Goal: Find specific page/section: Find specific page/section

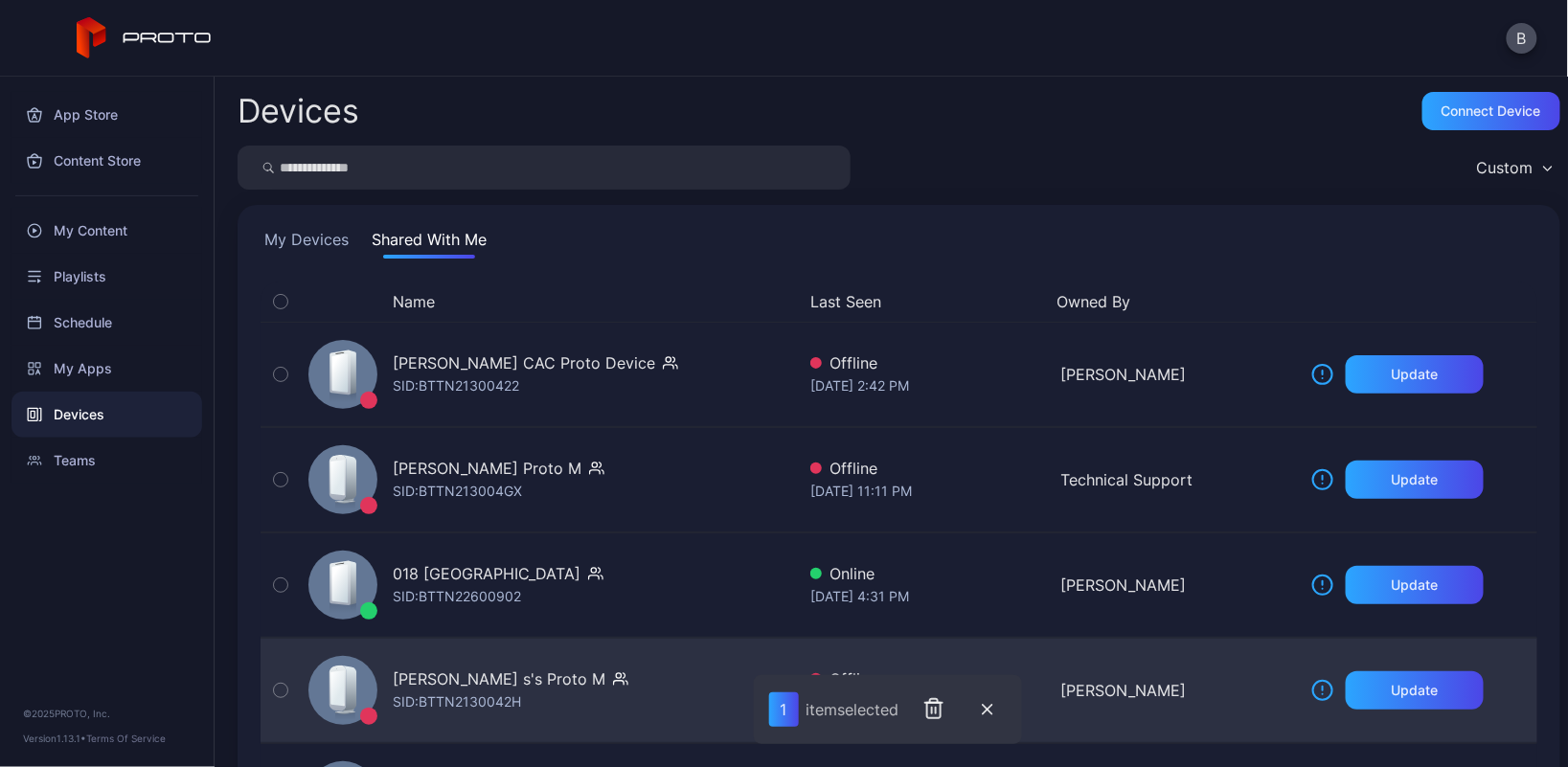
scroll to position [144, 0]
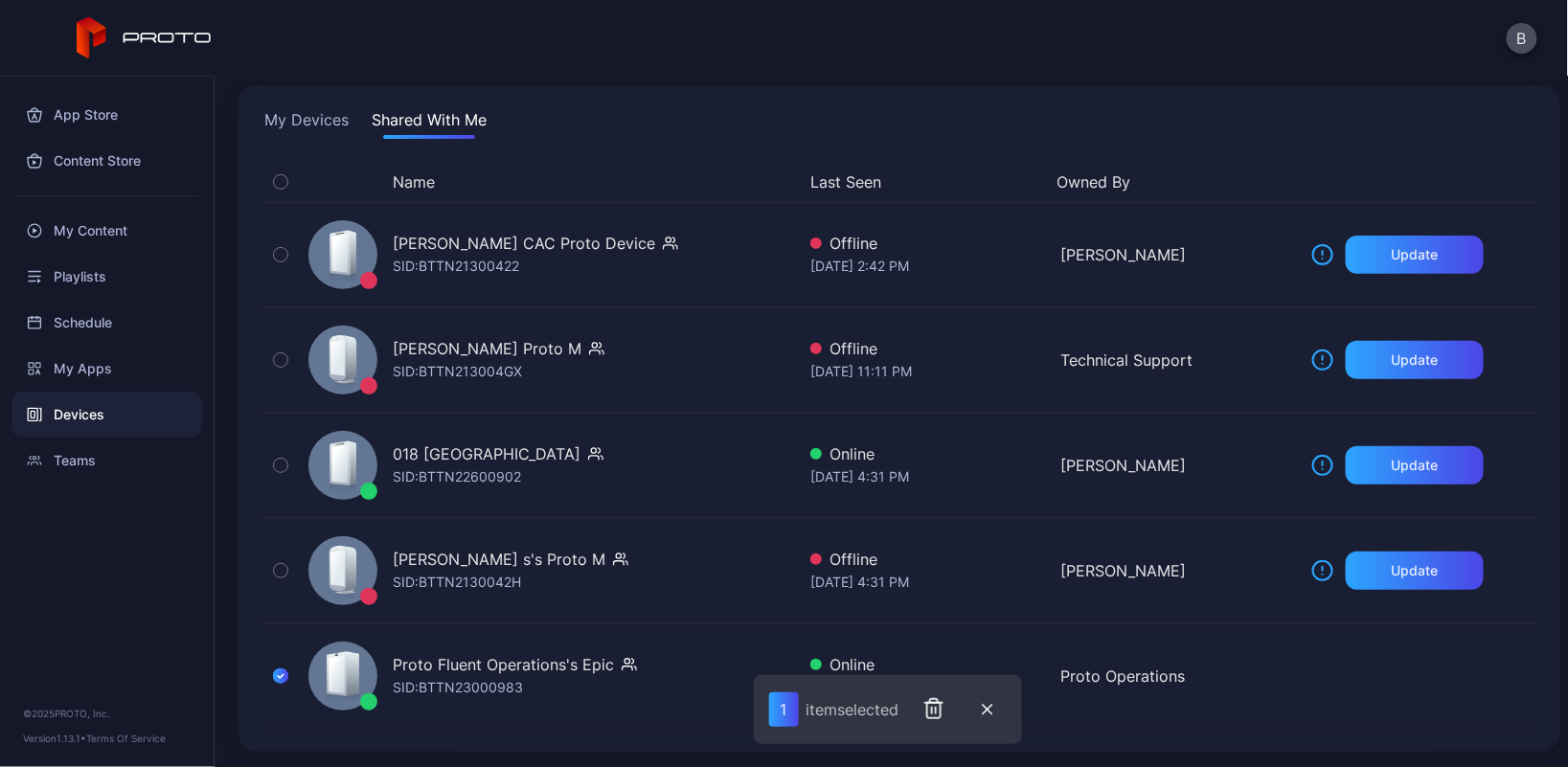
click at [414, 108] on button "Shared With Me" at bounding box center [429, 123] width 123 height 31
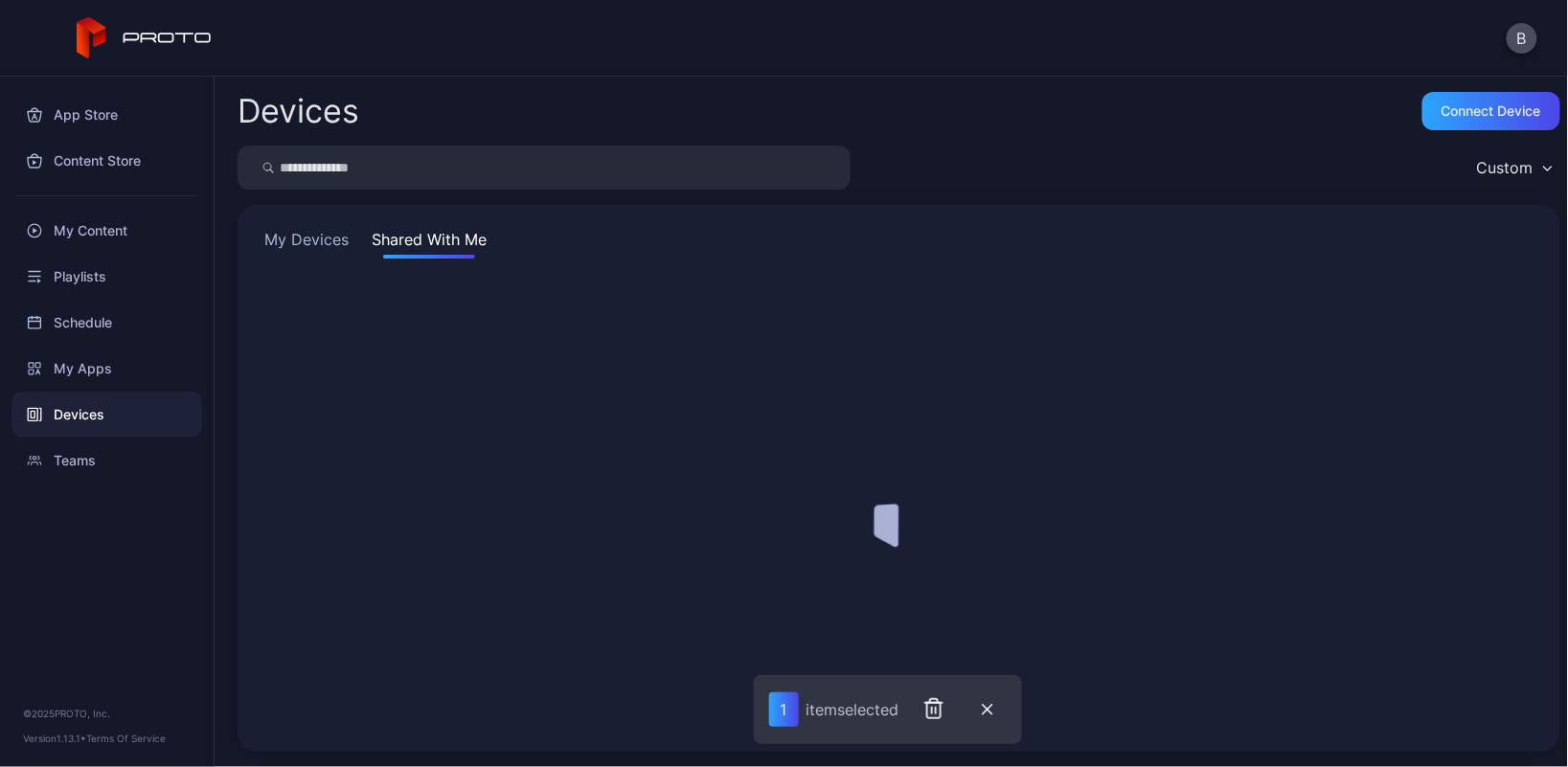
scroll to position [120, 0]
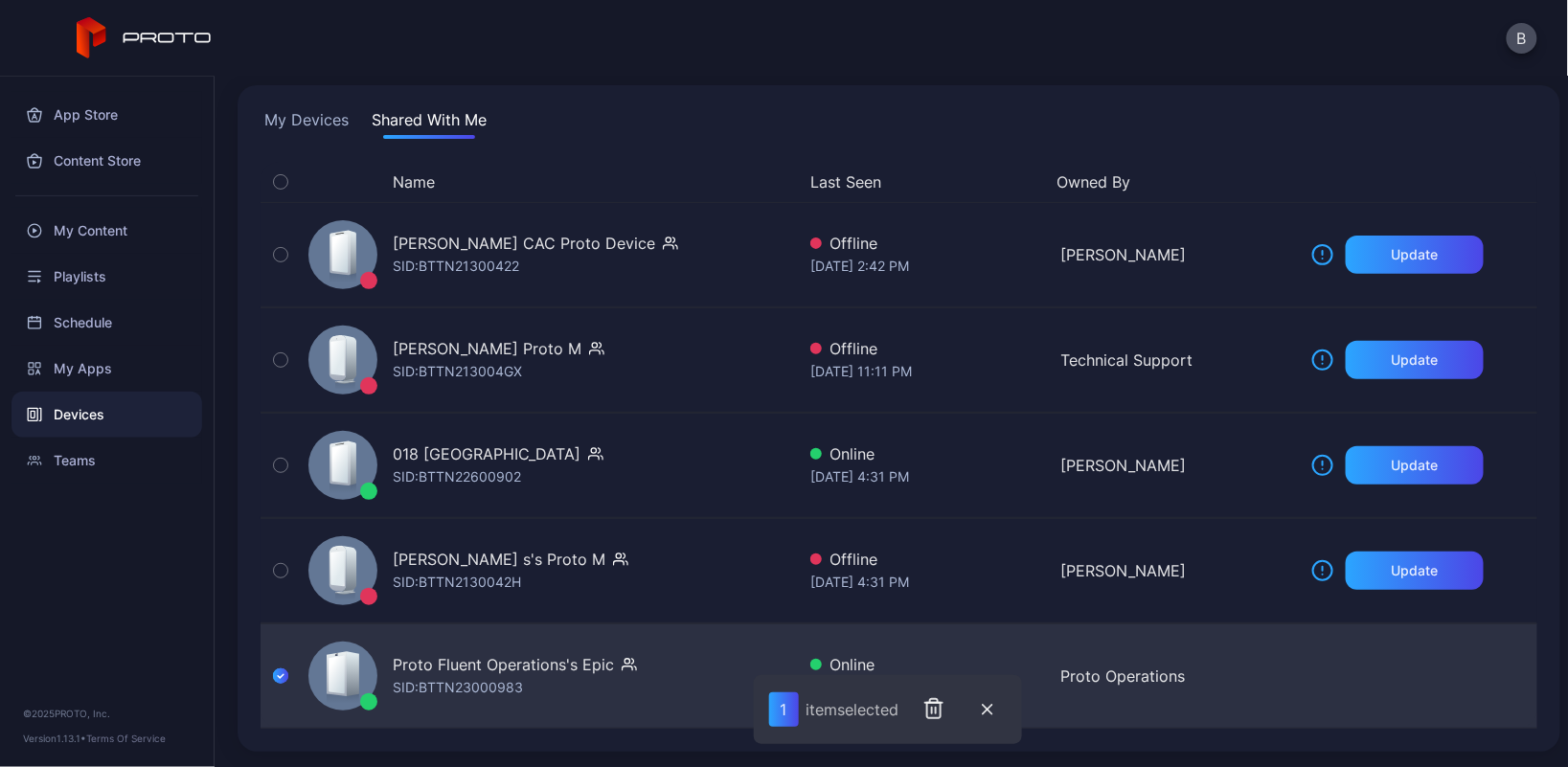
click at [492, 672] on div "Proto Fluent Operations's Epic" at bounding box center [503, 664] width 221 height 23
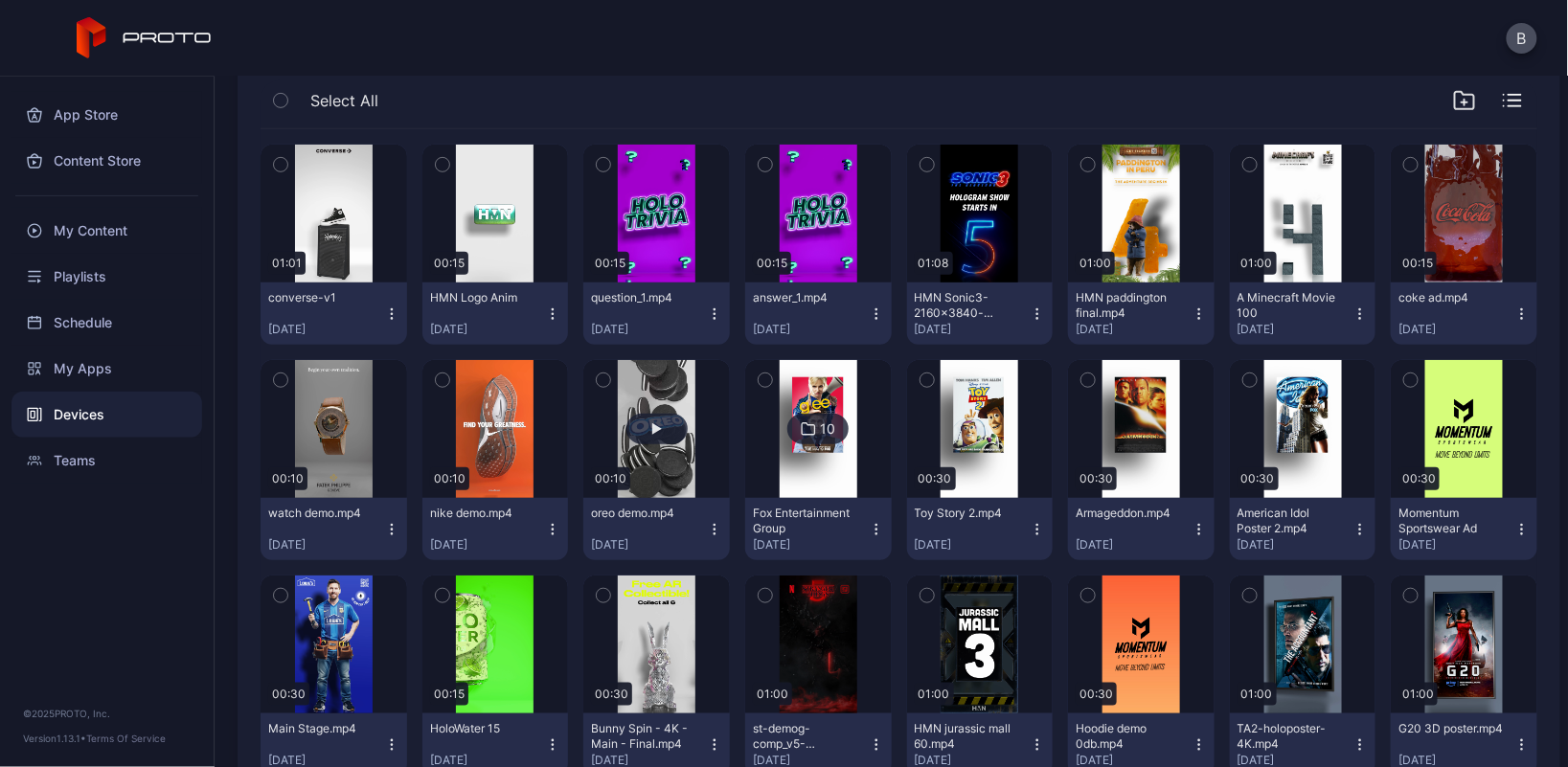
scroll to position [341, 0]
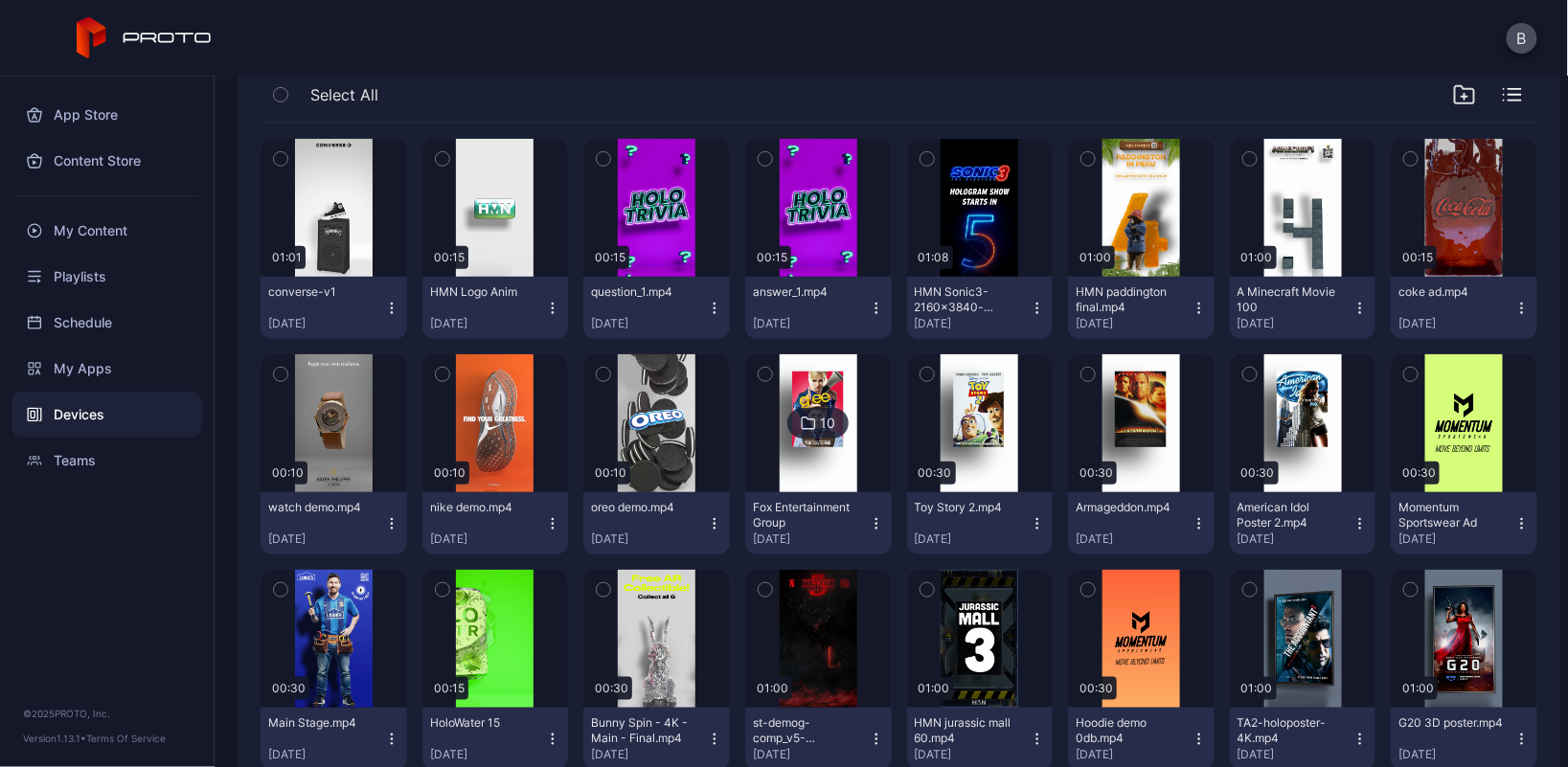
click at [279, 154] on icon "button" at bounding box center [280, 158] width 13 height 21
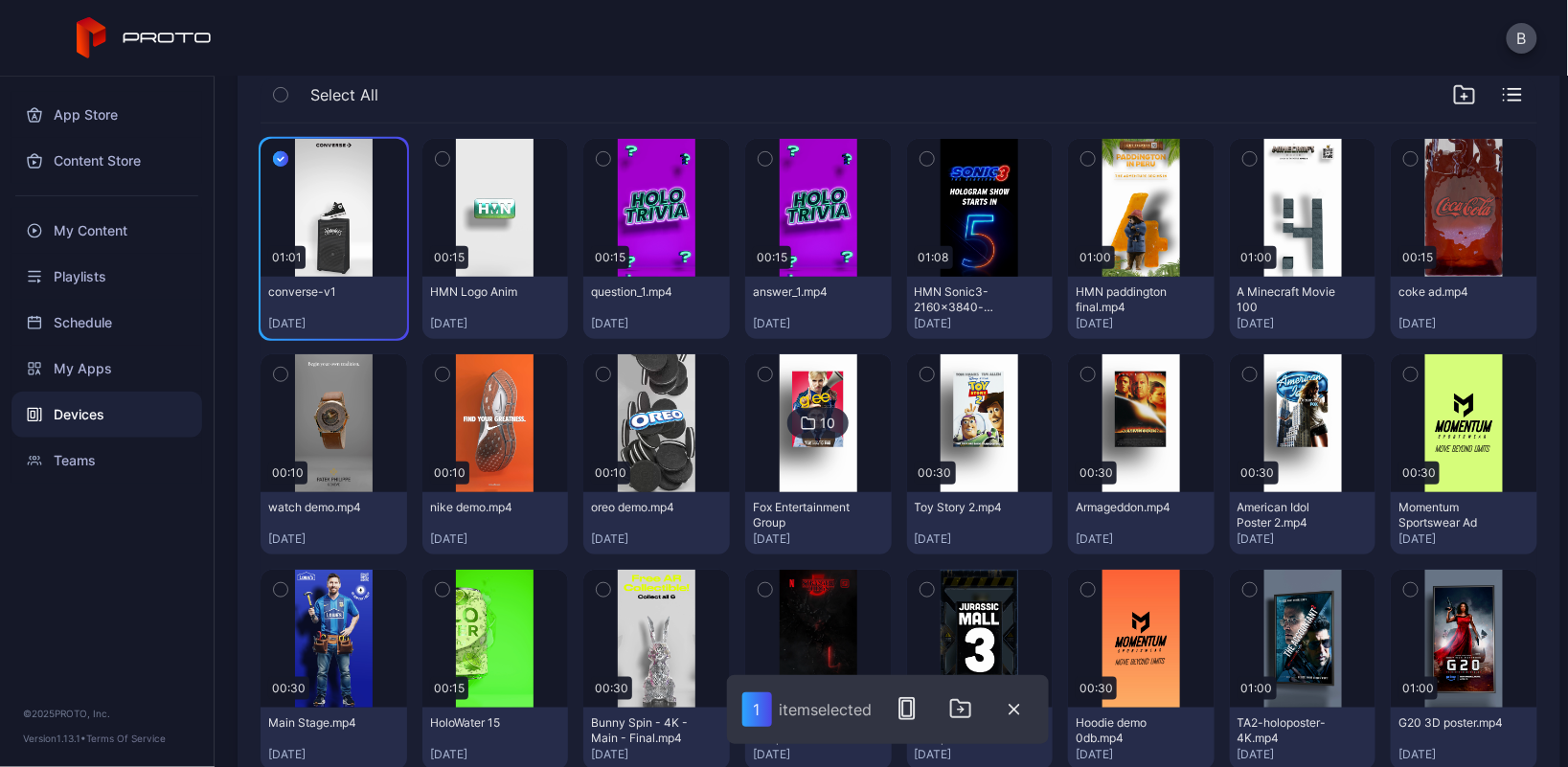
click at [437, 155] on icon "button" at bounding box center [442, 158] width 13 height 21
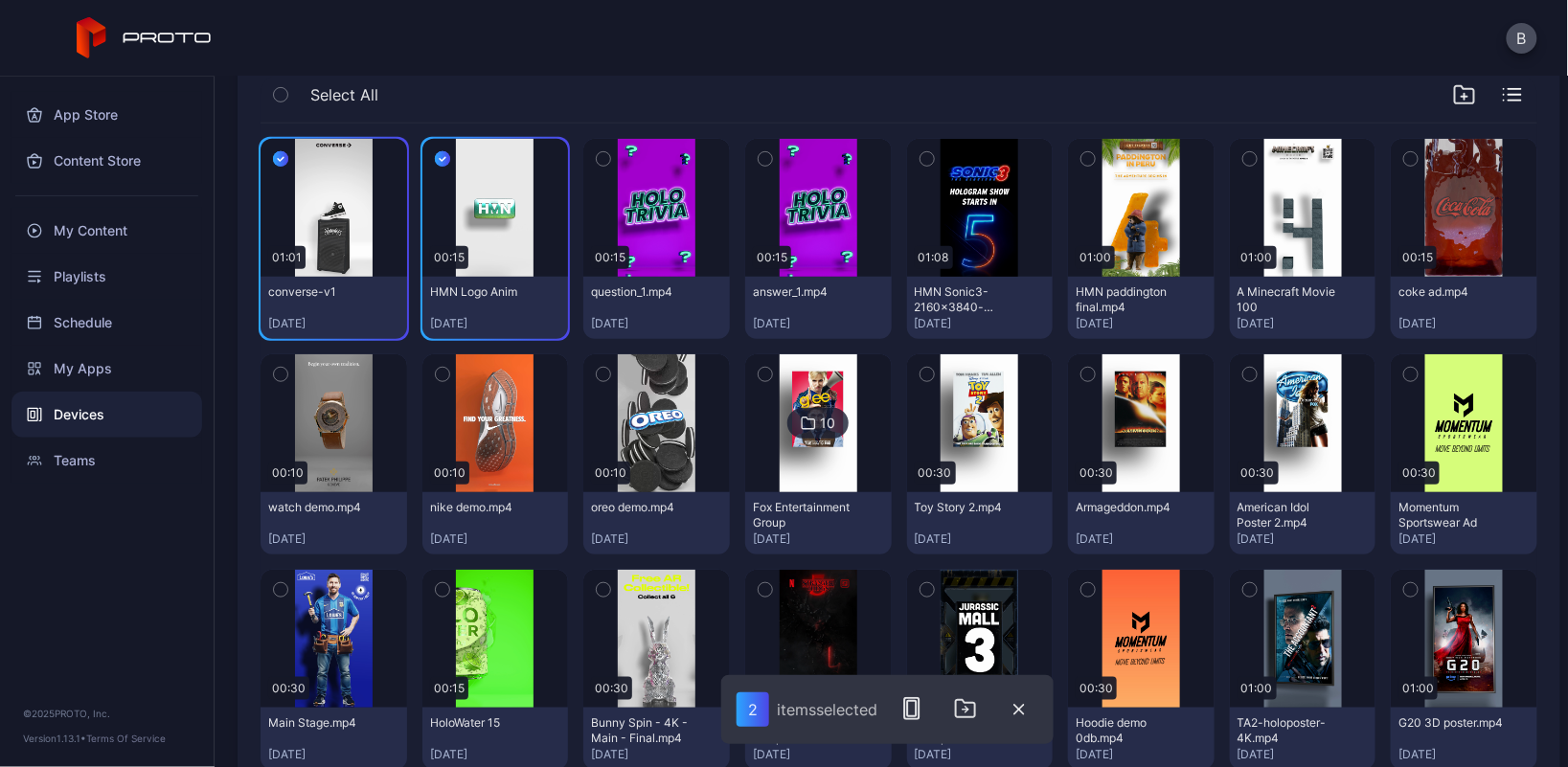
click at [278, 158] on icon "button" at bounding box center [281, 160] width 6 height 4
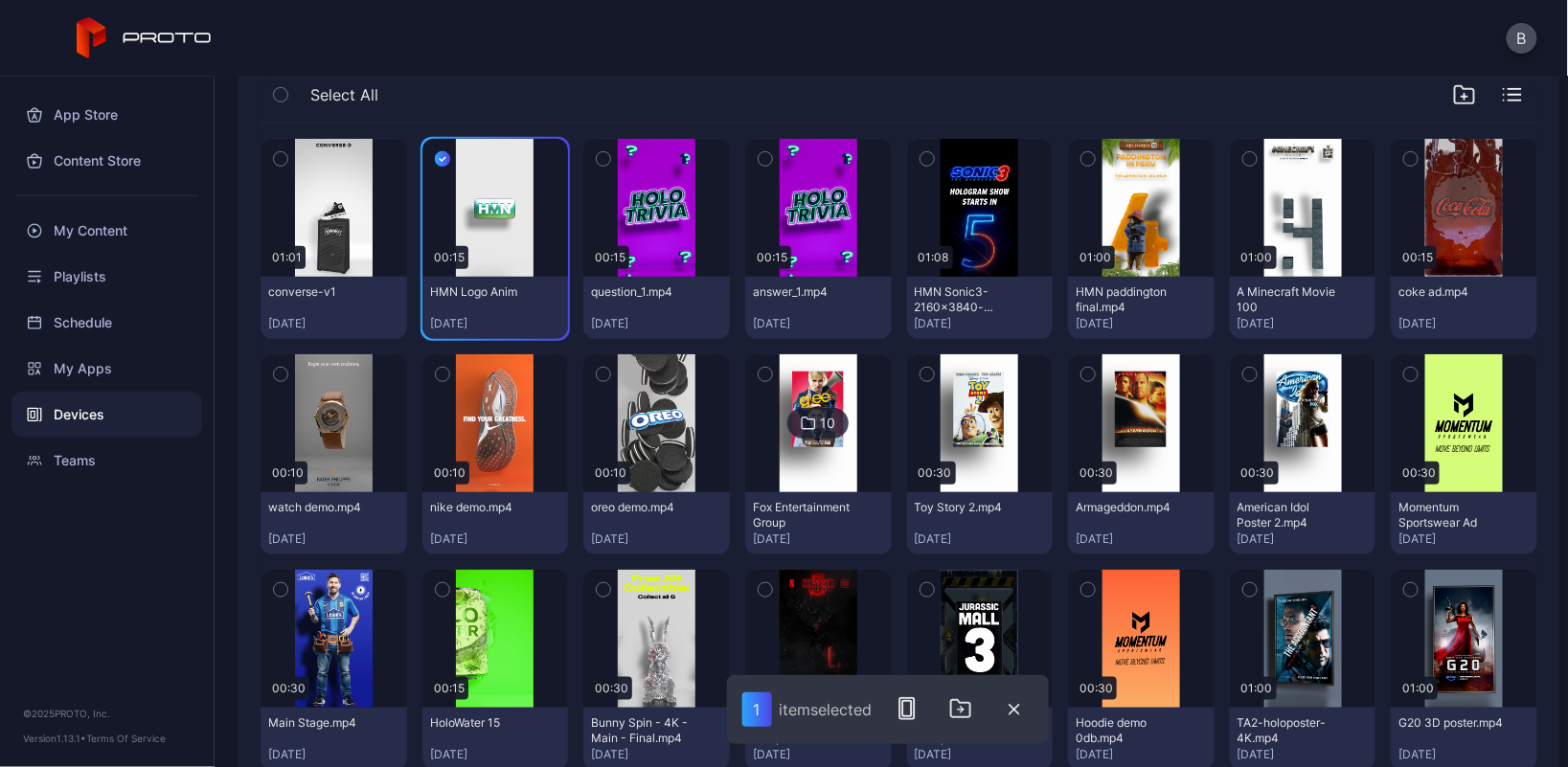
click at [439, 156] on icon "button" at bounding box center [442, 158] width 15 height 21
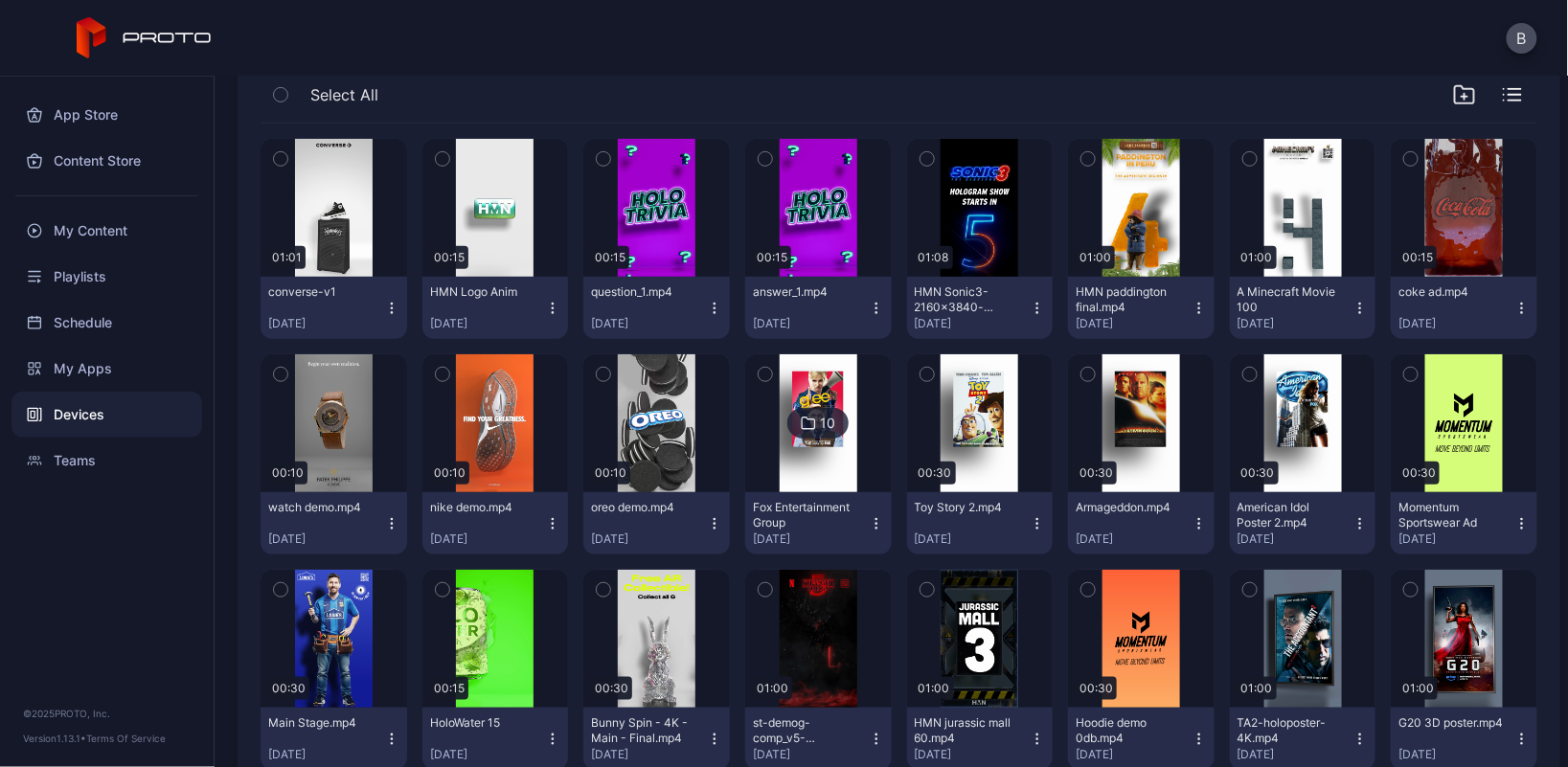
click at [439, 156] on icon "button" at bounding box center [442, 158] width 13 height 21
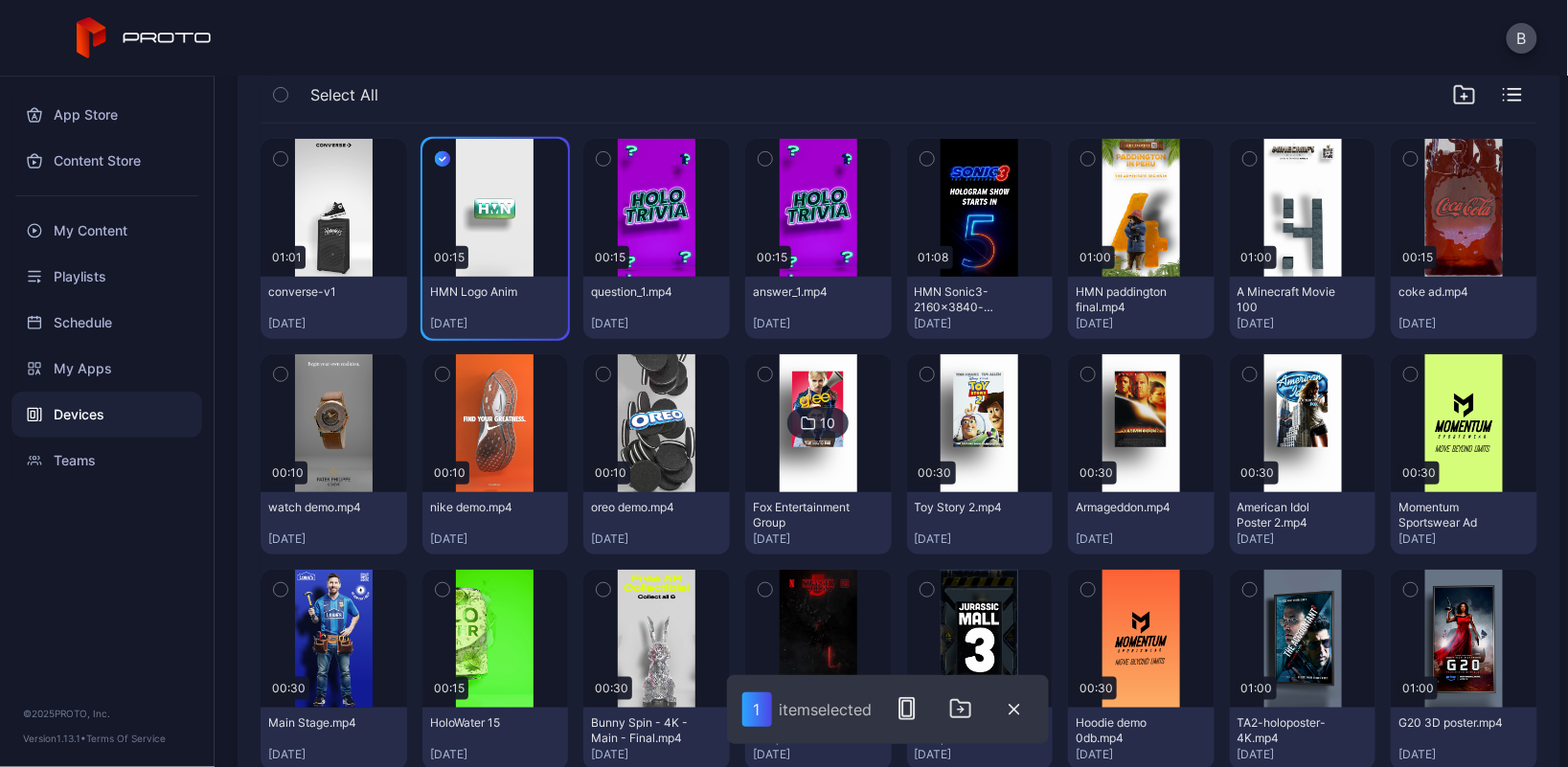
click at [279, 154] on icon "button" at bounding box center [280, 158] width 13 height 21
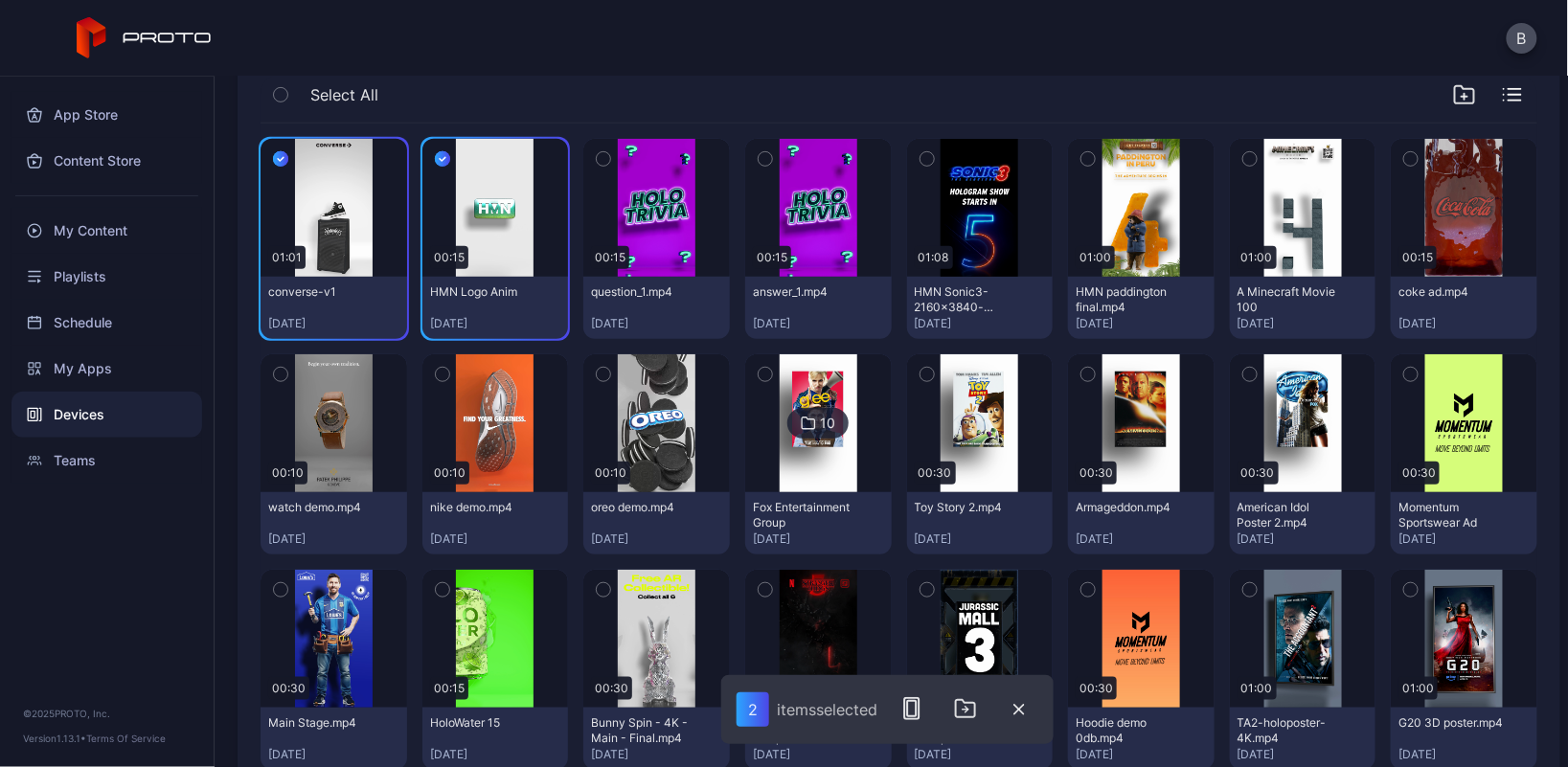
click at [279, 158] on icon "button" at bounding box center [281, 160] width 6 height 4
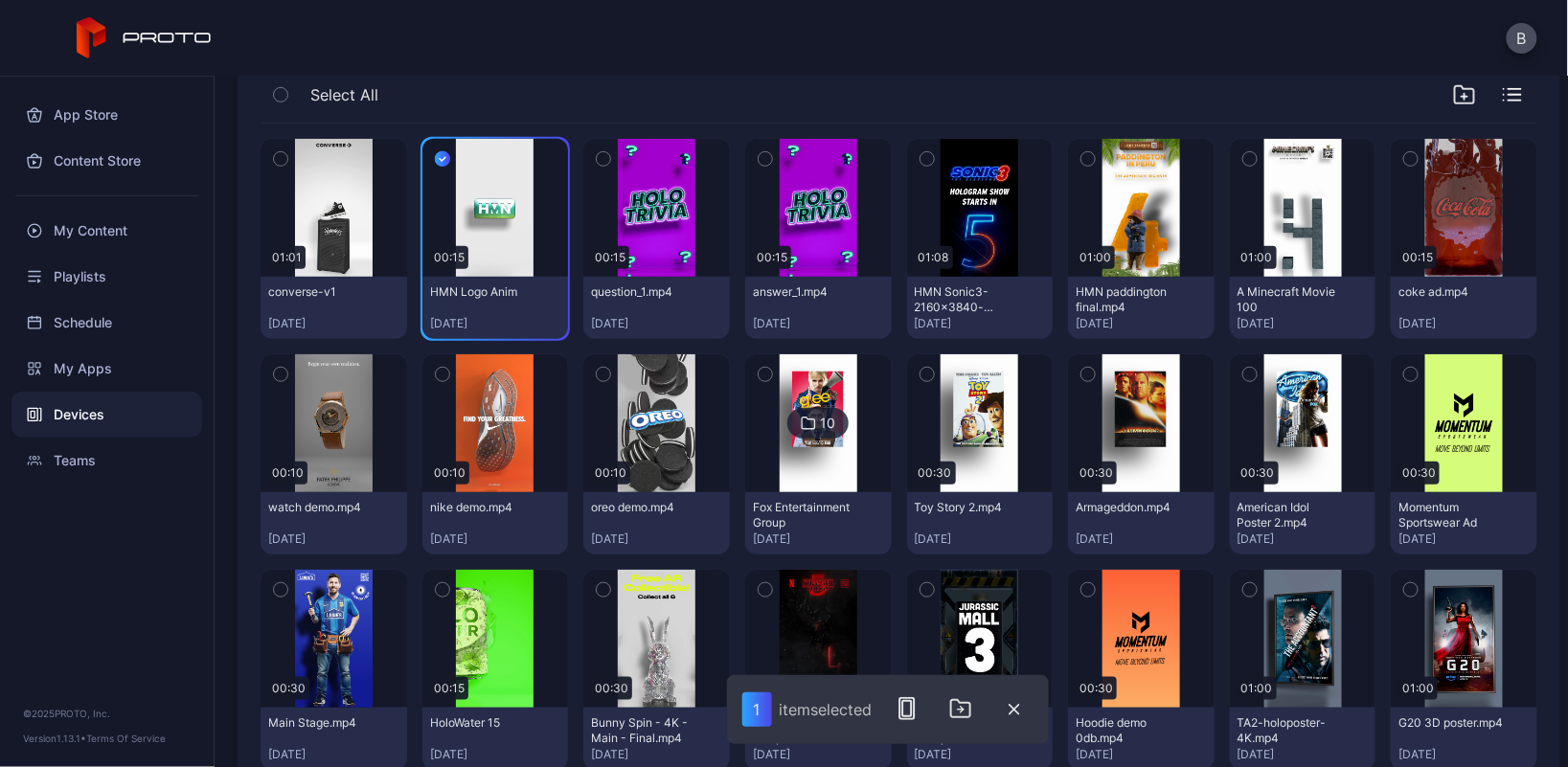
click at [439, 152] on icon "button" at bounding box center [442, 158] width 15 height 21
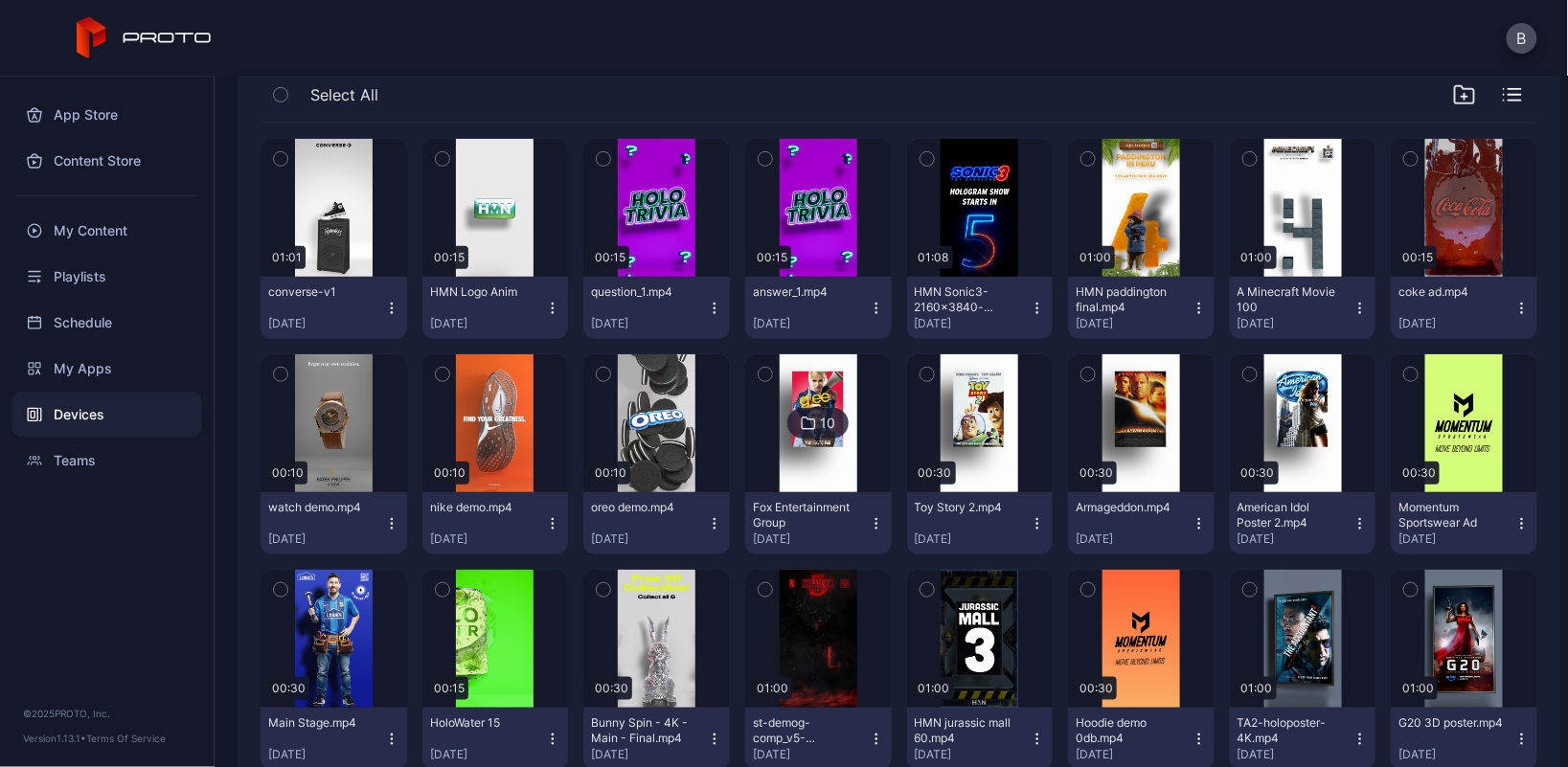
click at [439, 152] on icon "button" at bounding box center [442, 158] width 13 height 21
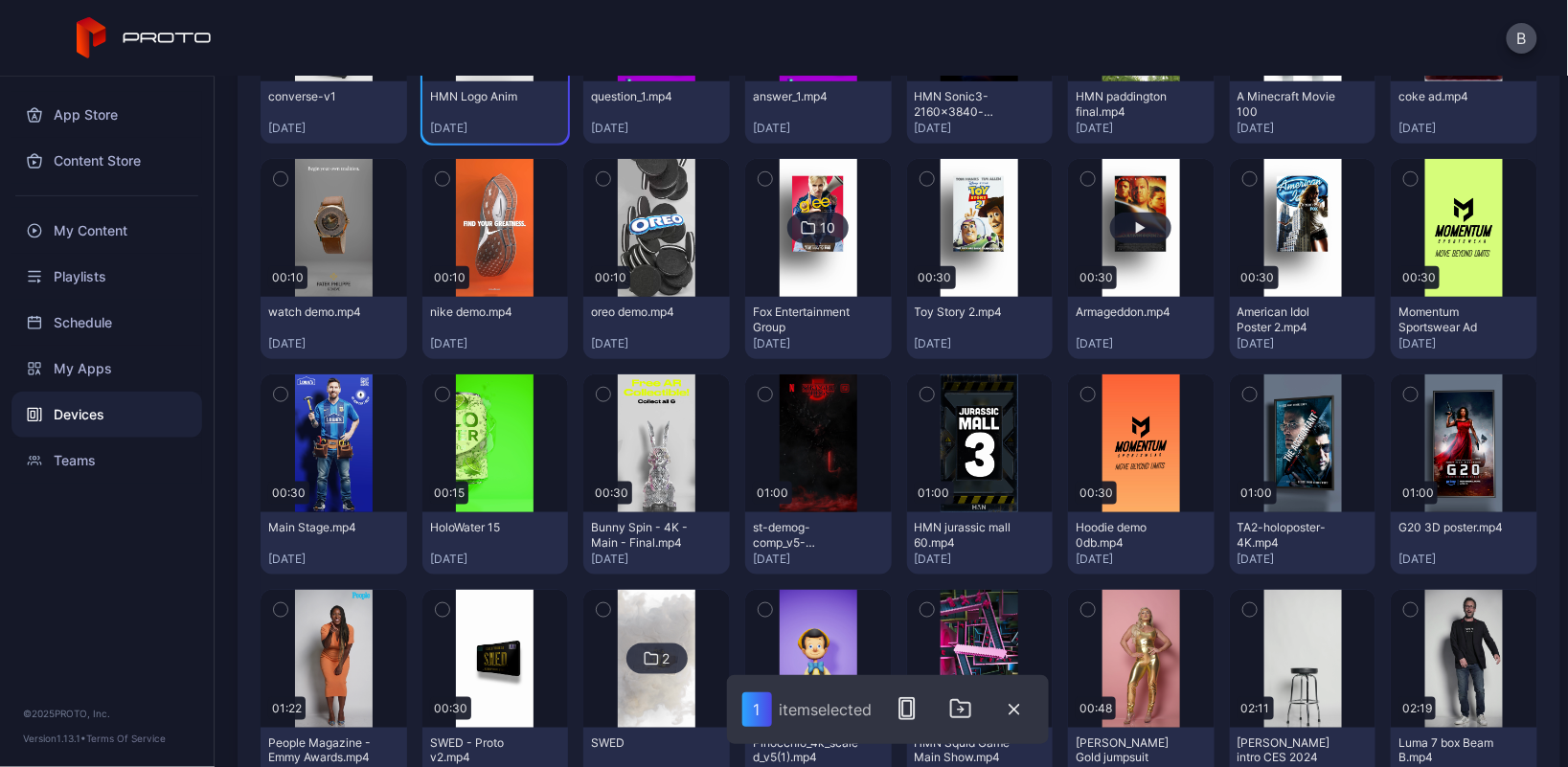
scroll to position [595, 0]
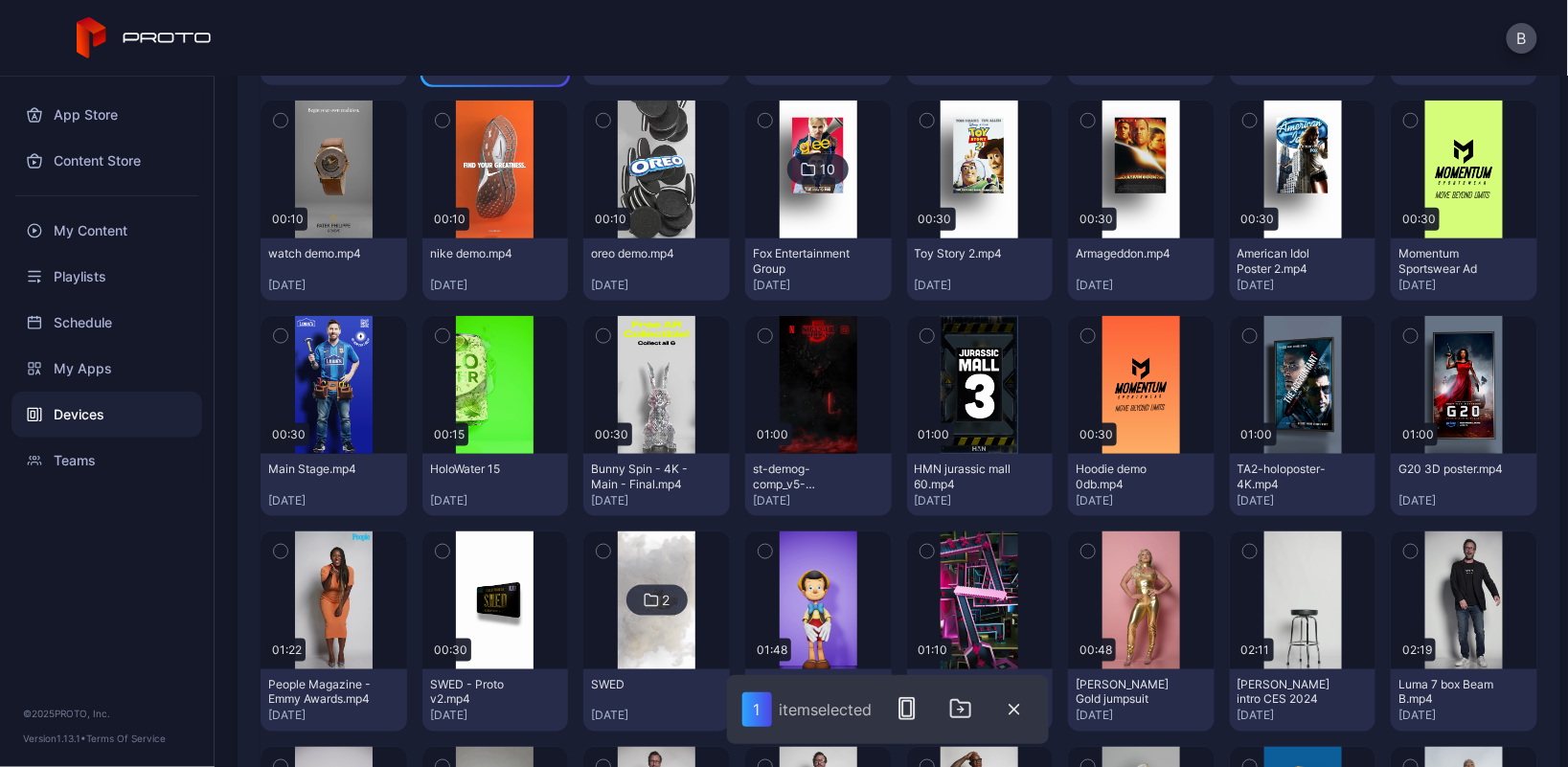
click at [1404, 330] on icon "button" at bounding box center [1410, 336] width 13 height 21
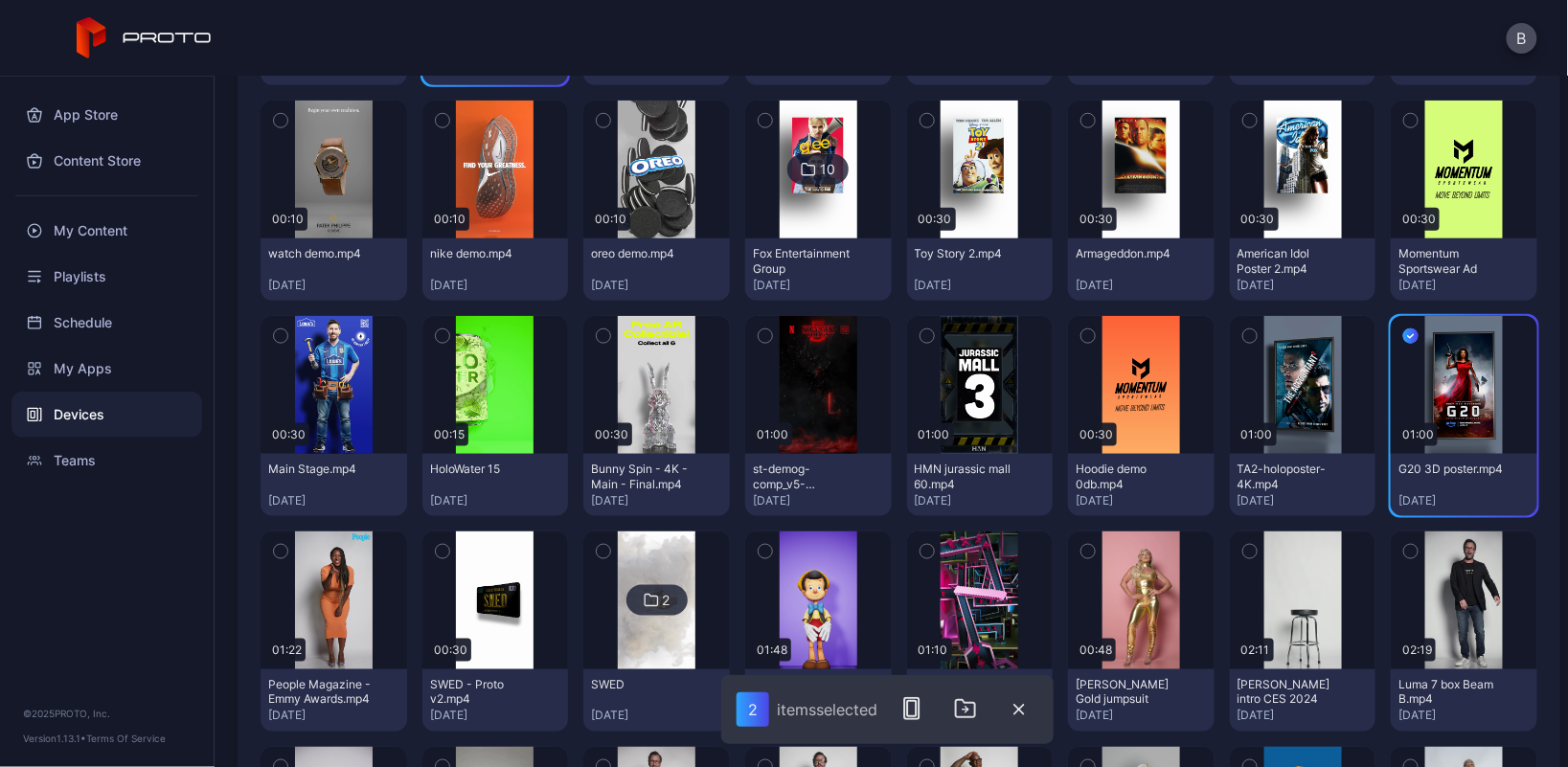
click at [1243, 333] on icon "button" at bounding box center [1249, 336] width 13 height 21
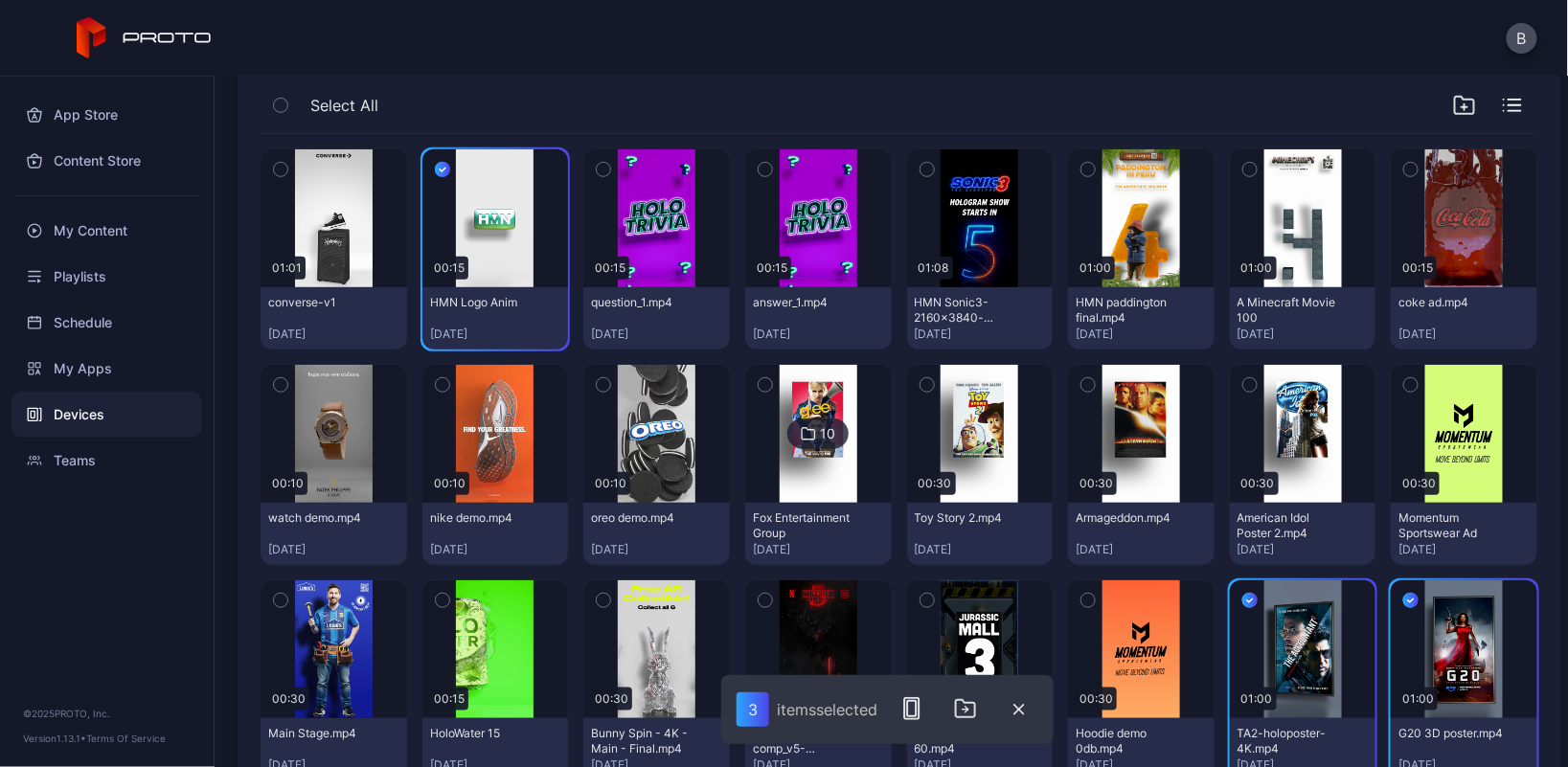
scroll to position [328, 0]
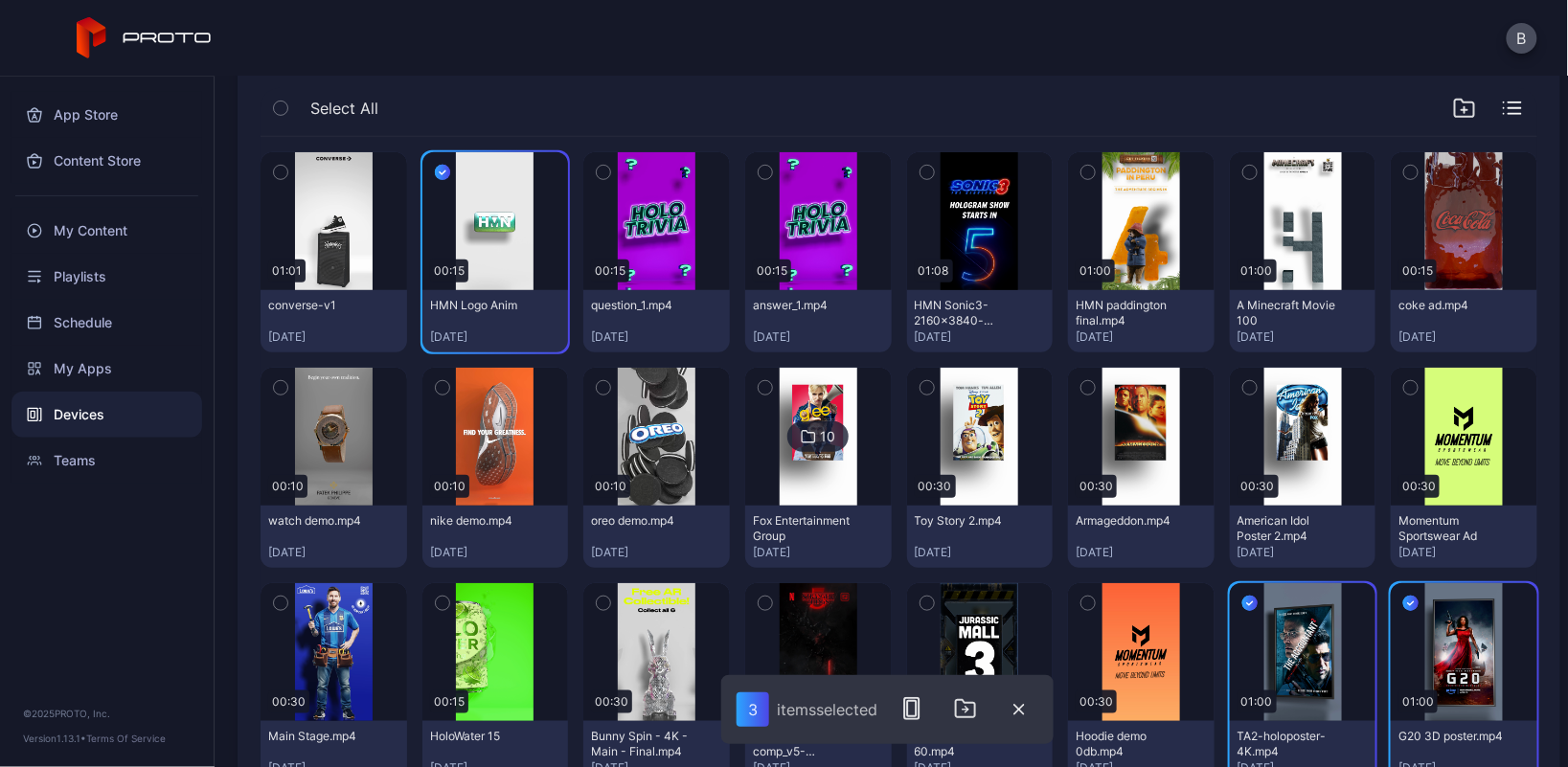
click at [1243, 168] on icon "button" at bounding box center [1249, 172] width 13 height 21
click at [1081, 173] on icon "button" at bounding box center [1087, 172] width 13 height 21
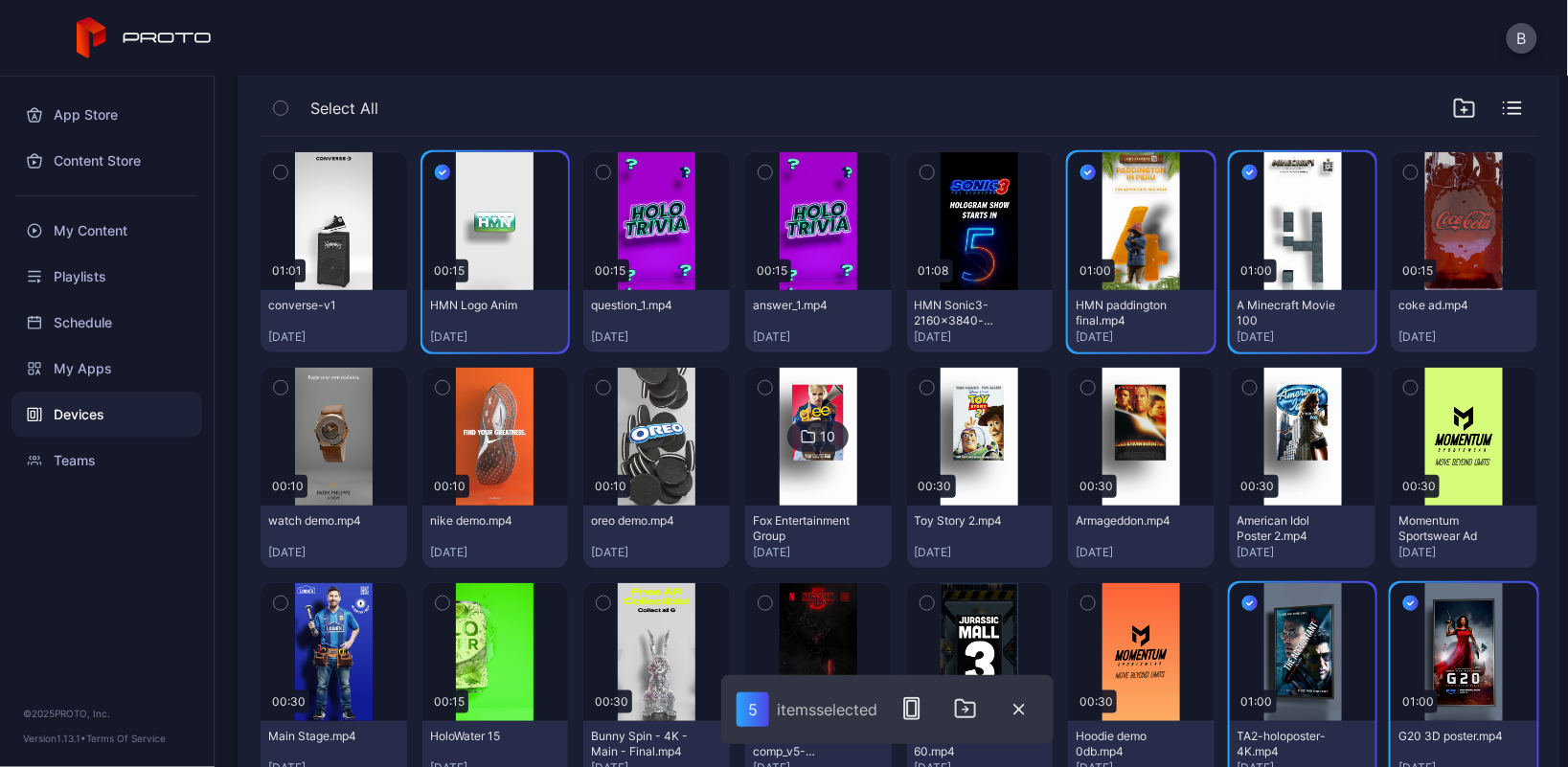
click at [921, 171] on icon "button" at bounding box center [927, 172] width 13 height 21
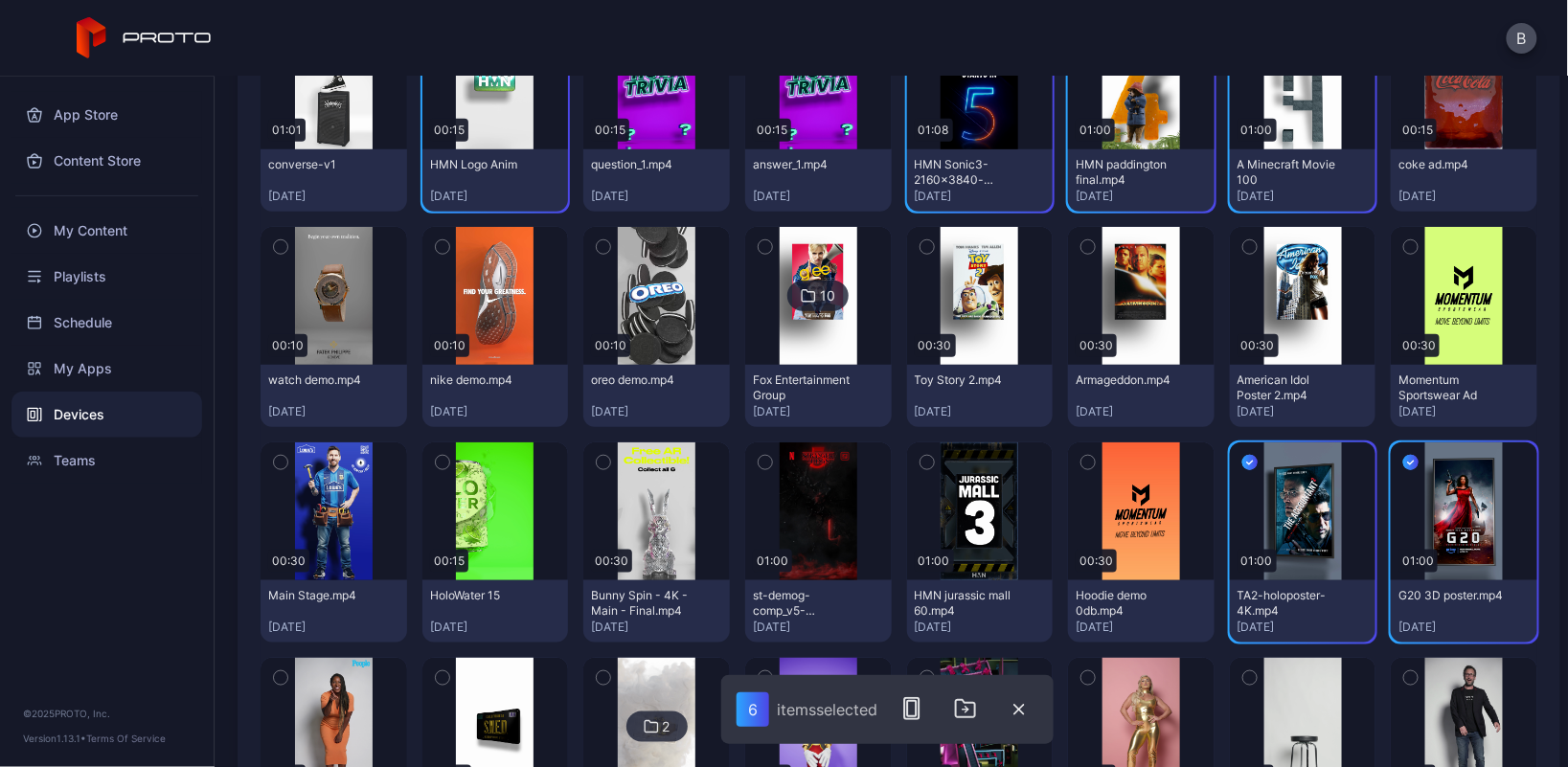
scroll to position [469, 0]
click at [921, 459] on icon "button" at bounding box center [927, 461] width 13 height 21
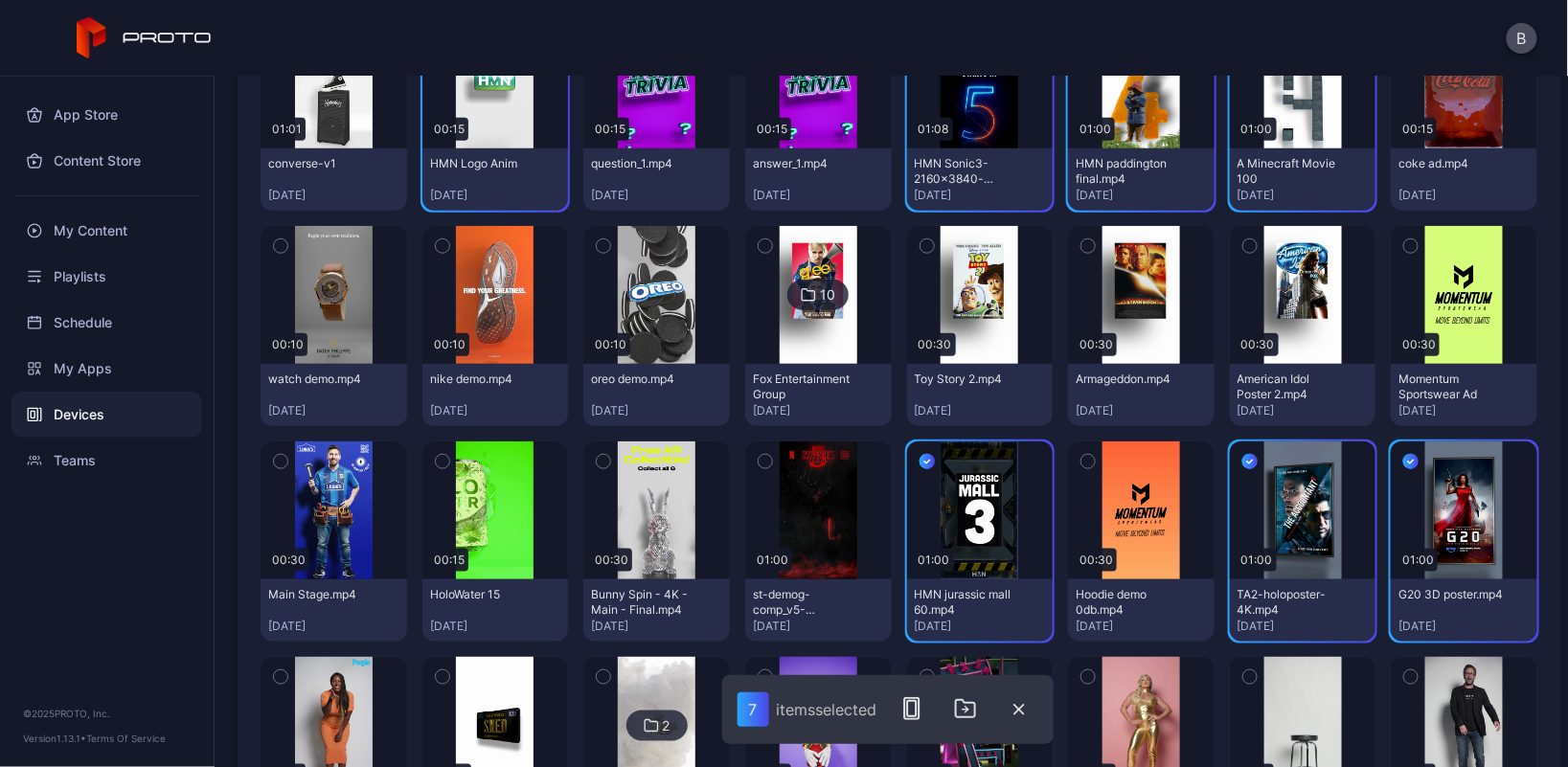
click at [759, 458] on icon "button" at bounding box center [765, 461] width 13 height 21
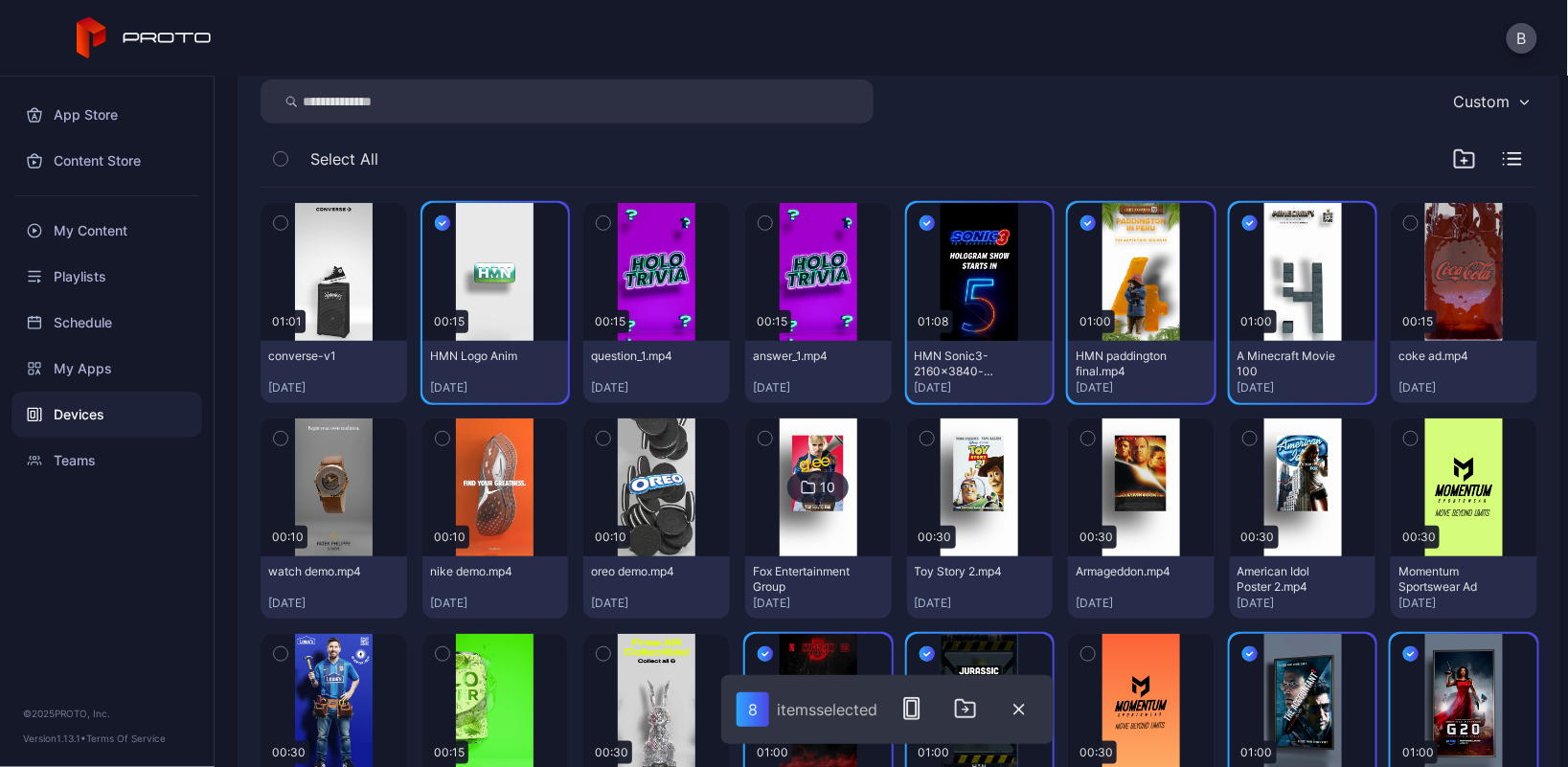
scroll to position [241, 0]
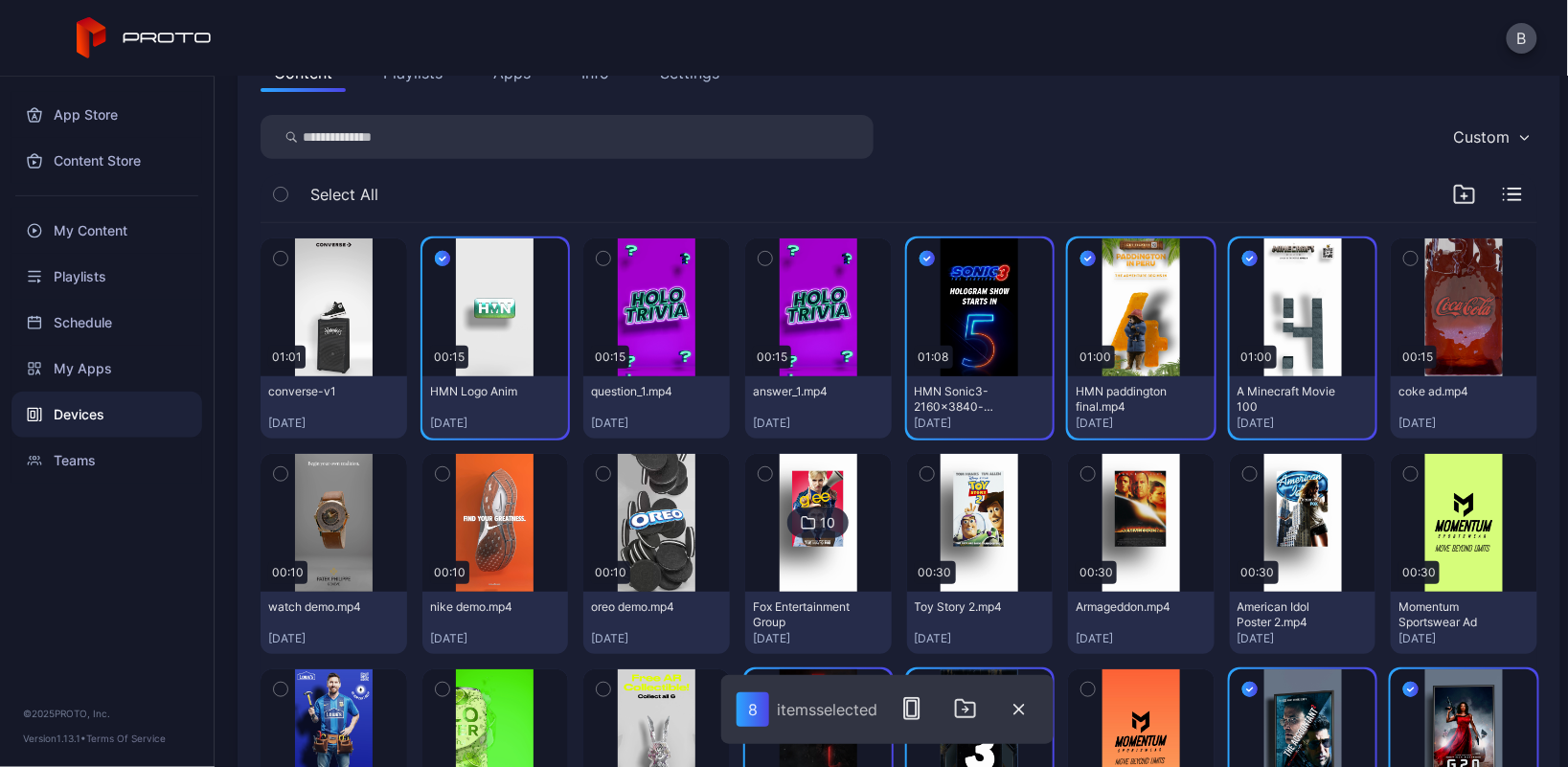
click at [597, 251] on icon "button" at bounding box center [603, 258] width 13 height 21
click at [759, 252] on icon "button" at bounding box center [765, 258] width 13 height 21
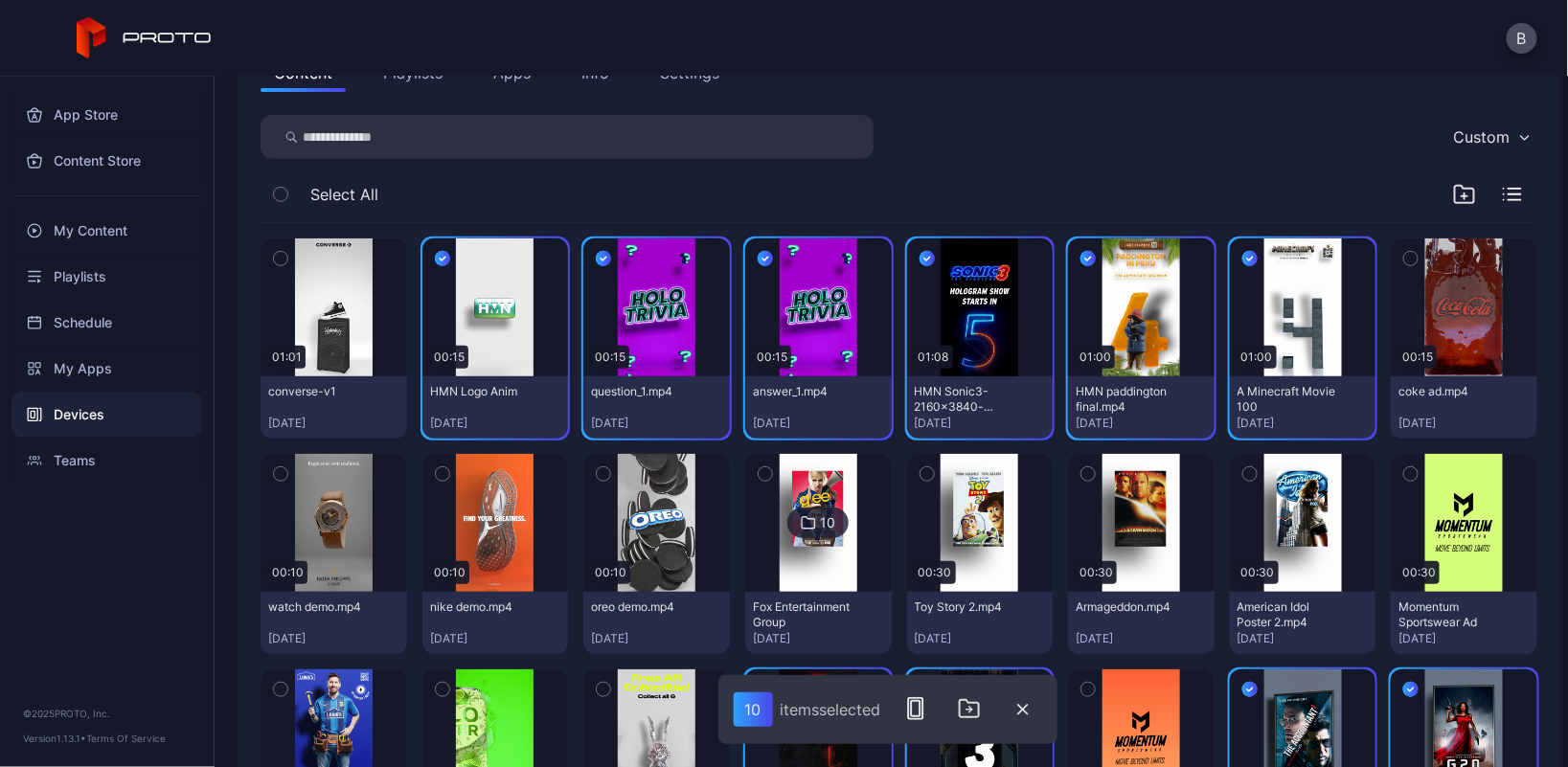
click at [1409, 258] on icon "button" at bounding box center [1411, 259] width 5 height 3
click at [602, 473] on icon "button" at bounding box center [604, 474] width 5 height 3
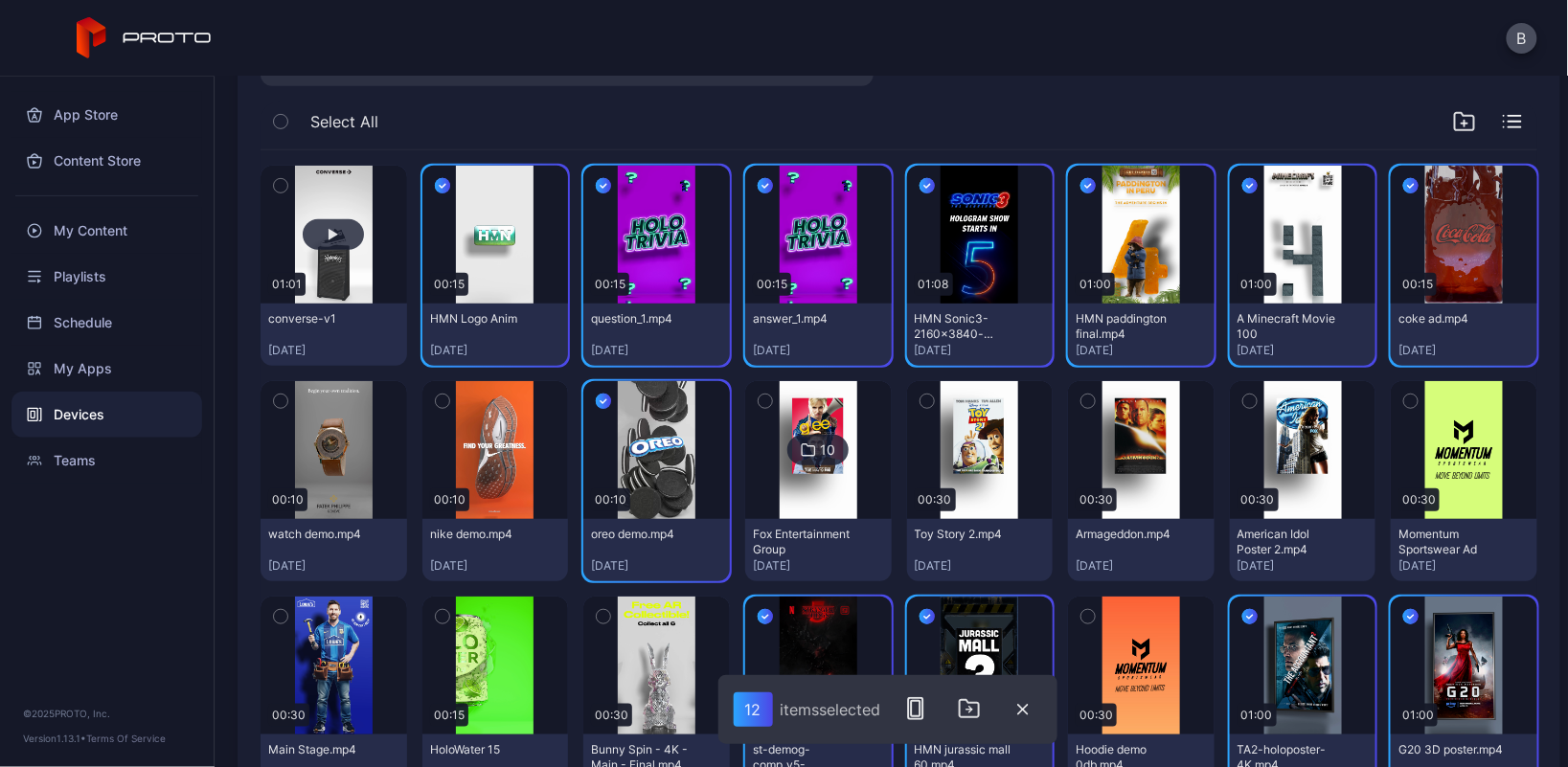
scroll to position [313, 0]
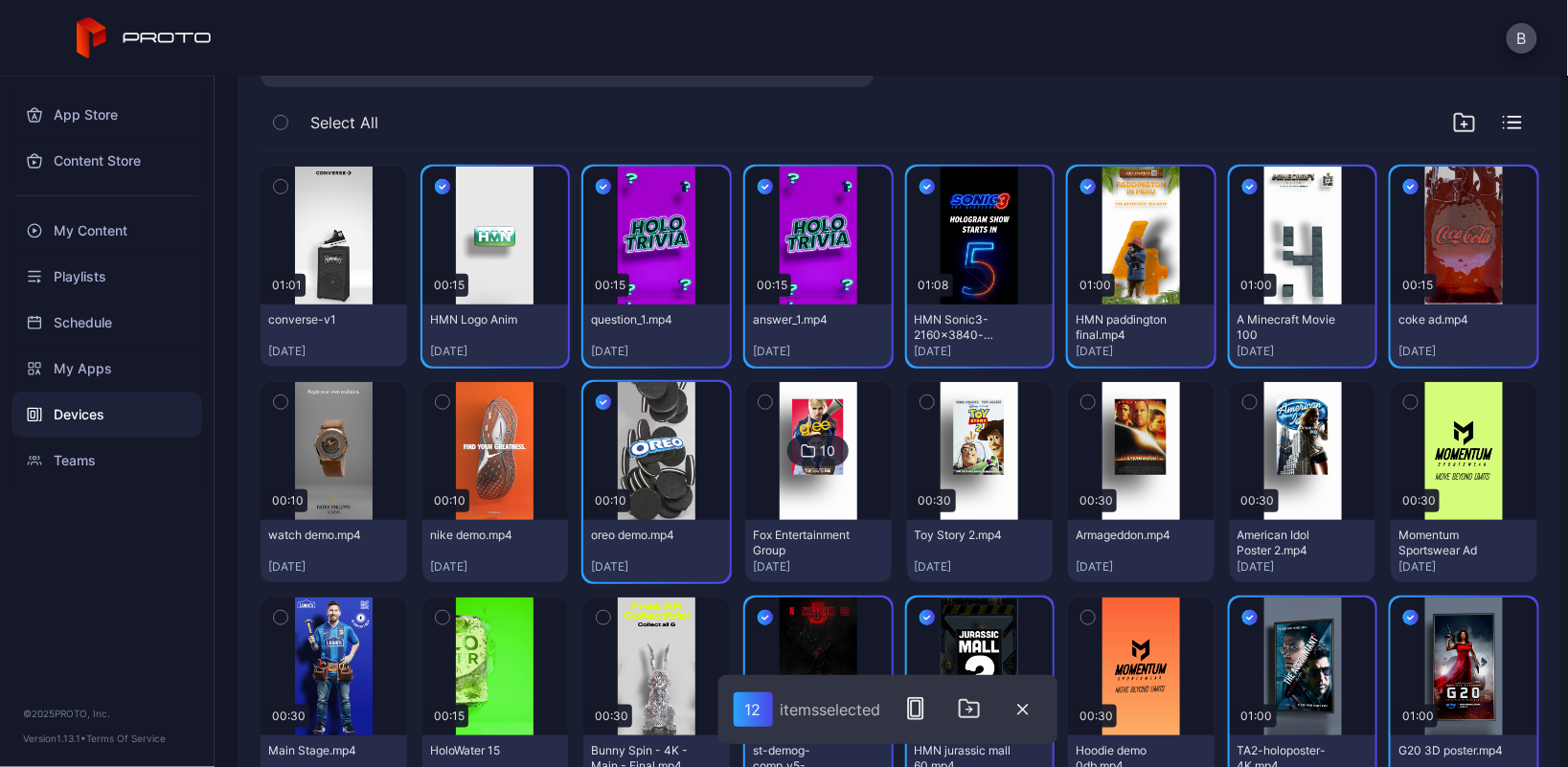
click at [277, 180] on icon "button" at bounding box center [280, 186] width 13 height 21
click at [436, 400] on icon "button" at bounding box center [442, 402] width 13 height 21
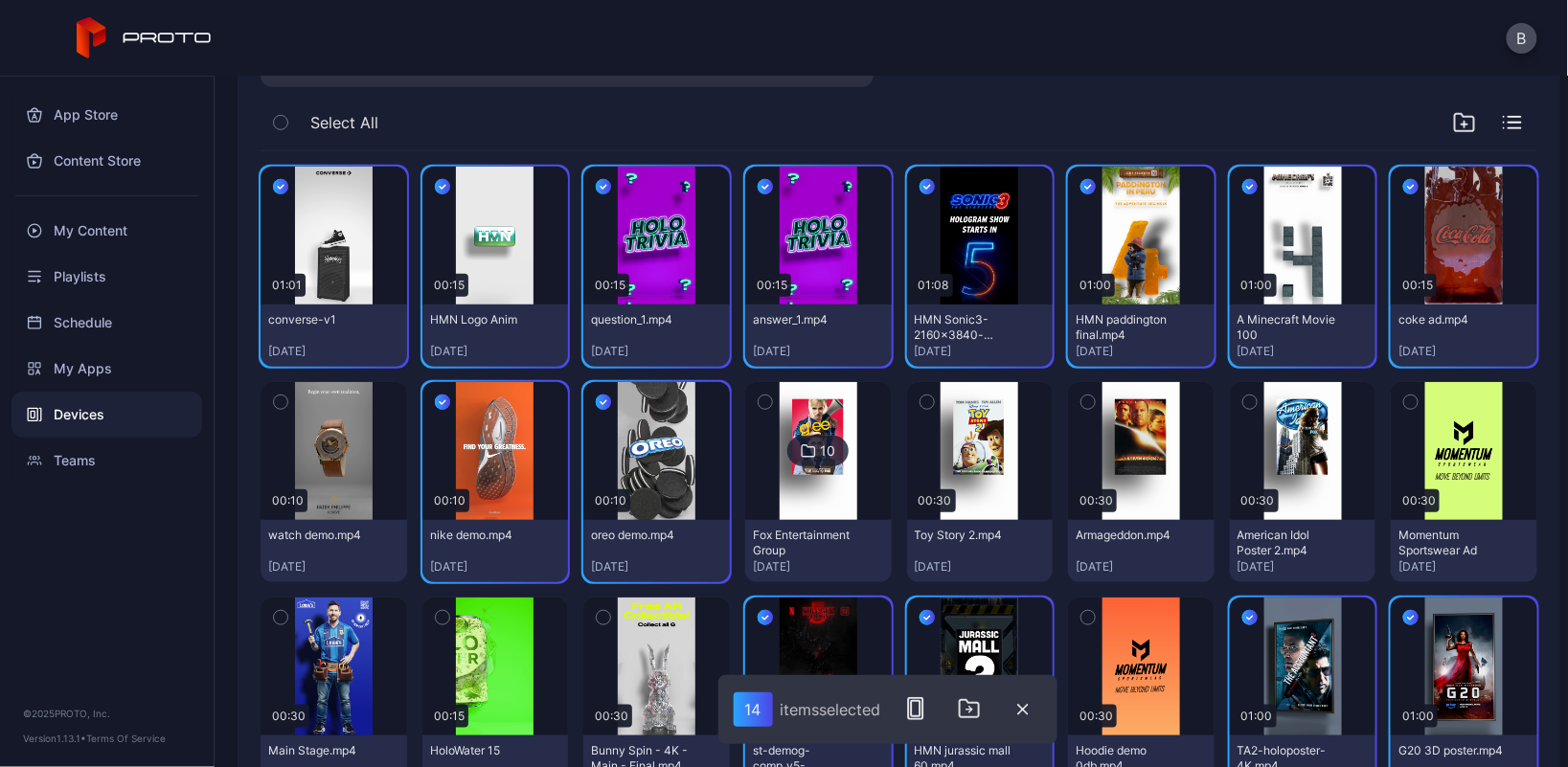
click at [278, 401] on icon "button" at bounding box center [280, 402] width 5 height 3
click at [280, 615] on icon "button" at bounding box center [280, 617] width 13 height 21
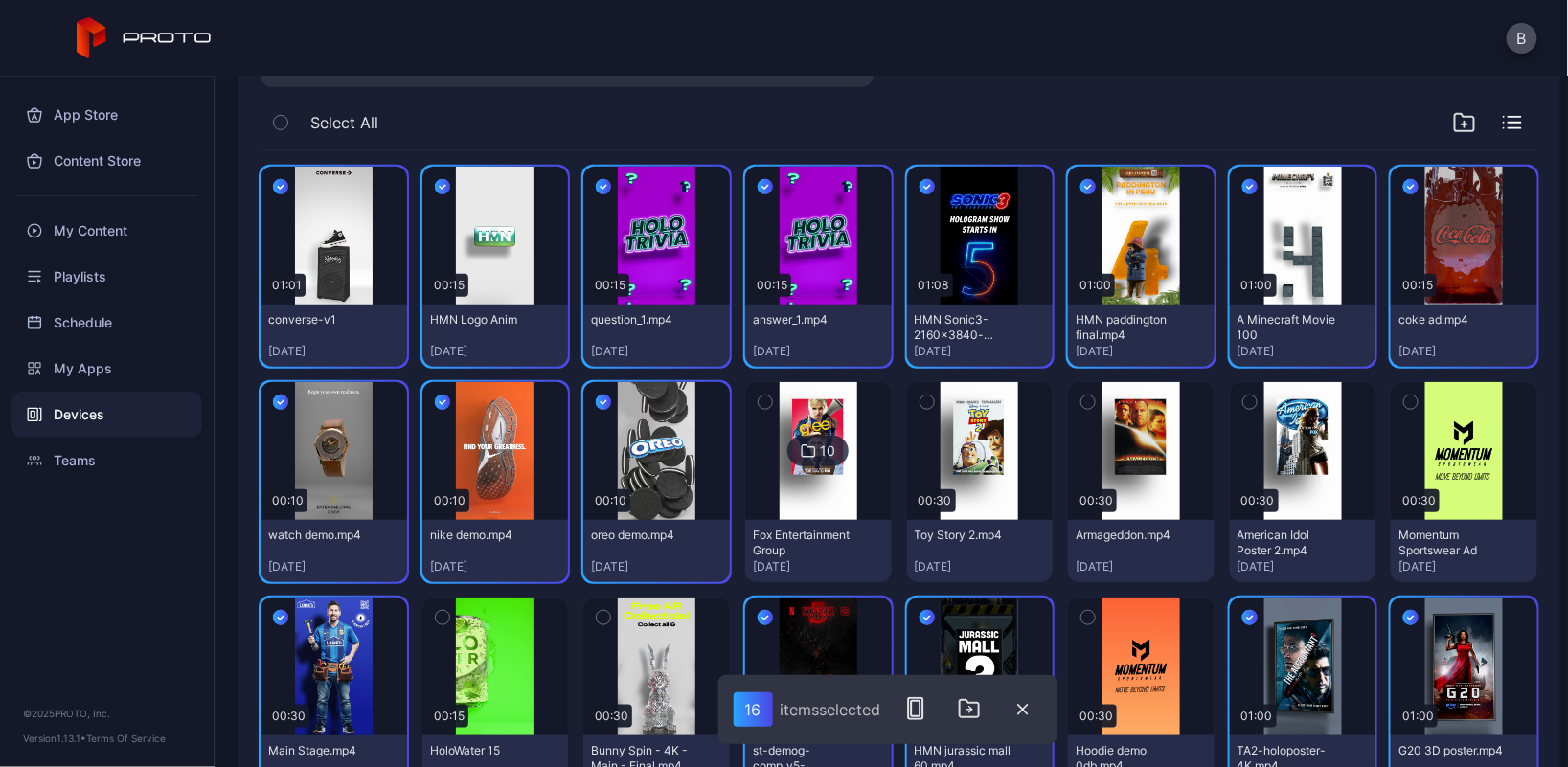
click at [436, 612] on icon "button" at bounding box center [442, 617] width 13 height 21
click at [597, 614] on icon "button" at bounding box center [603, 617] width 13 height 21
click at [1081, 608] on icon "button" at bounding box center [1087, 617] width 13 height 21
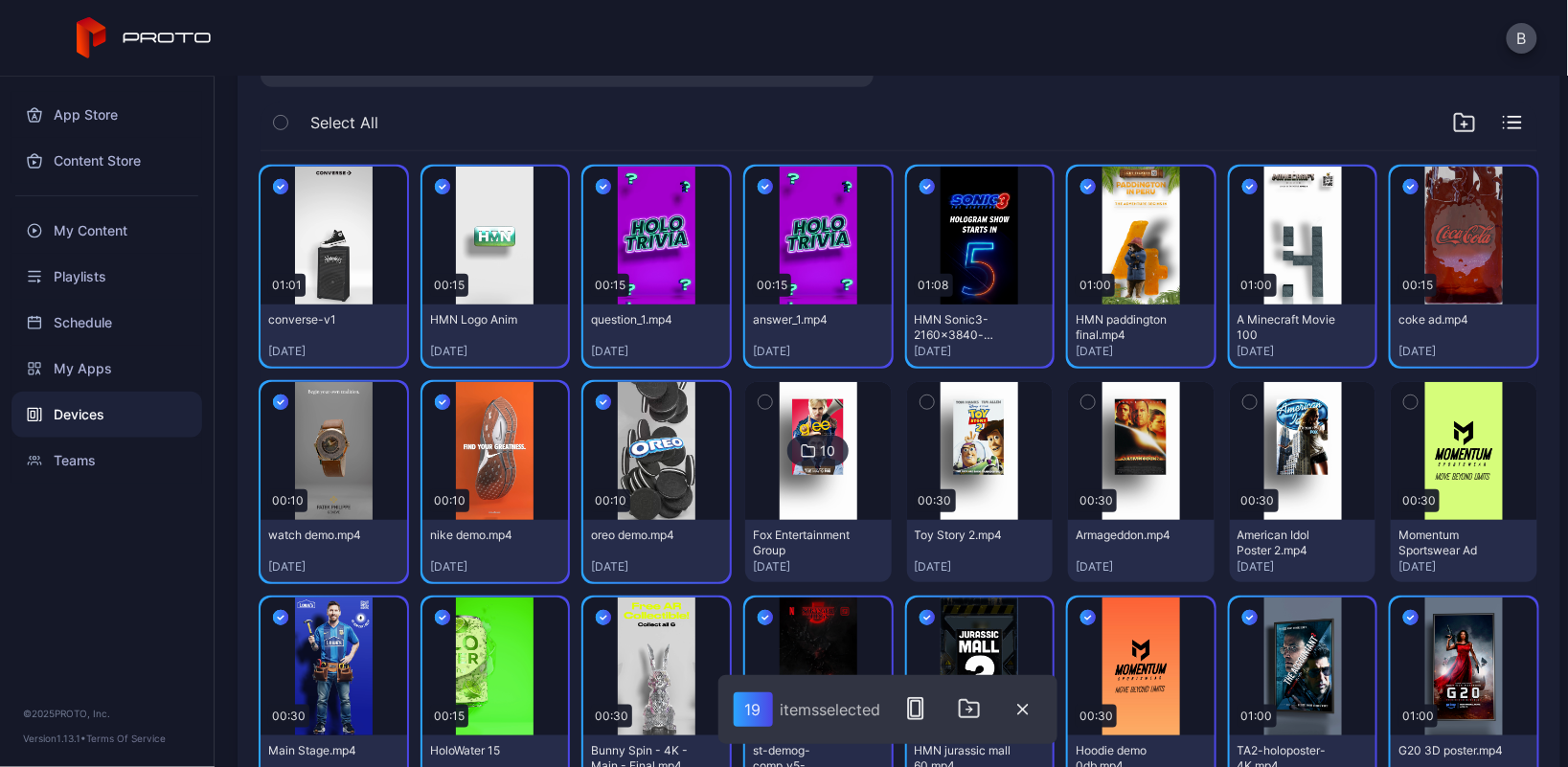
click at [1404, 404] on icon "button" at bounding box center [1410, 402] width 13 height 21
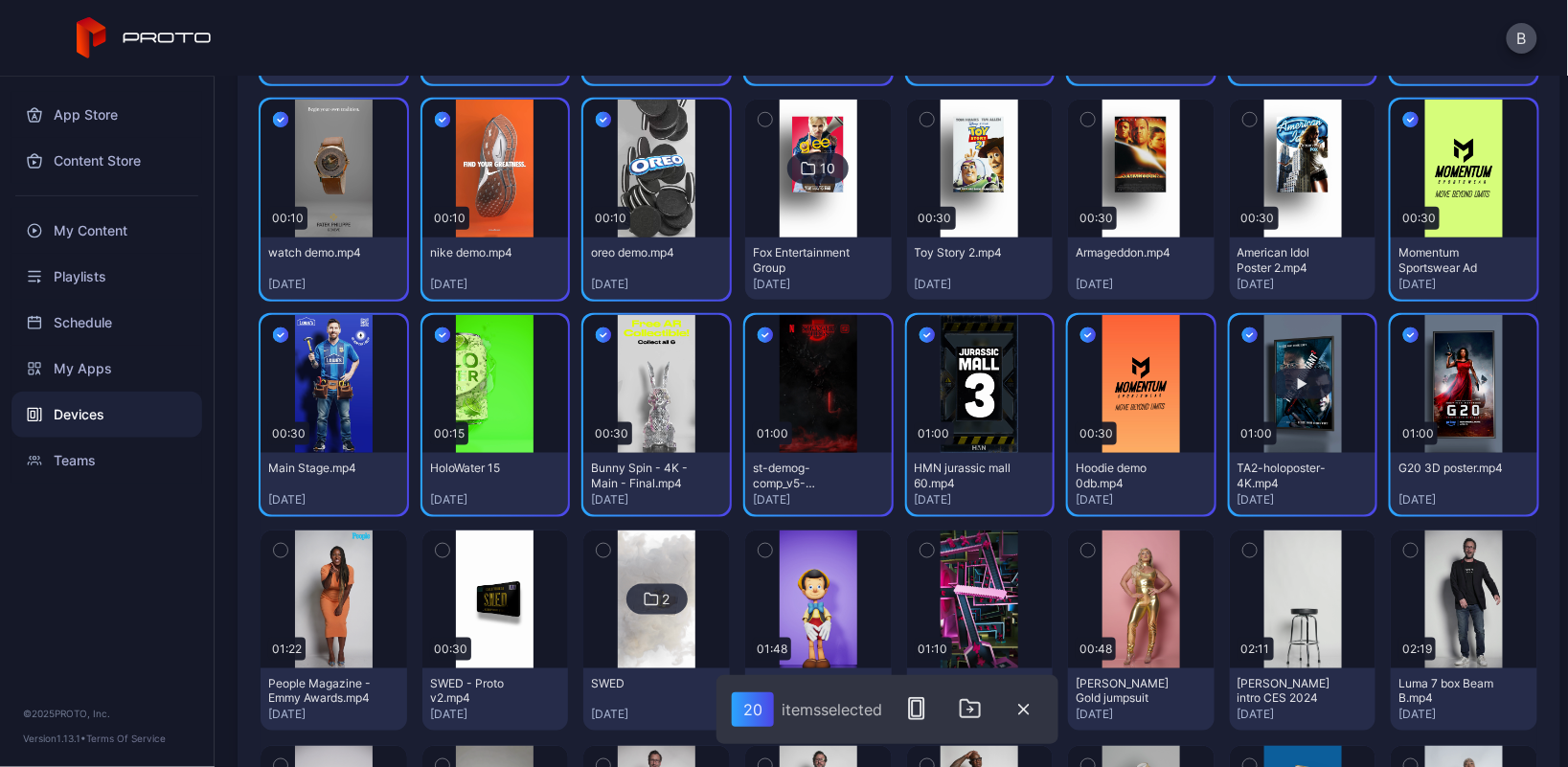
scroll to position [607, 0]
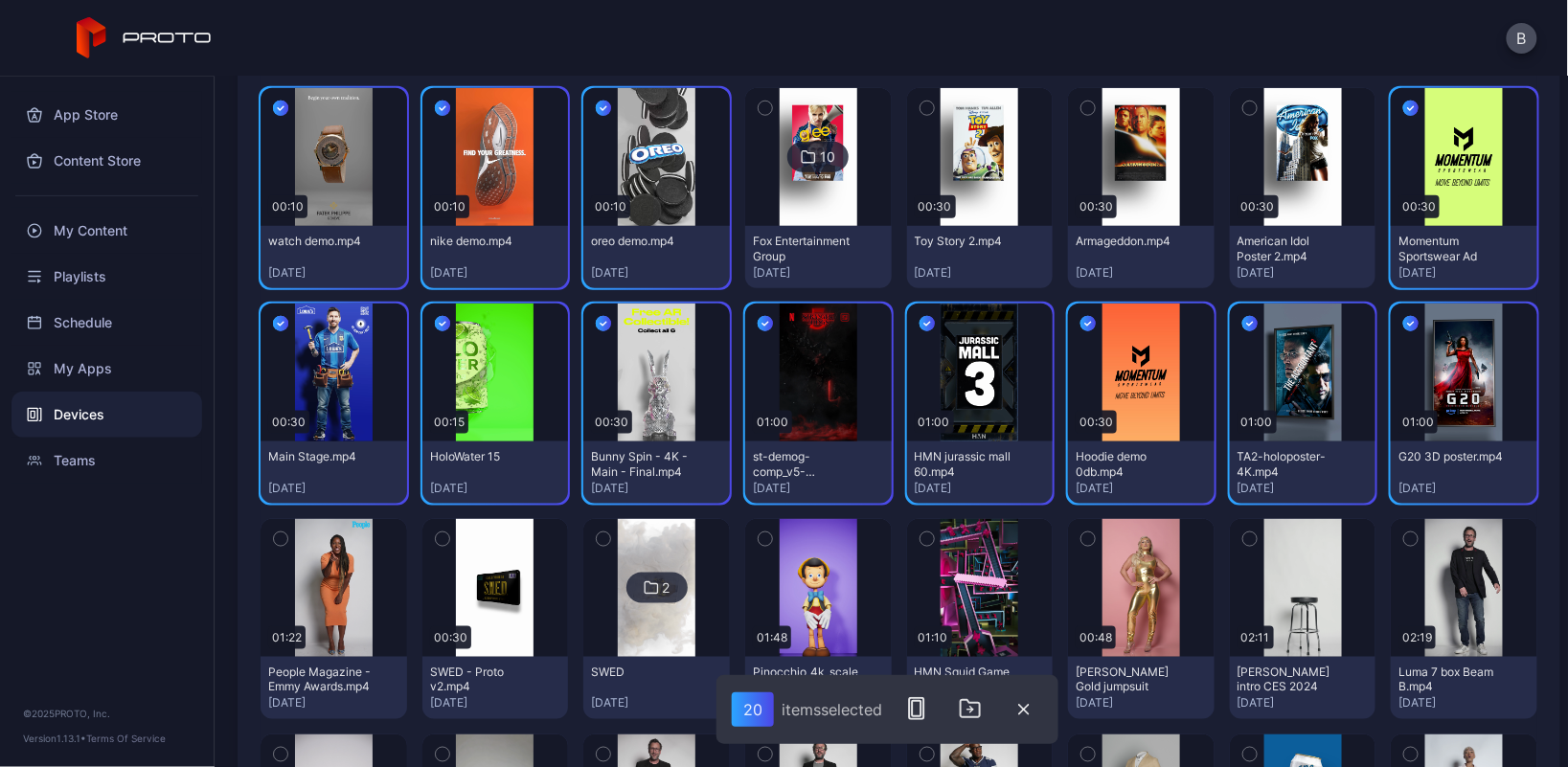
click at [279, 541] on icon "button" at bounding box center [280, 539] width 13 height 21
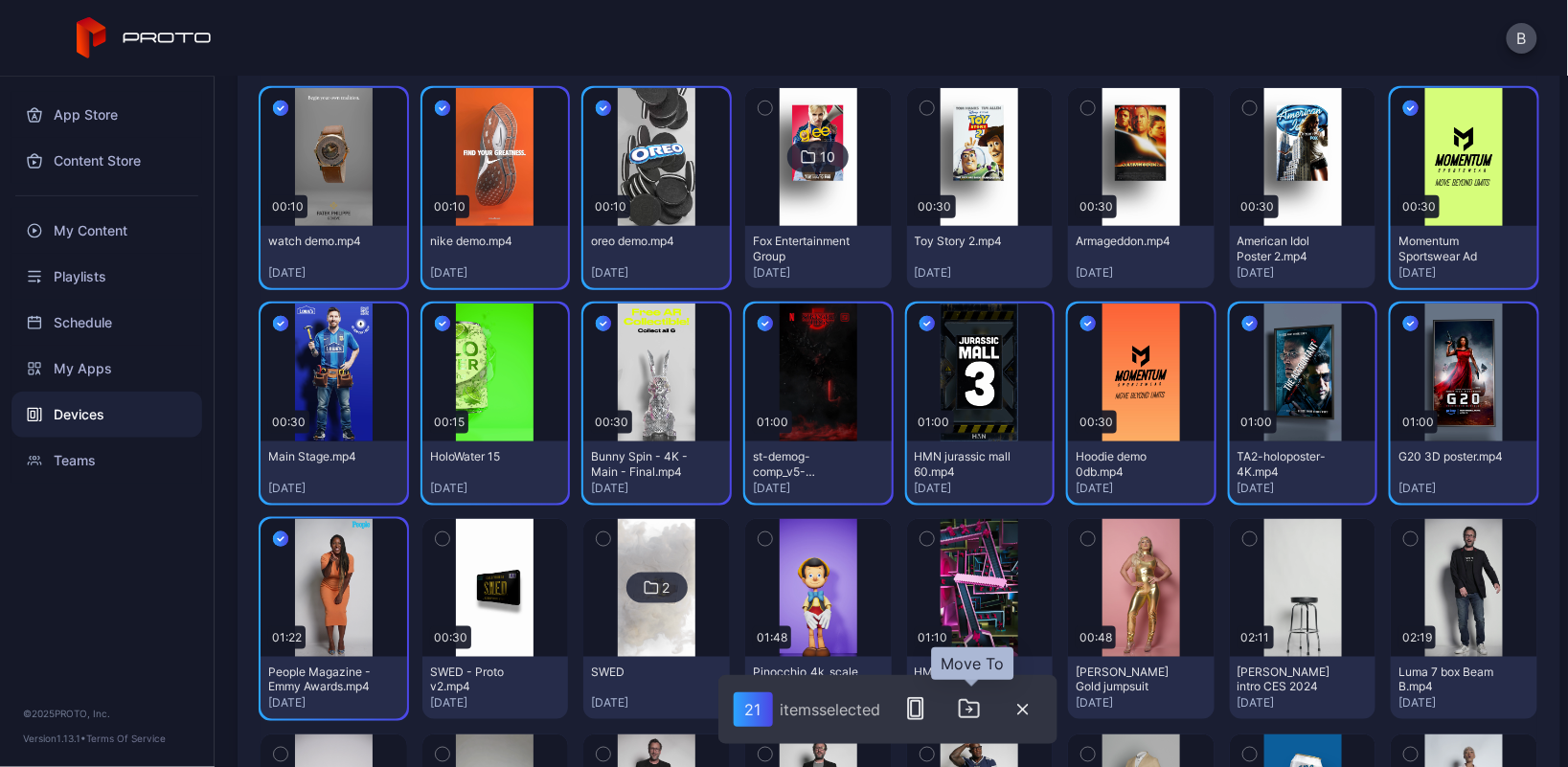
click at [973, 706] on icon "button" at bounding box center [969, 708] width 23 height 23
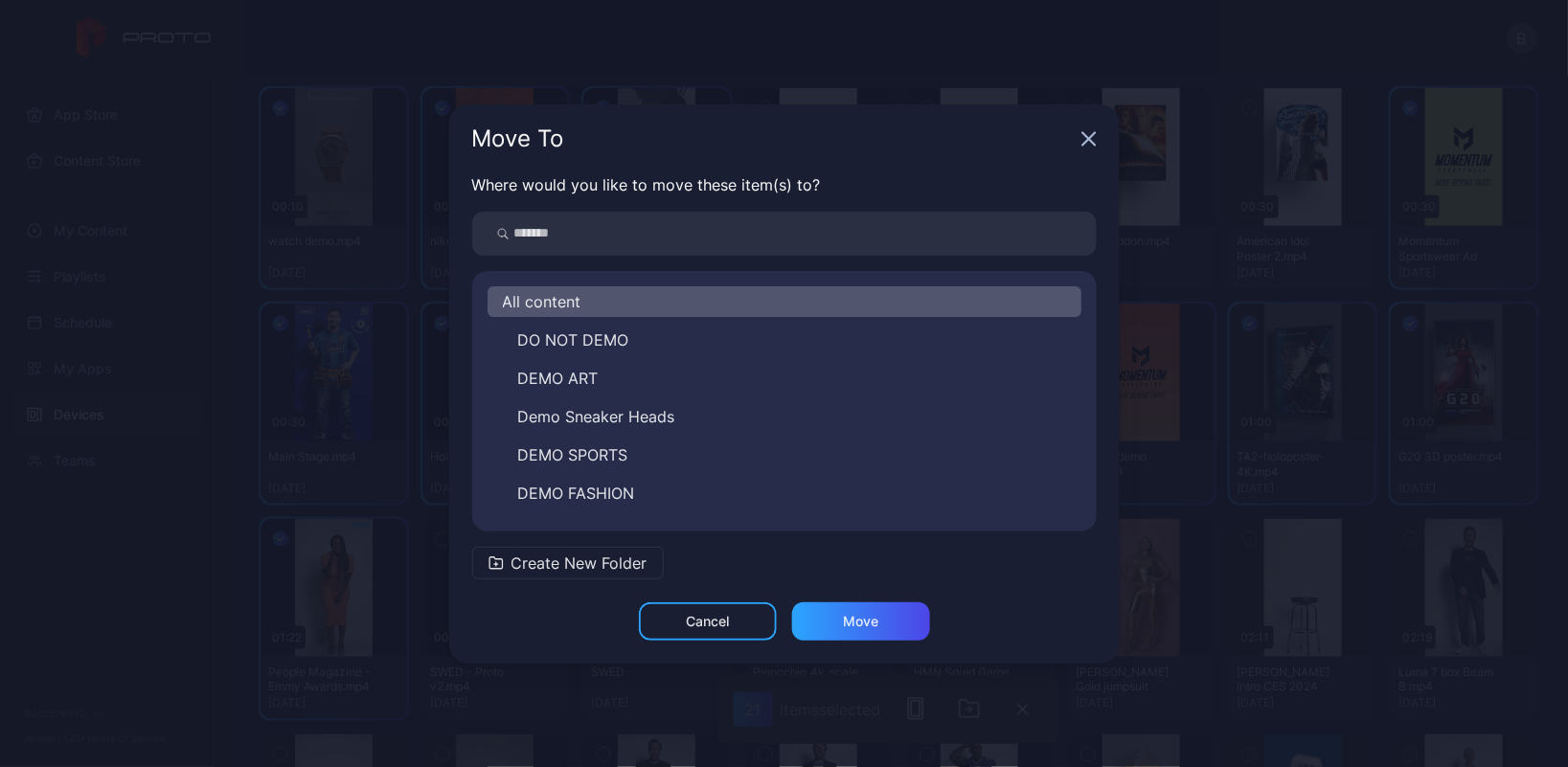
click at [636, 565] on span "Create New Folder" at bounding box center [580, 563] width 136 height 23
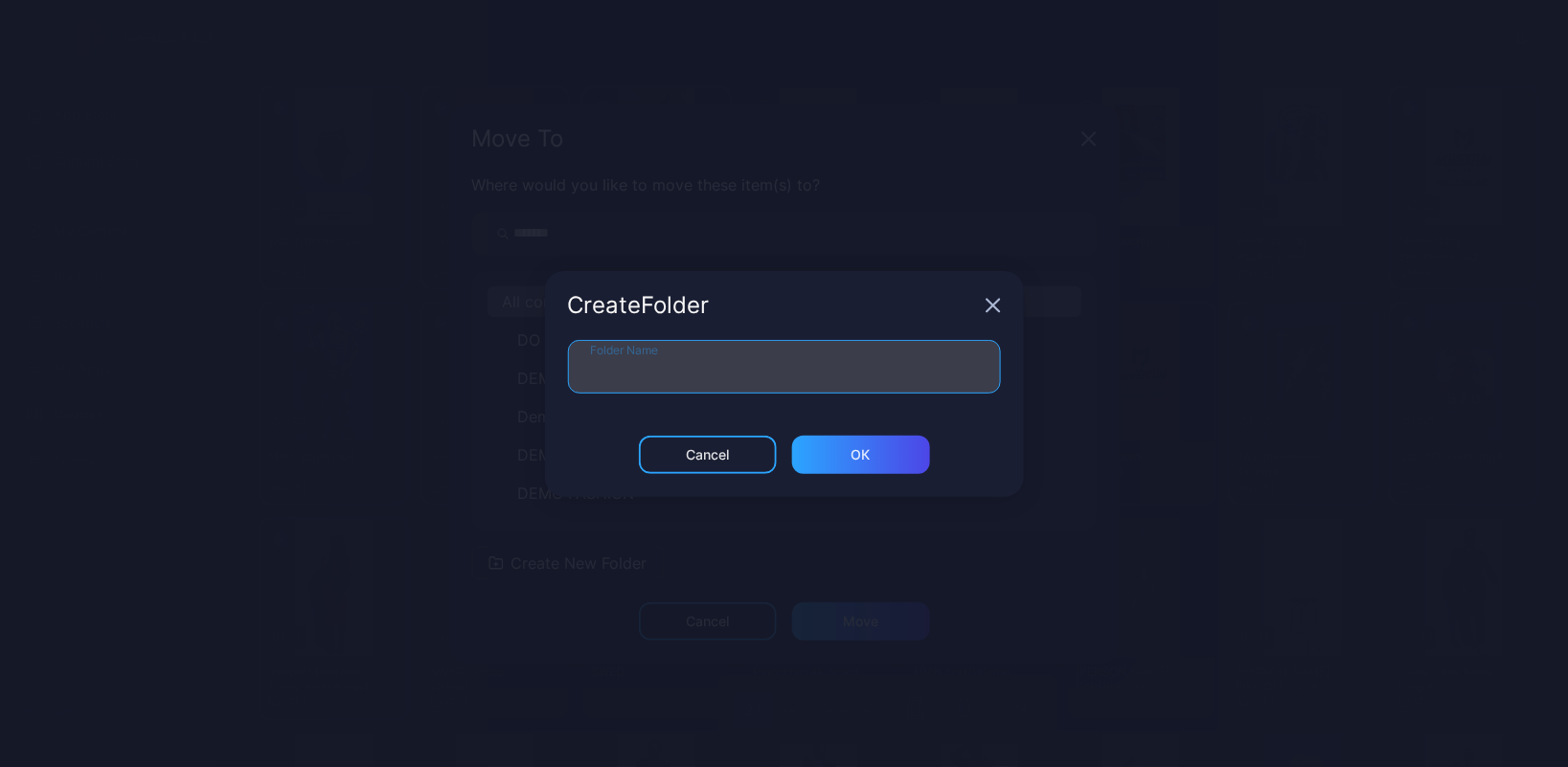
click at [666, 373] on input "Folder Name" at bounding box center [784, 367] width 433 height 54
type input "**********"
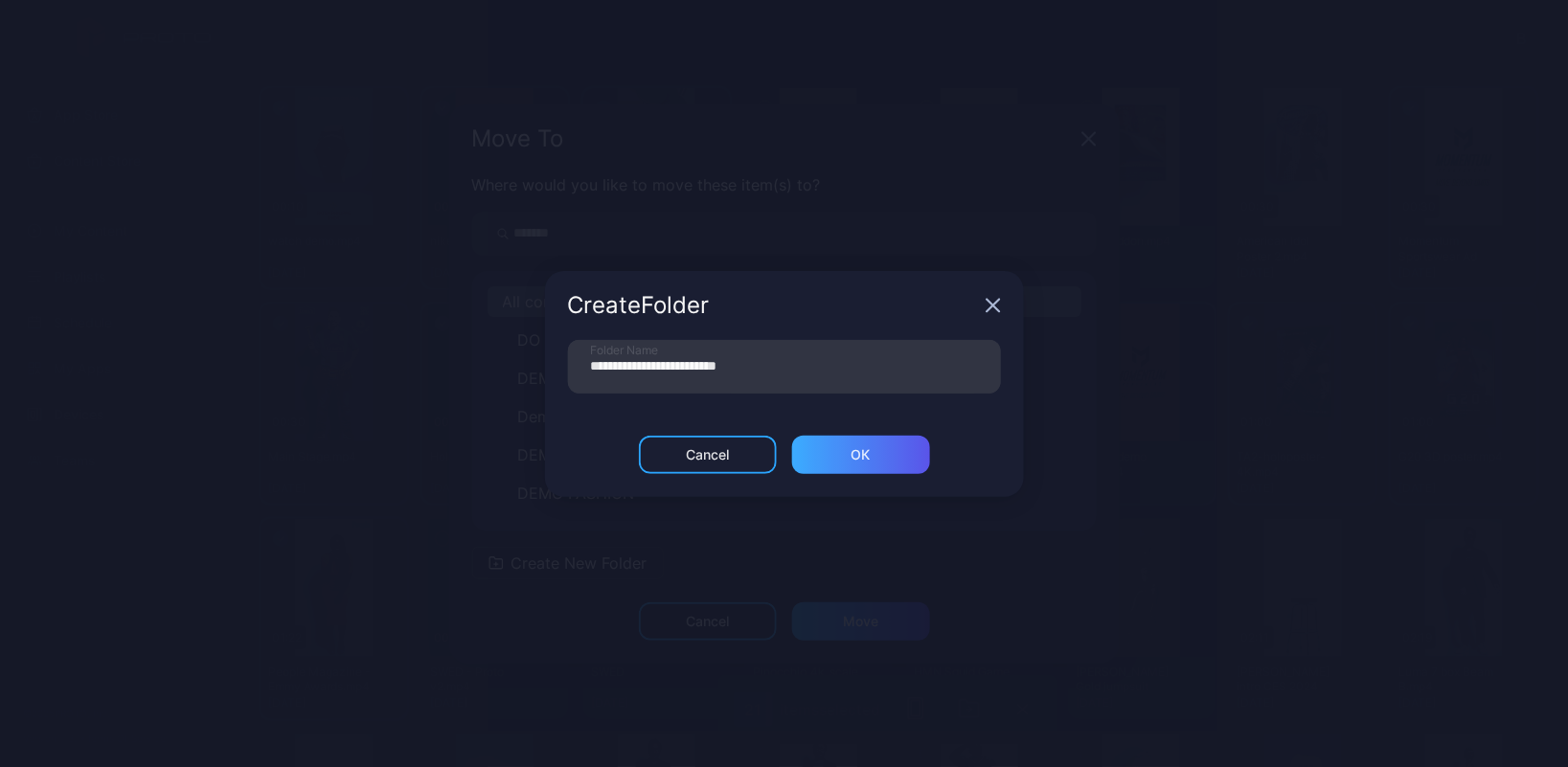
click at [864, 447] on div "ОК" at bounding box center [861, 454] width 19 height 15
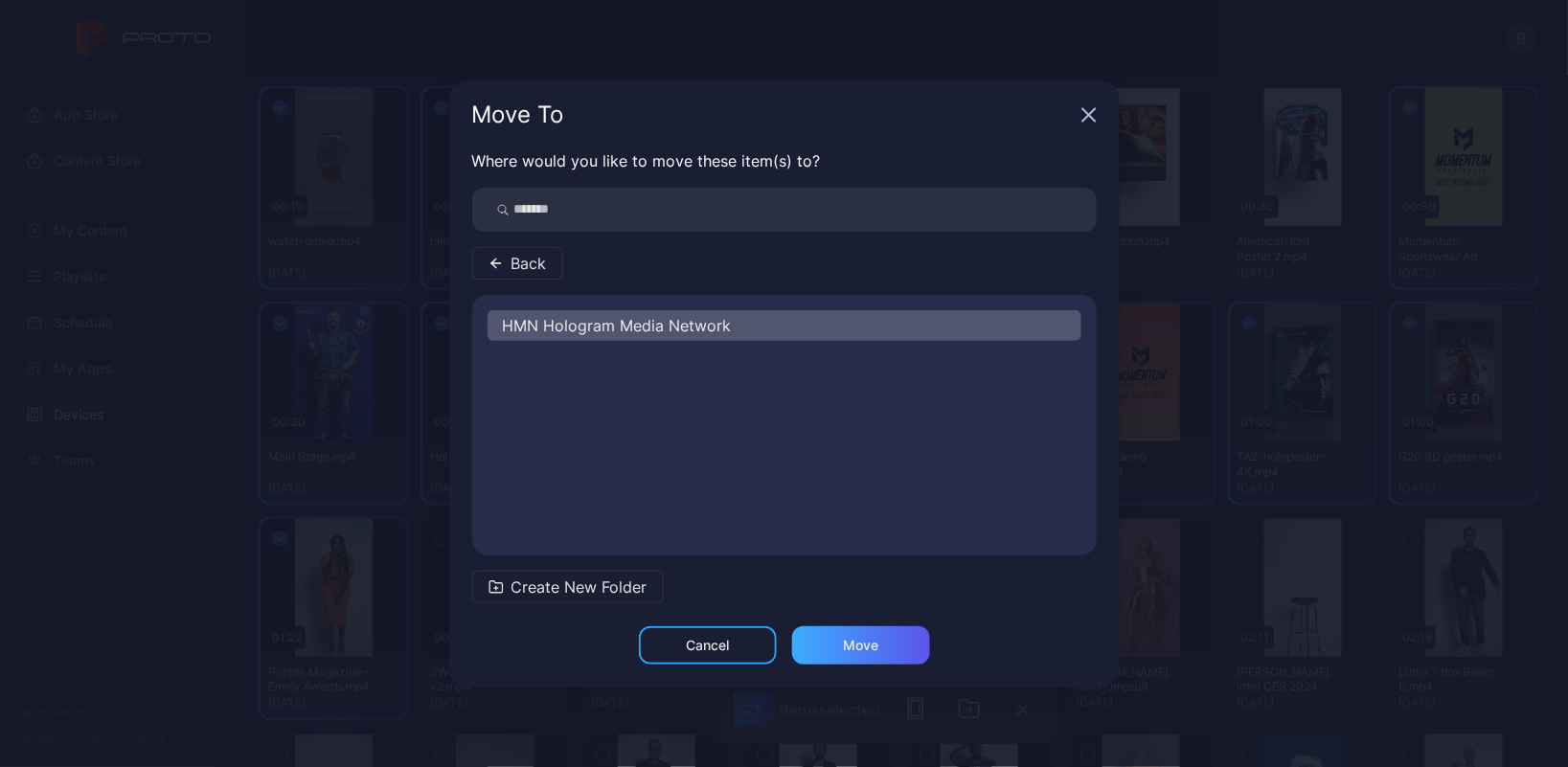
click at [859, 642] on div "Move" at bounding box center [860, 645] width 35 height 15
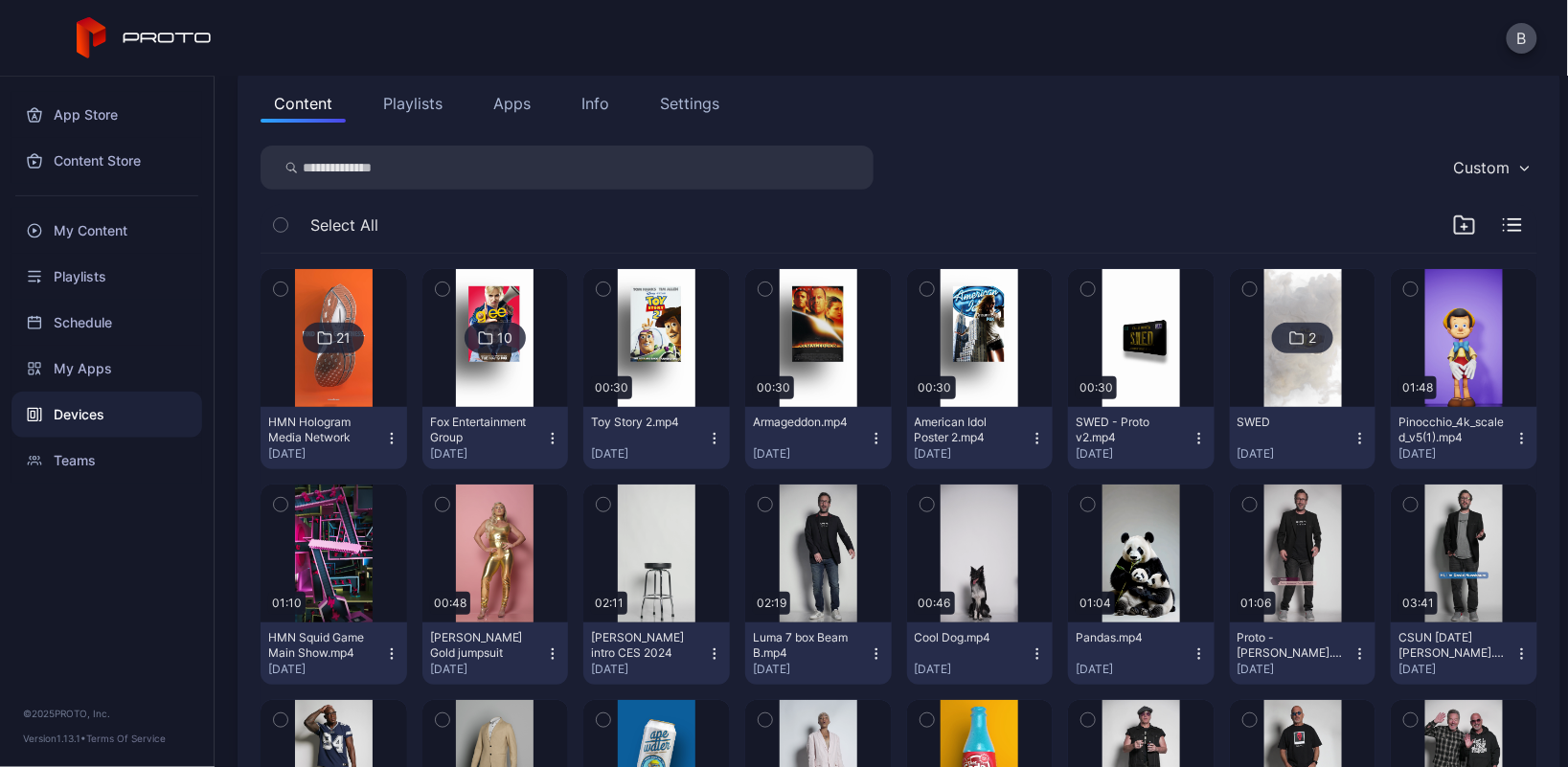
scroll to position [218, 0]
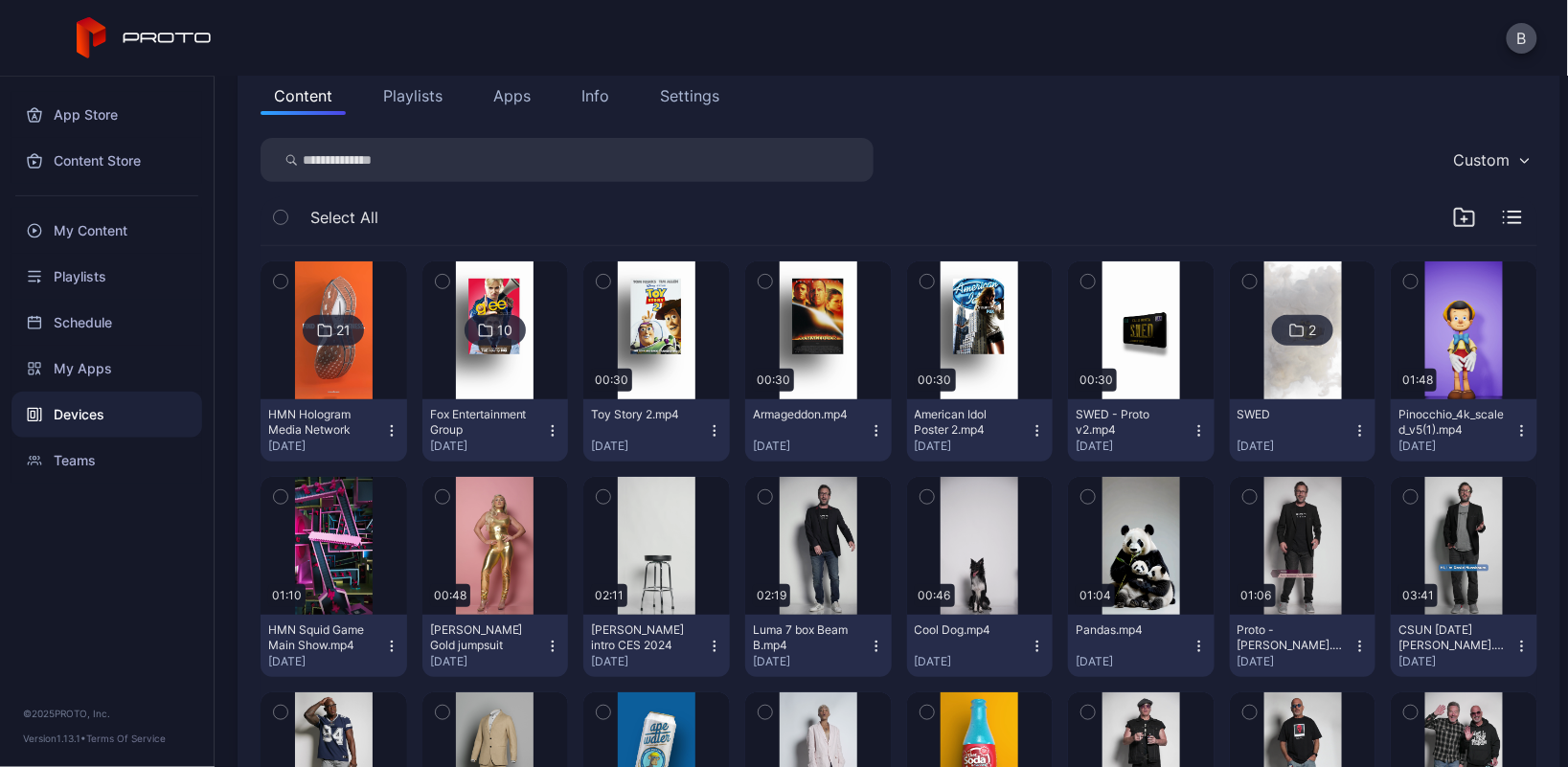
click at [344, 288] on img at bounding box center [334, 330] width 78 height 138
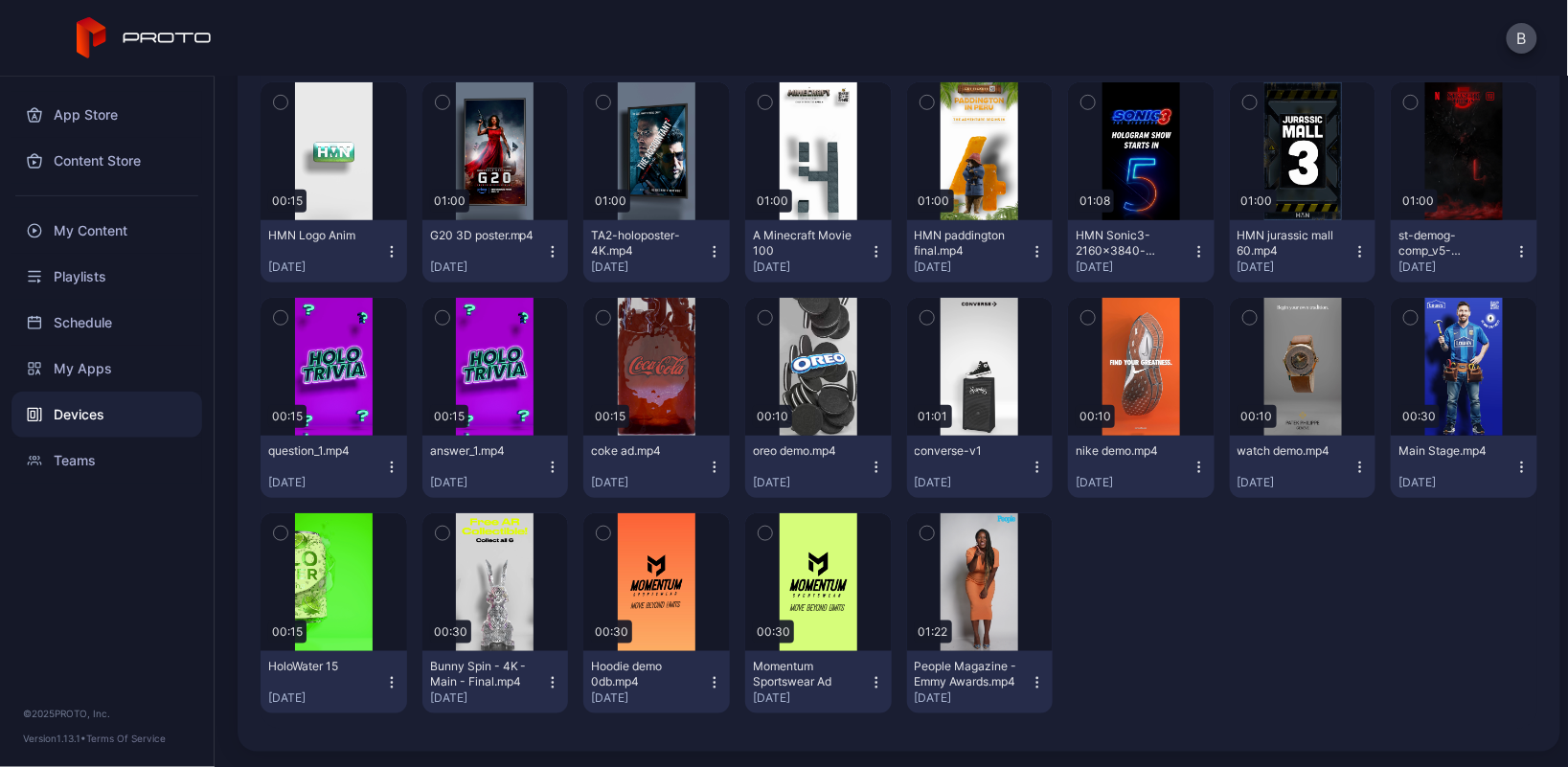
scroll to position [0, 0]
click at [332, 151] on div "button" at bounding box center [334, 151] width 10 height 11
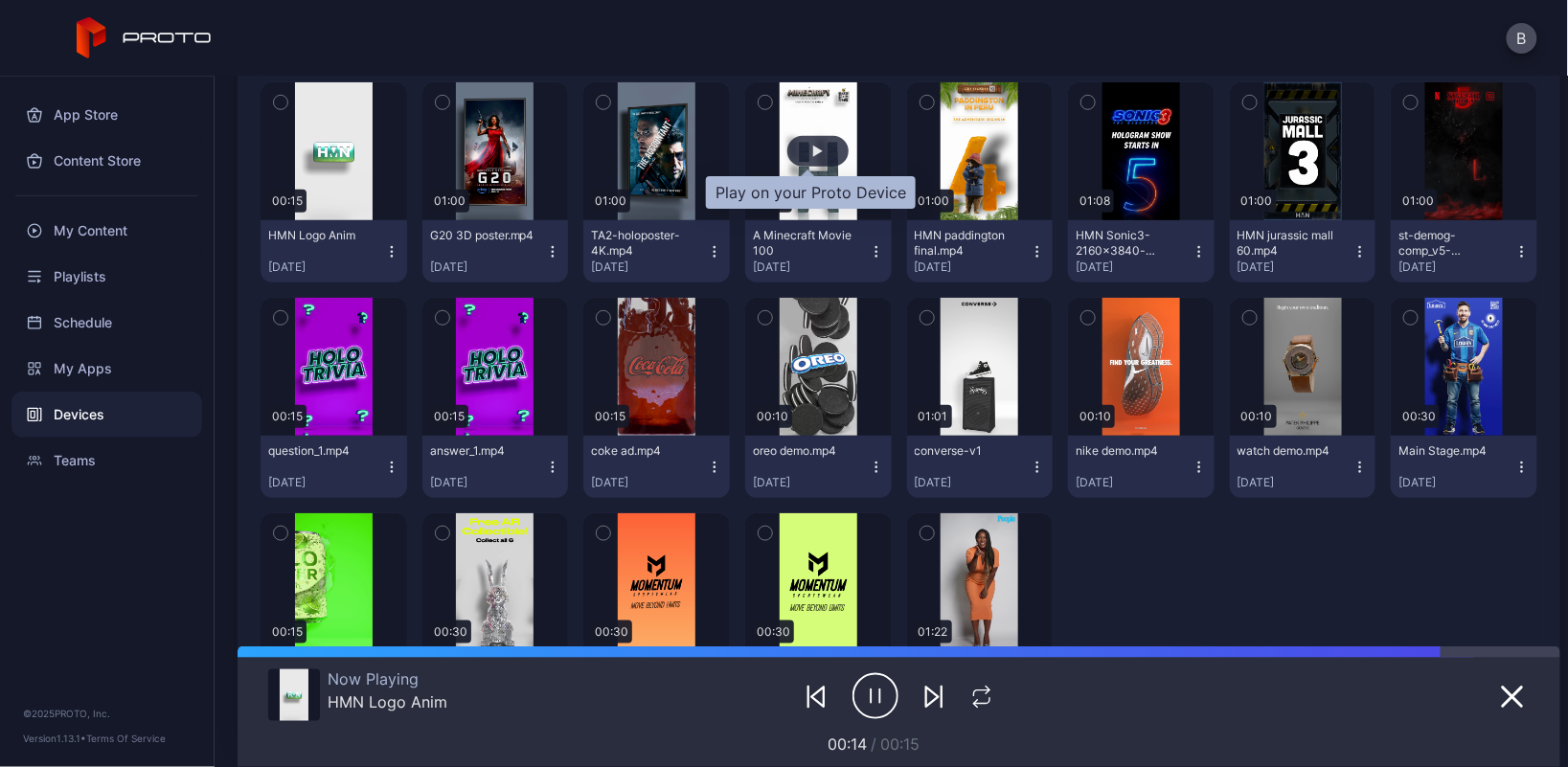
click at [809, 139] on div "button" at bounding box center [817, 151] width 61 height 31
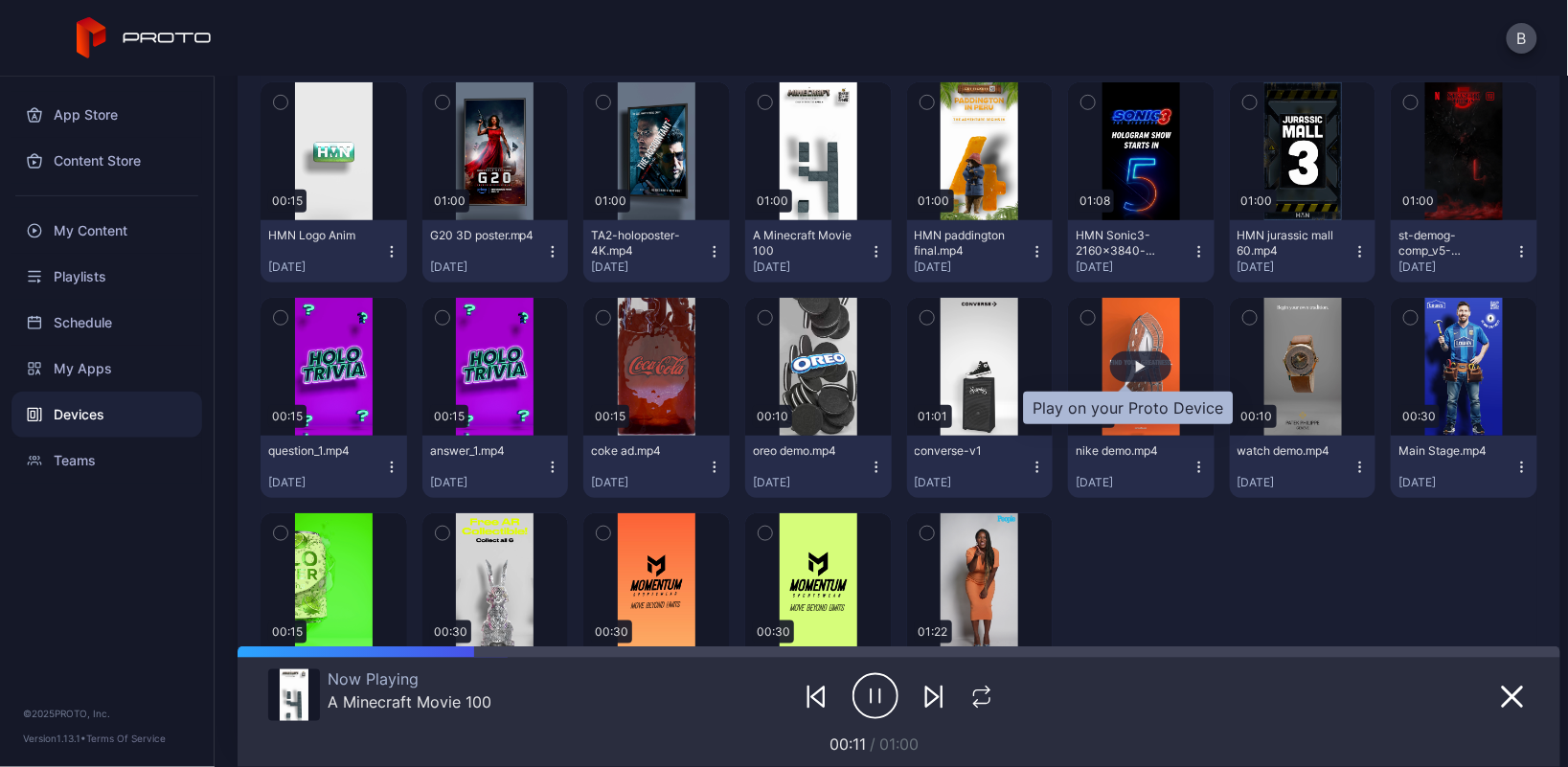
click at [1121, 379] on div "button" at bounding box center [1140, 367] width 61 height 31
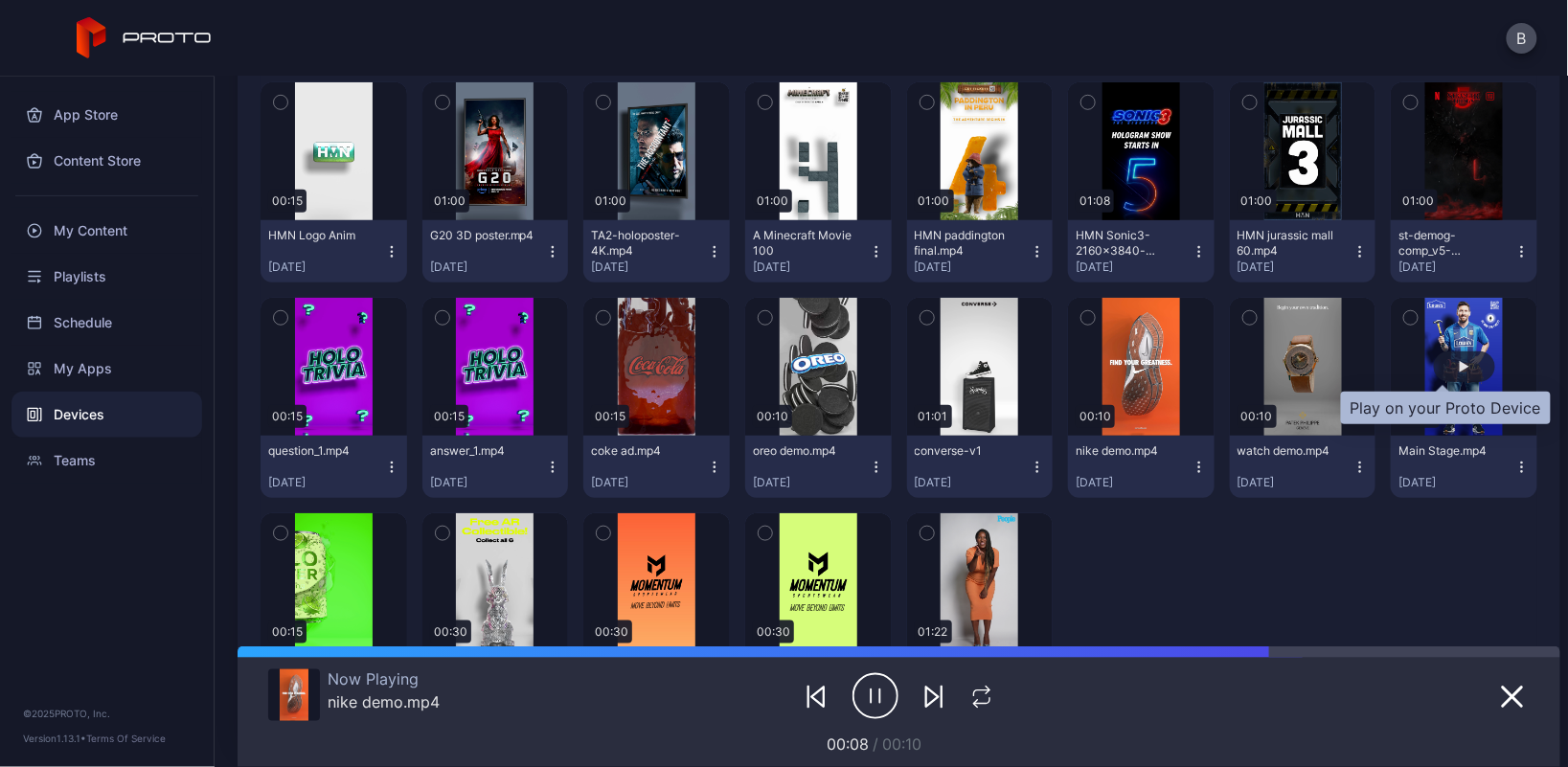
click at [1447, 358] on div "button" at bounding box center [1464, 367] width 61 height 31
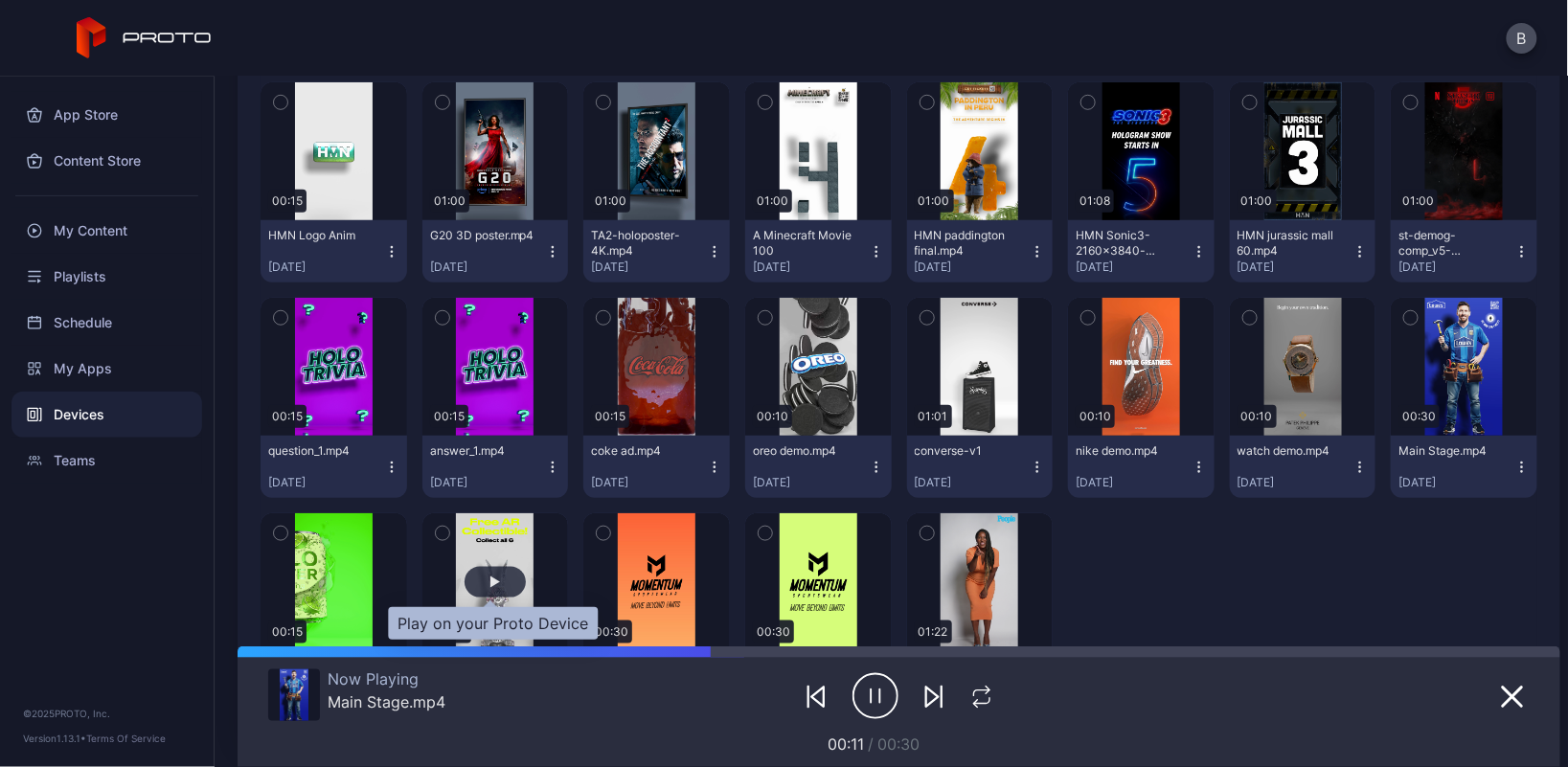
click at [489, 572] on div "button" at bounding box center [495, 582] width 61 height 31
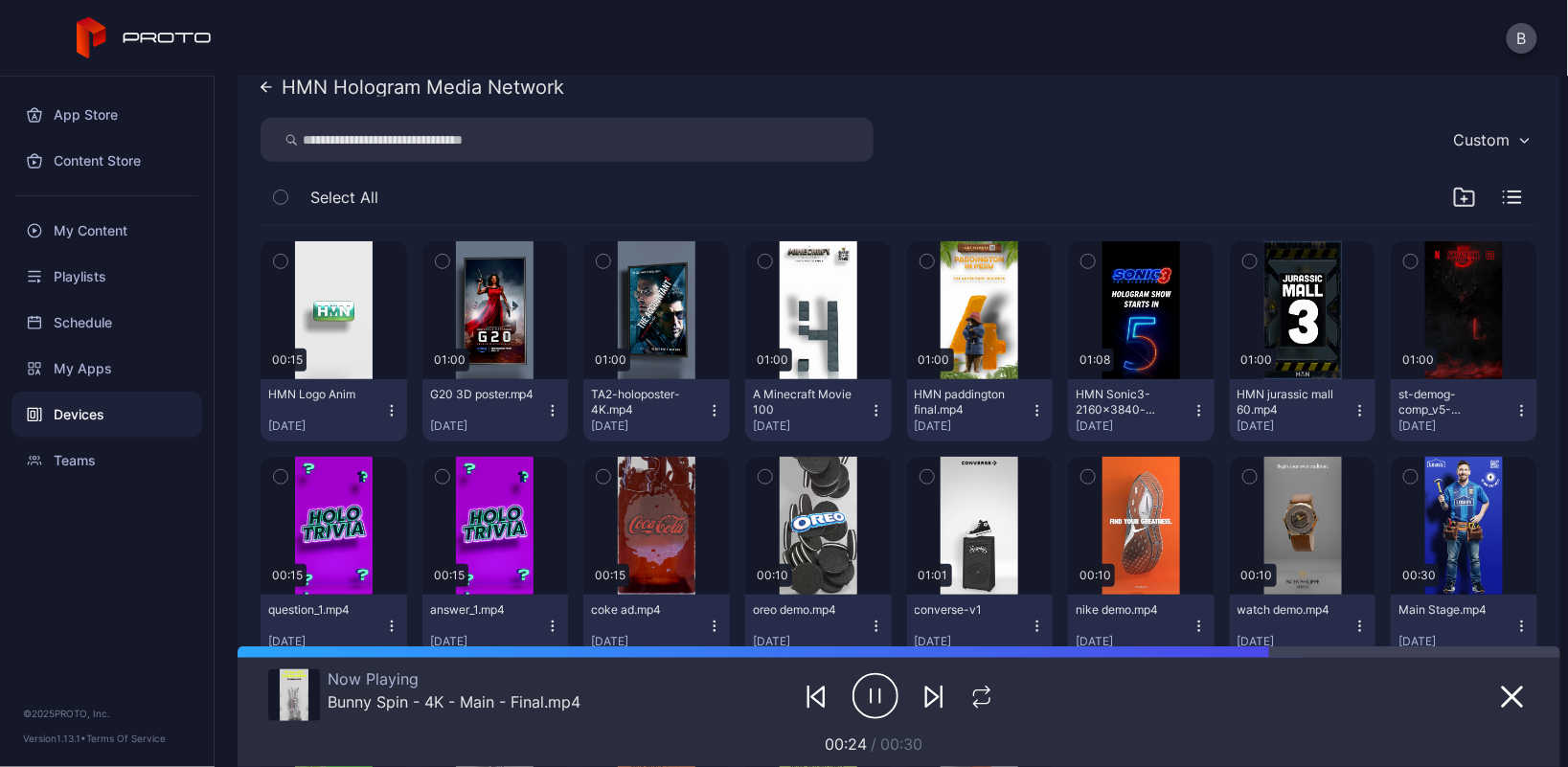
scroll to position [285, 0]
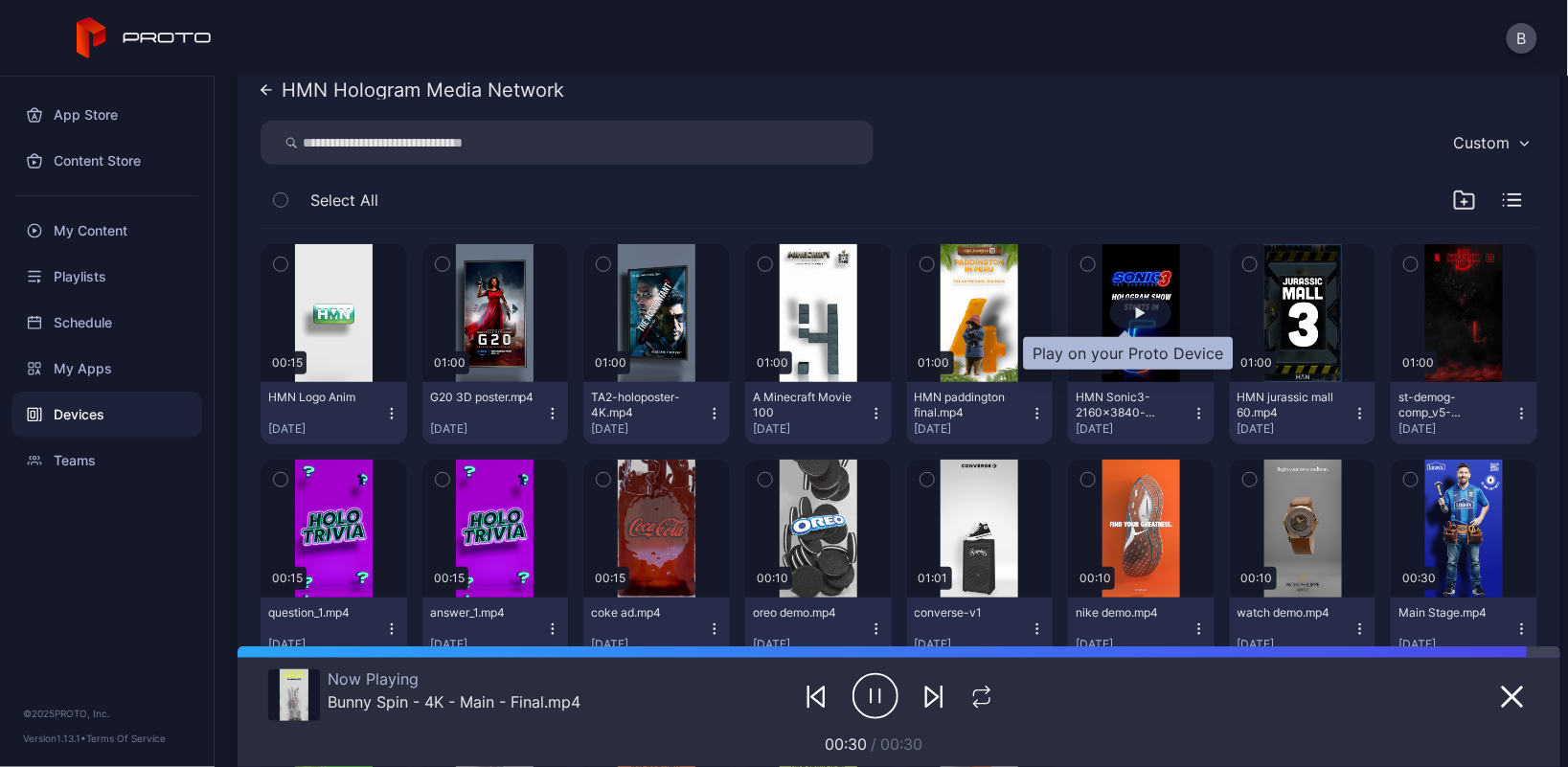
click at [1136, 315] on div "button" at bounding box center [1141, 312] width 10 height 11
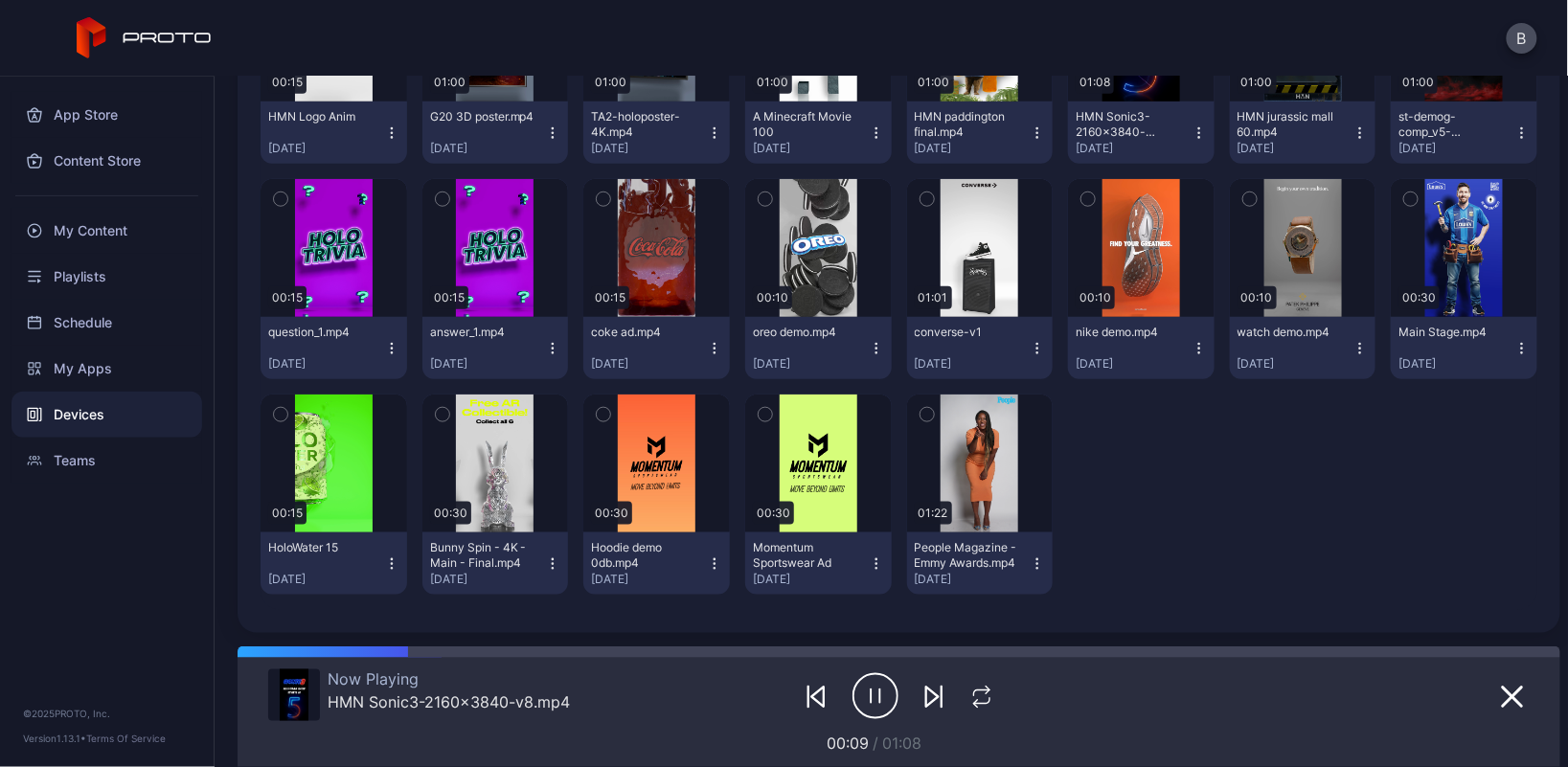
scroll to position [0, 0]
click at [975, 463] on div "button" at bounding box center [980, 463] width 10 height 11
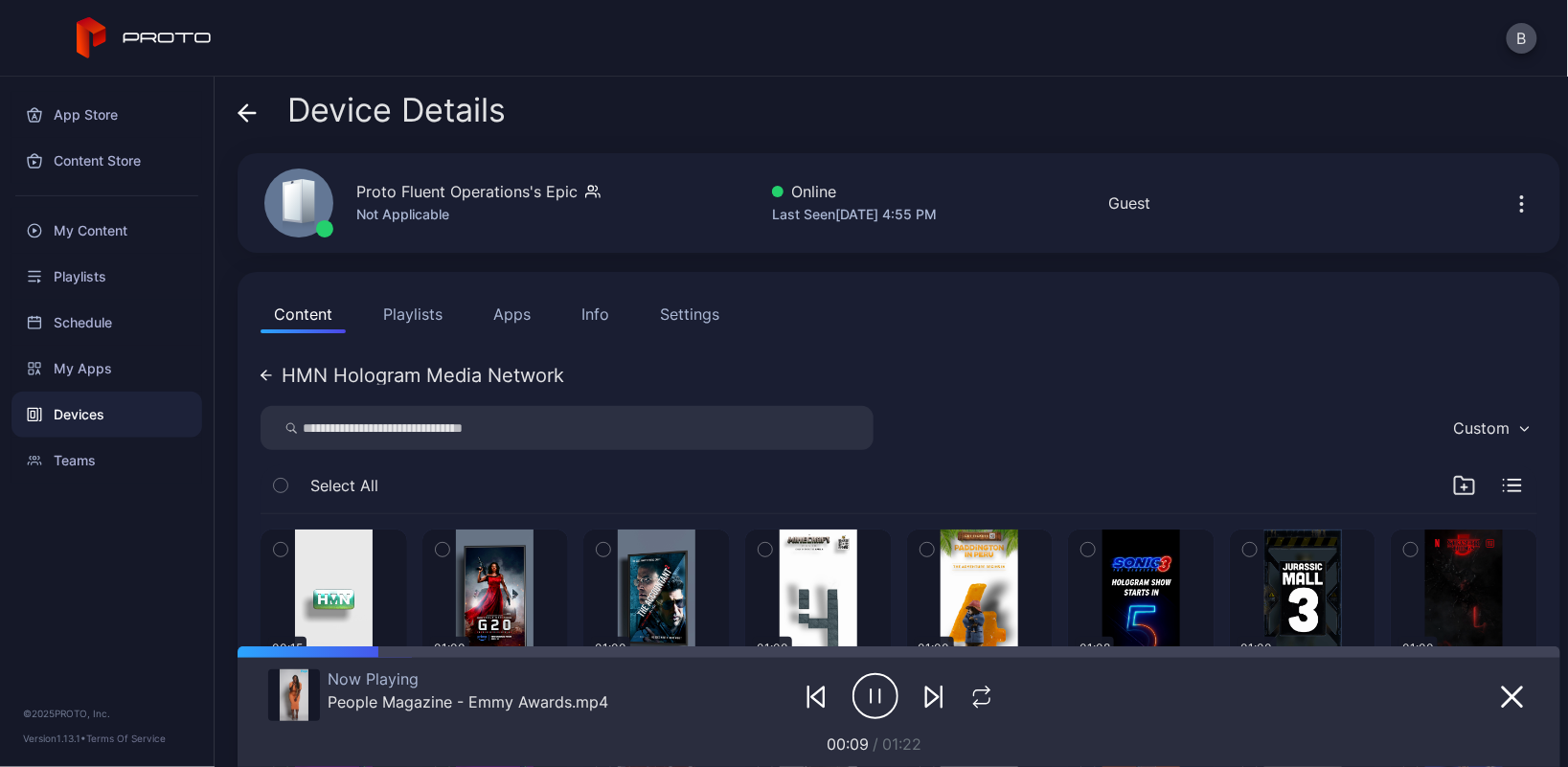
click at [263, 373] on icon at bounding box center [263, 376] width 5 height 10
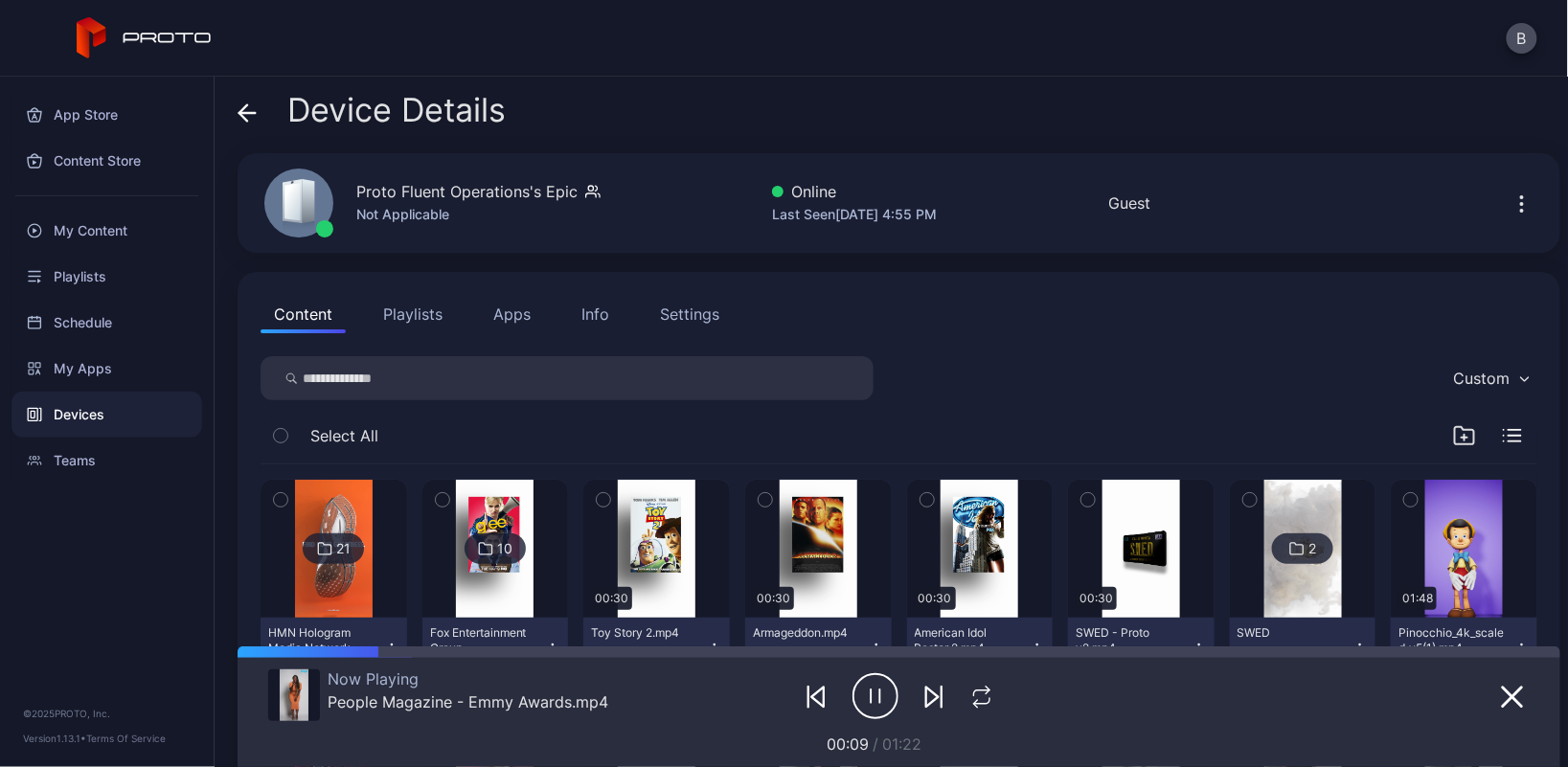
scroll to position [218, 0]
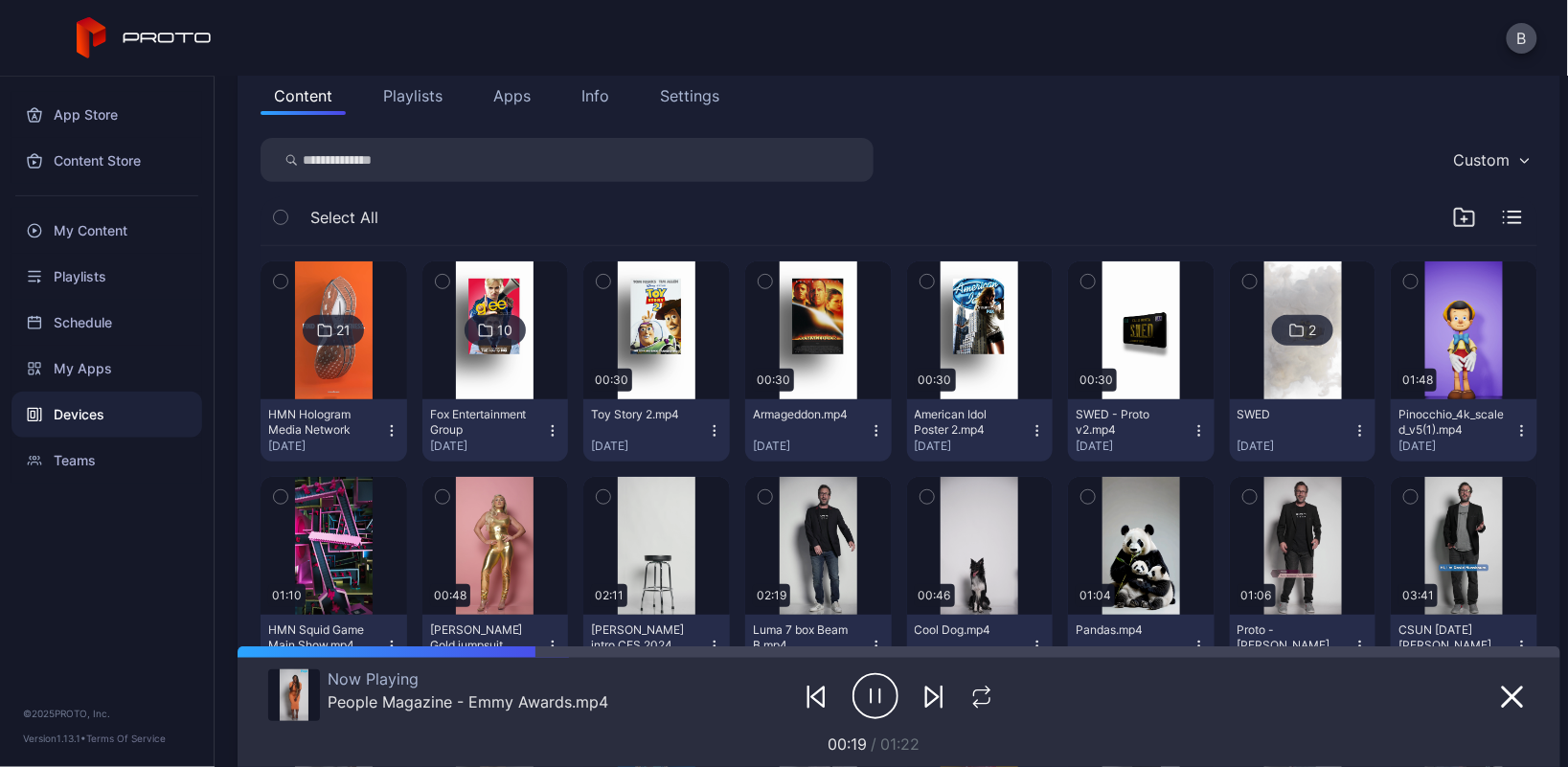
click at [507, 373] on img at bounding box center [495, 330] width 78 height 138
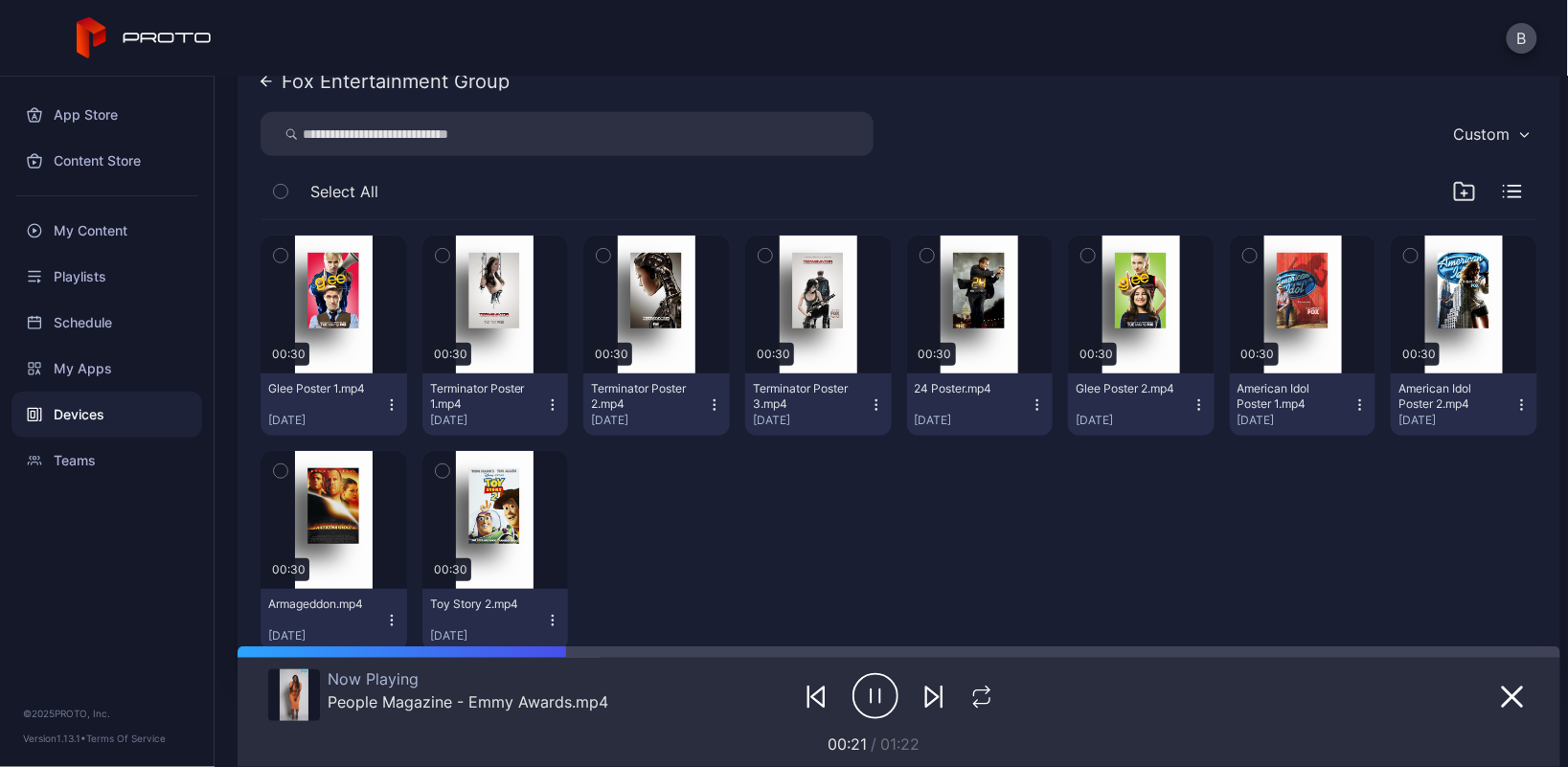
scroll to position [323, 0]
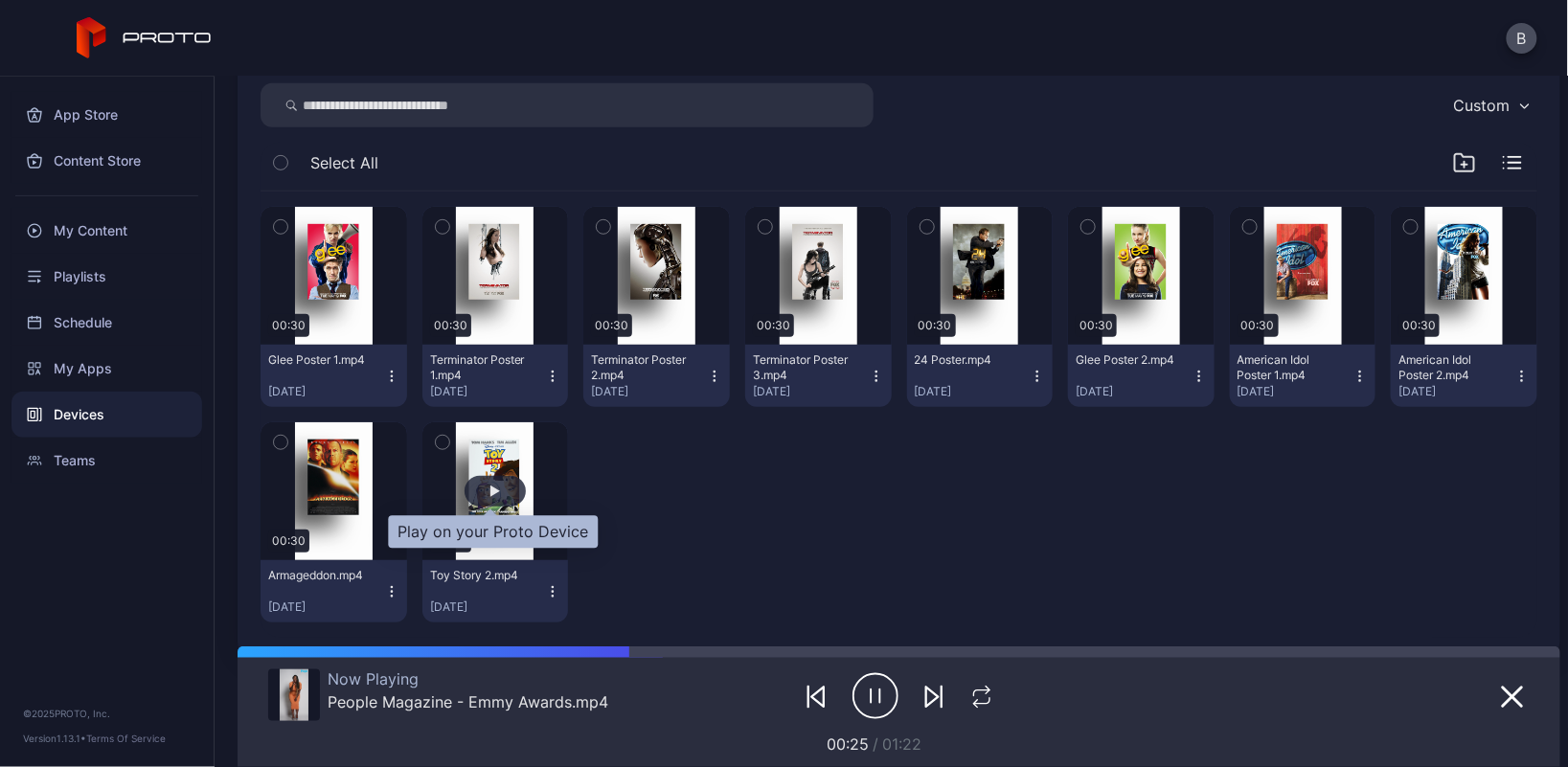
click at [496, 486] on div "button" at bounding box center [495, 491] width 61 height 31
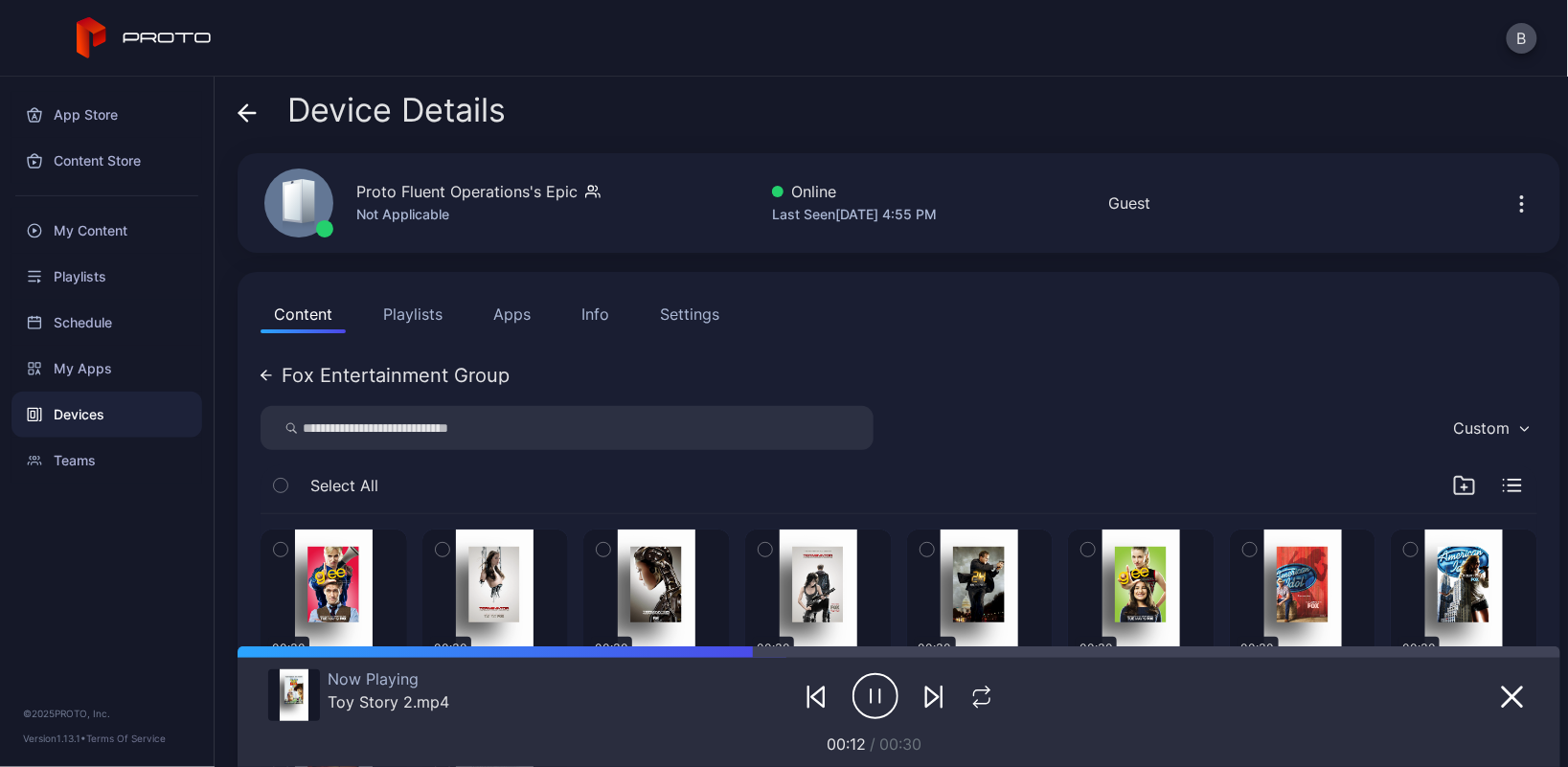
scroll to position [0, 0]
click at [310, 369] on div "Fox Entertainment Group" at bounding box center [396, 375] width 228 height 19
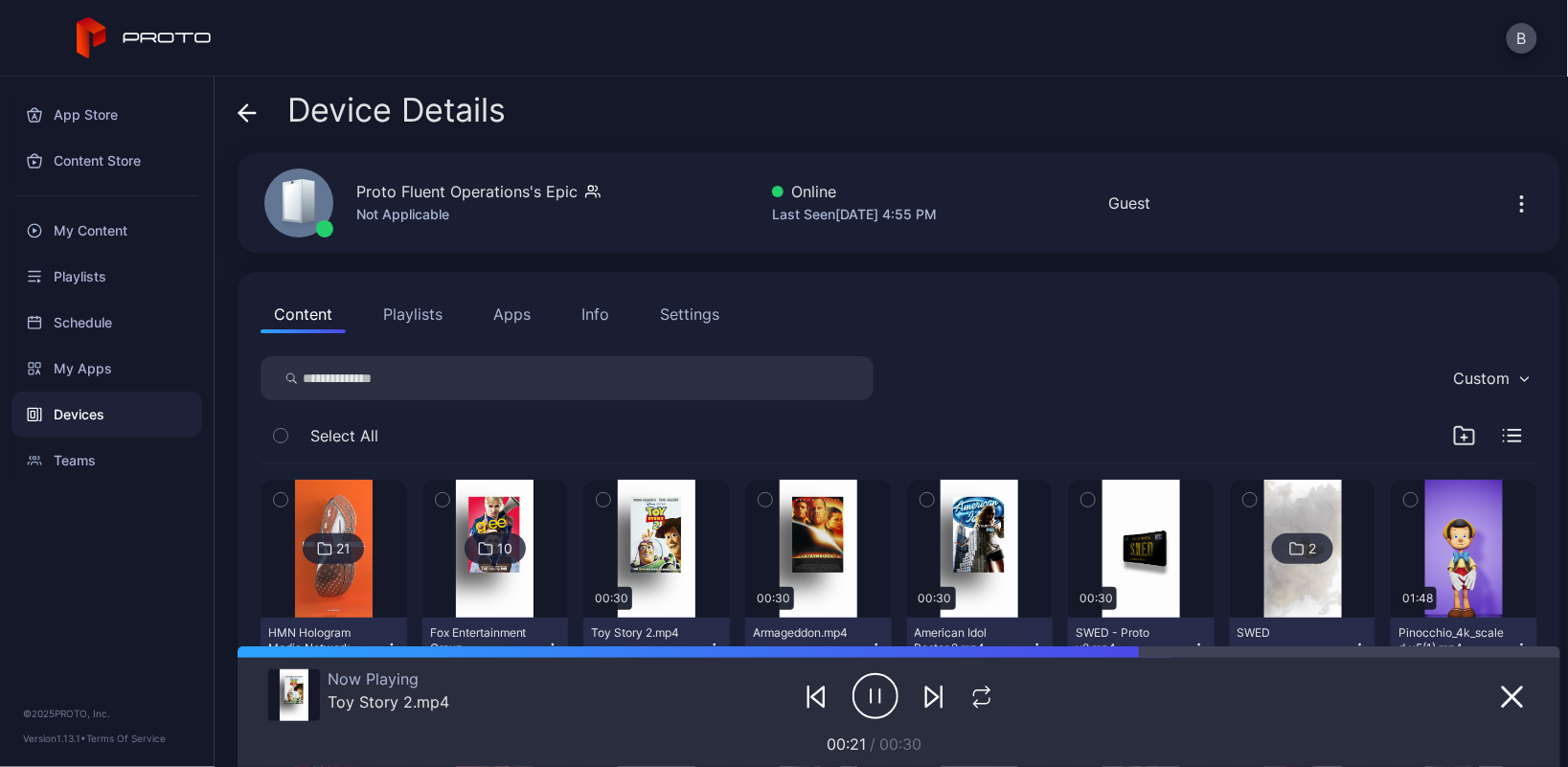
scroll to position [218, 0]
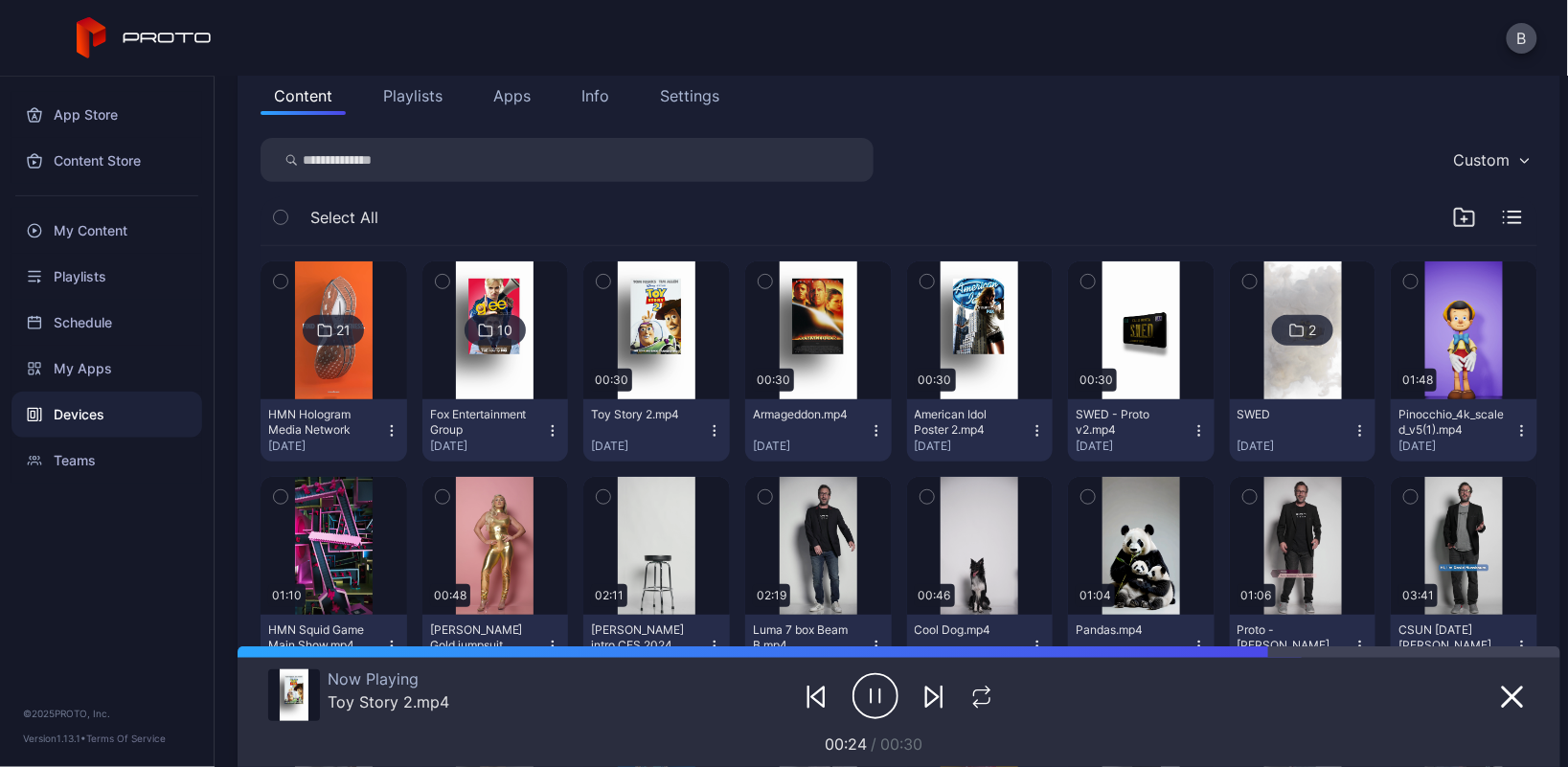
click at [505, 168] on input "search" at bounding box center [567, 160] width 613 height 44
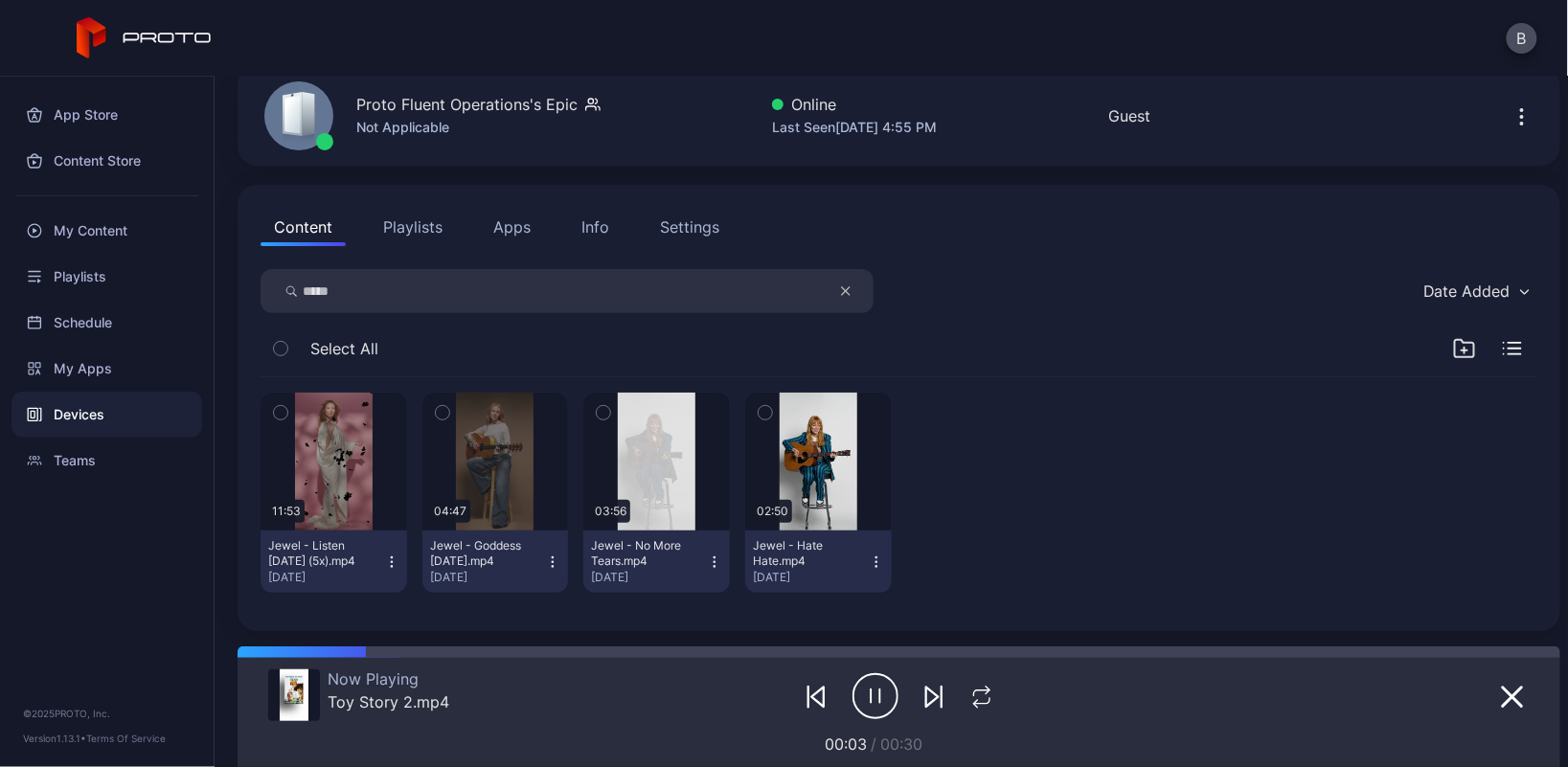
scroll to position [86, 0]
click at [335, 458] on div "button" at bounding box center [334, 462] width 10 height 11
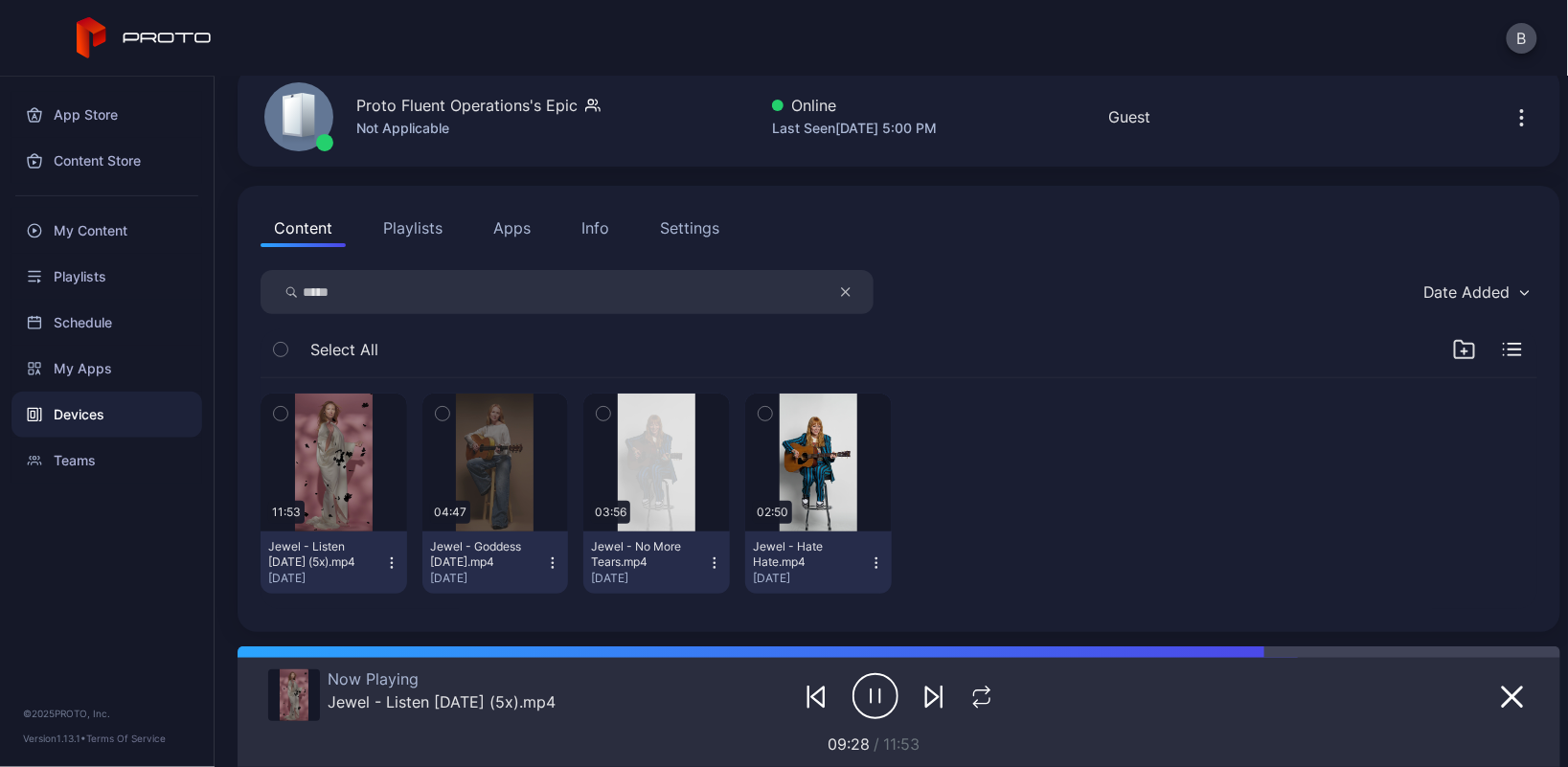
click at [425, 296] on input "*****" at bounding box center [567, 292] width 613 height 44
type input "*"
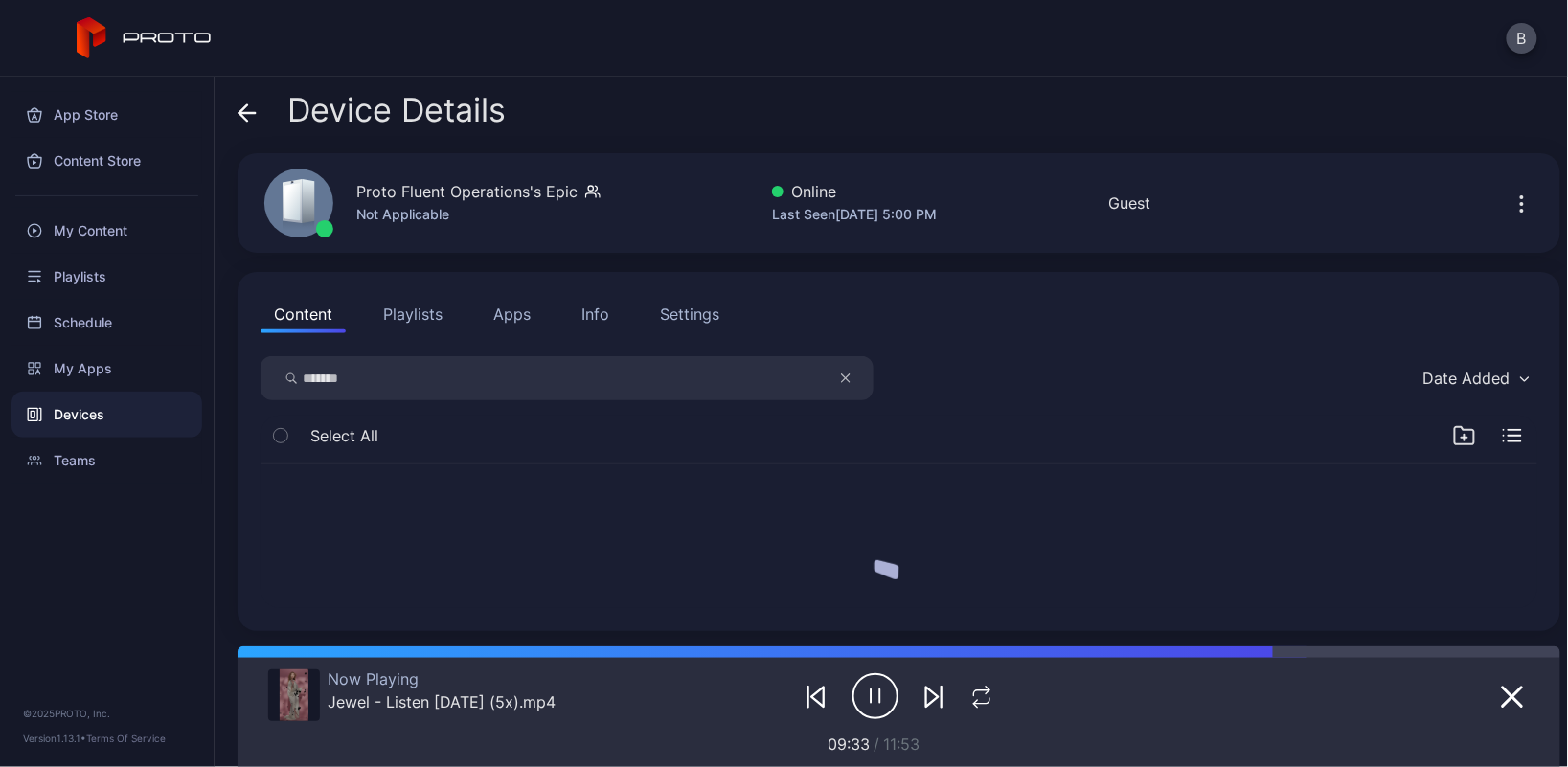
scroll to position [0, 0]
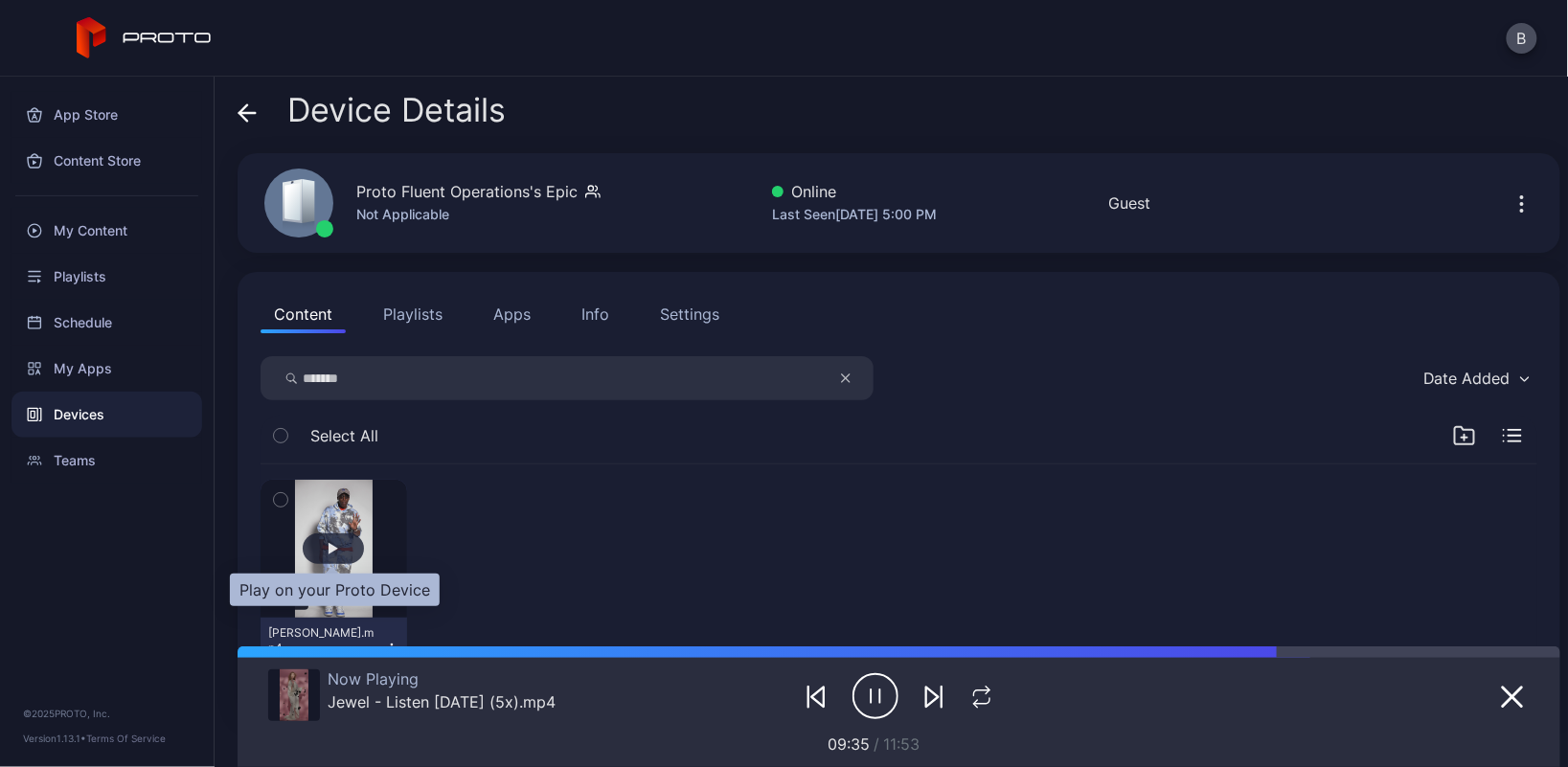
click at [332, 551] on div "button" at bounding box center [334, 548] width 10 height 11
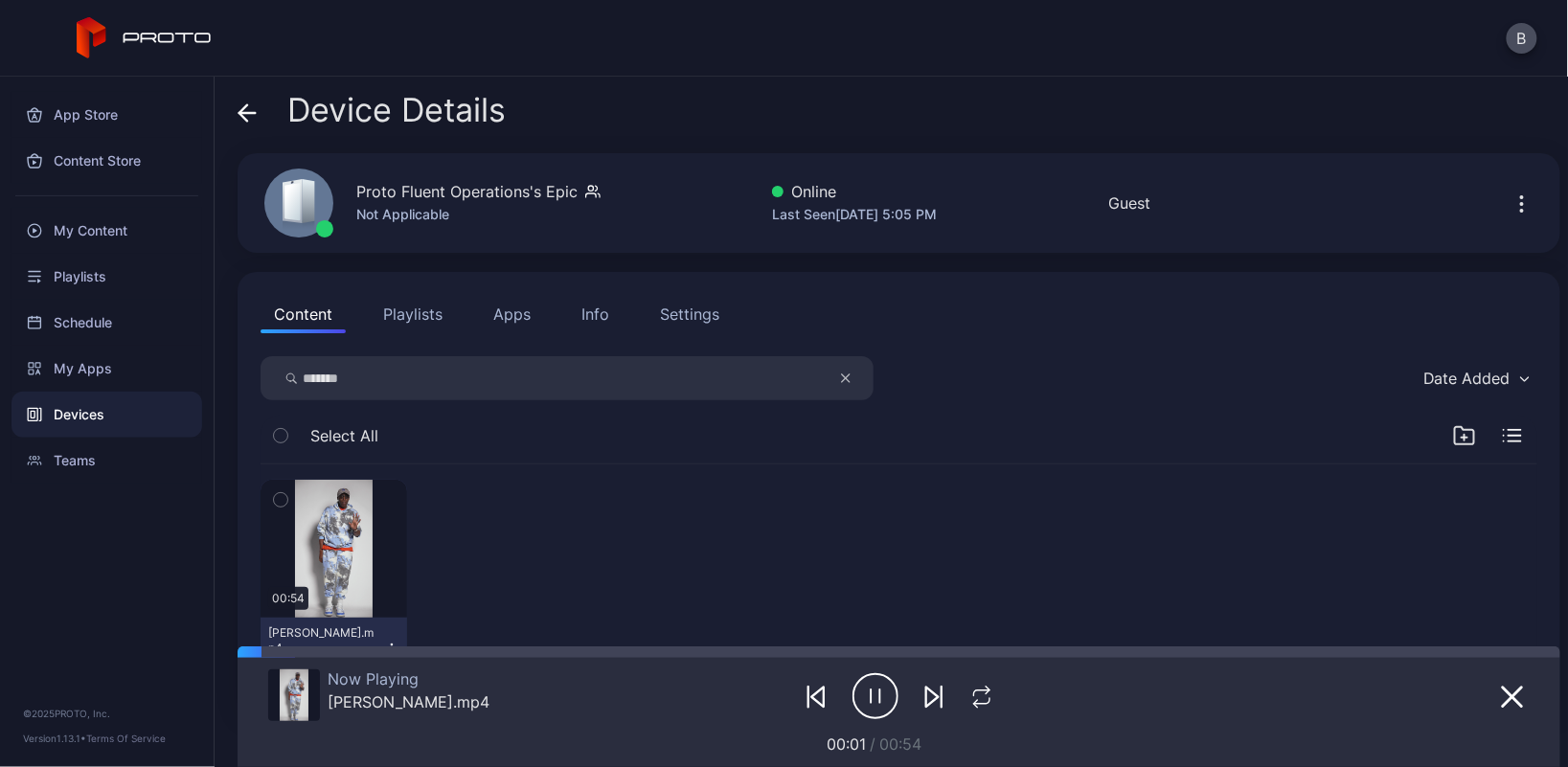
click at [458, 385] on input "*******" at bounding box center [567, 378] width 613 height 44
type input "*"
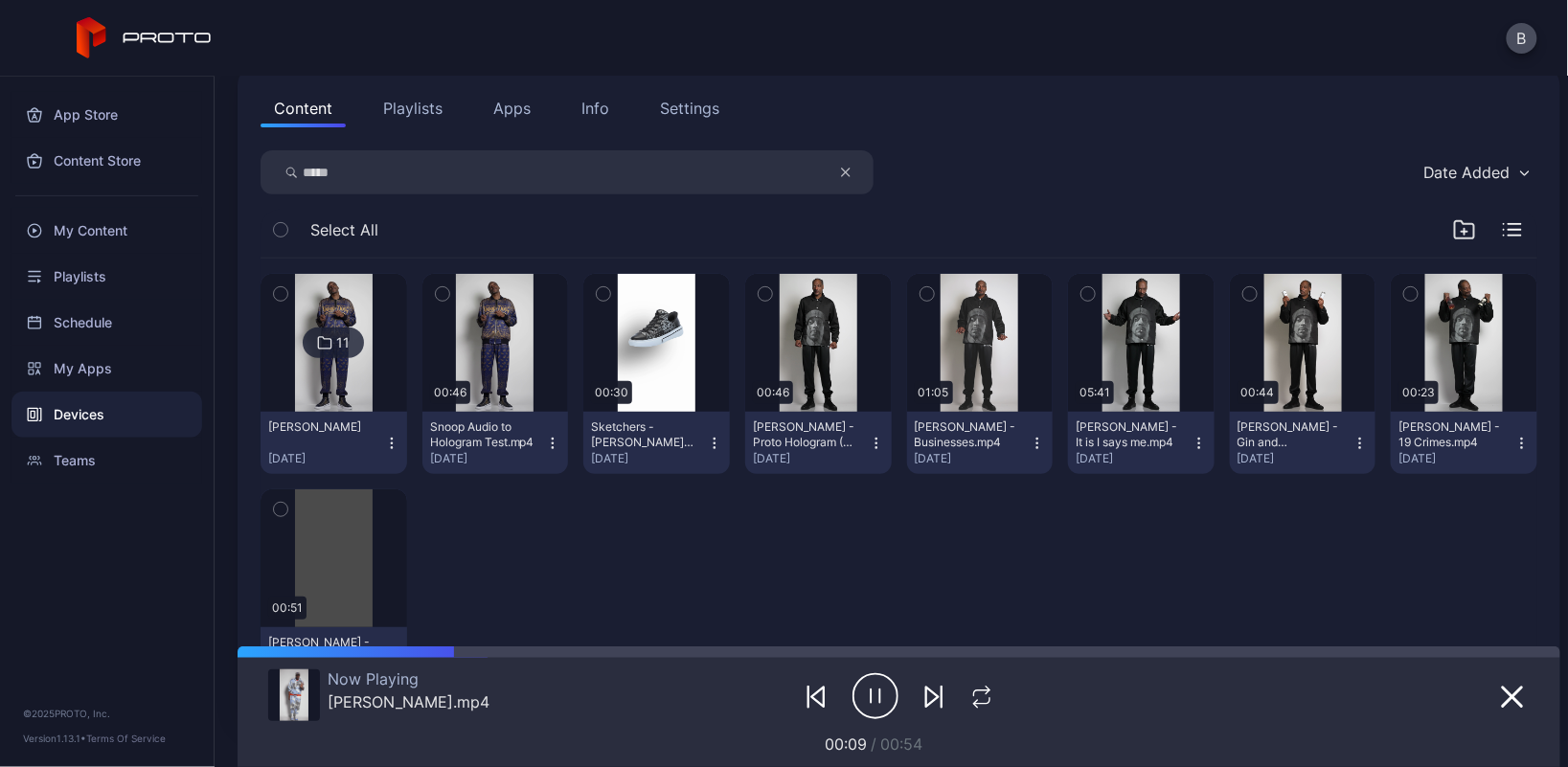
scroll to position [244, 0]
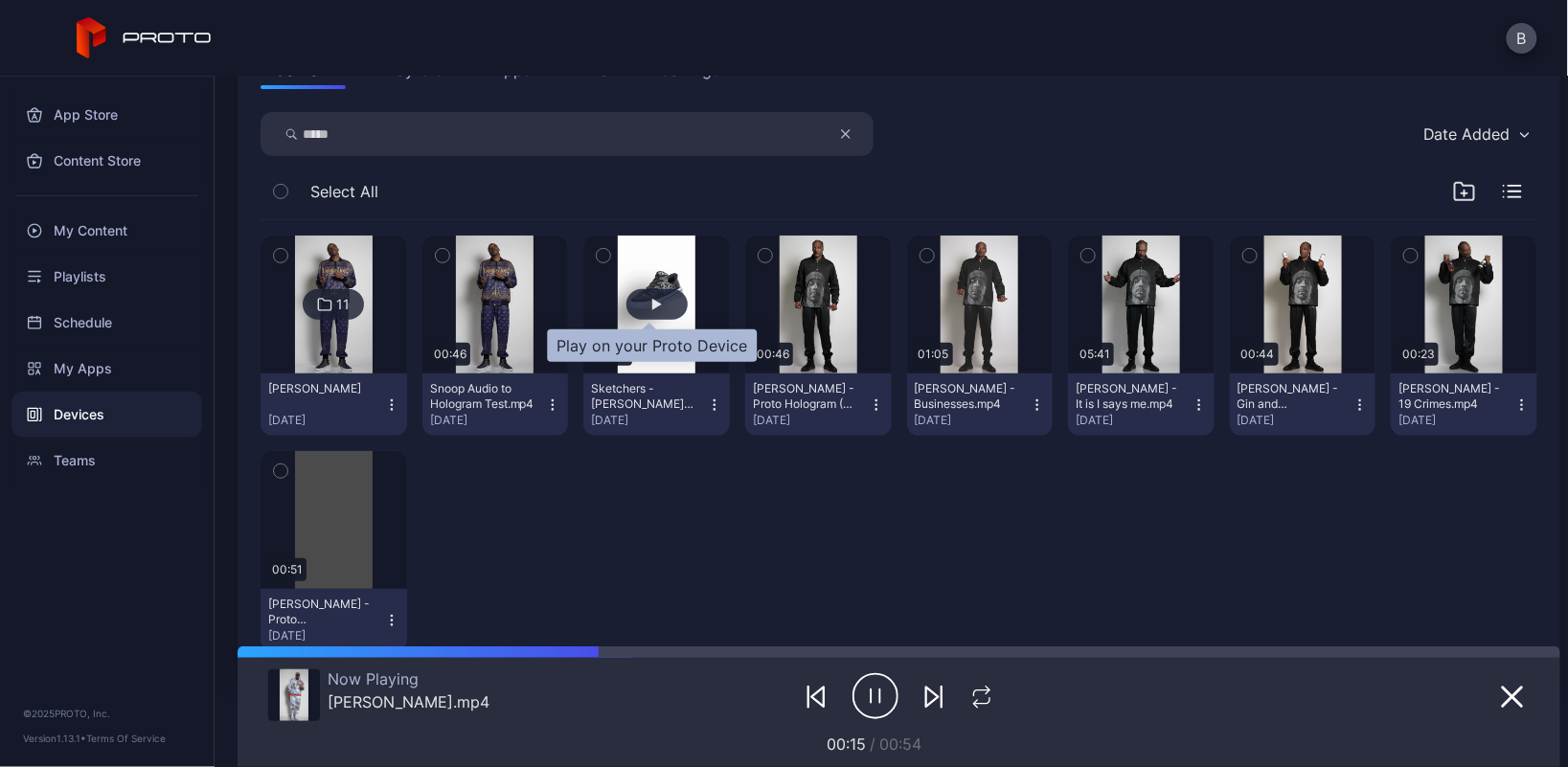
click at [652, 296] on div "button" at bounding box center [656, 304] width 61 height 31
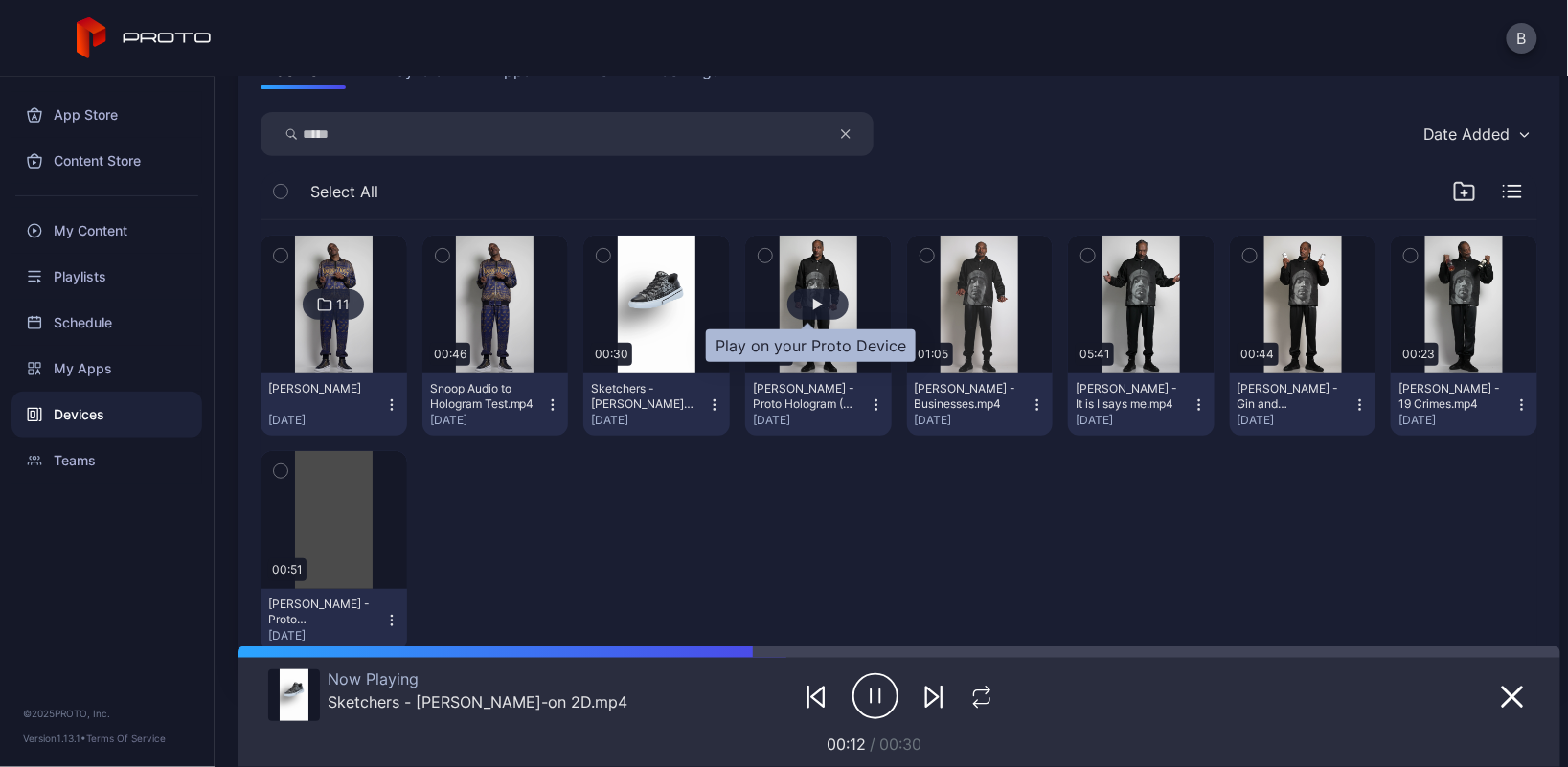
click at [789, 309] on div "button" at bounding box center [817, 304] width 61 height 31
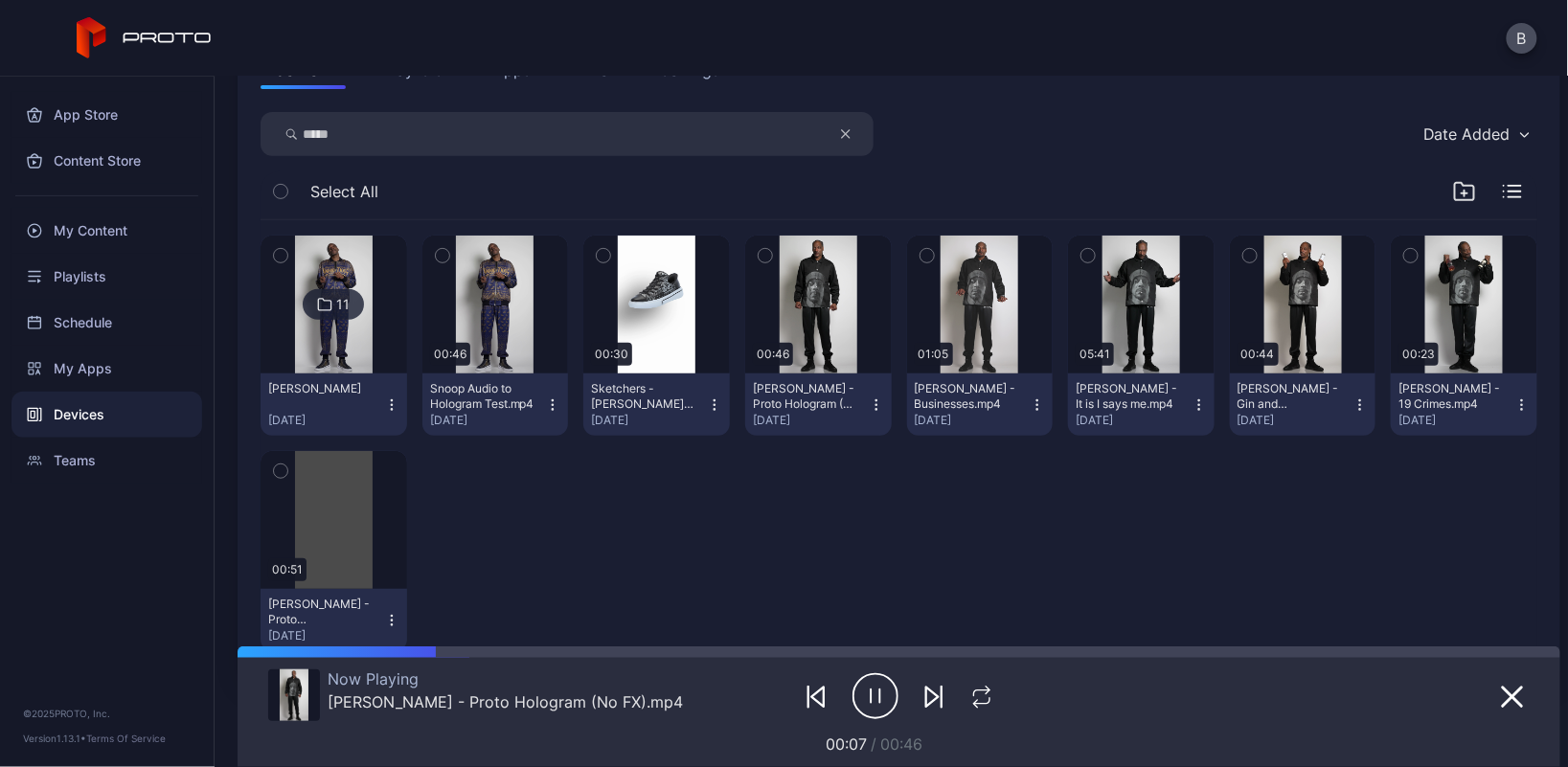
click at [461, 135] on input "*****" at bounding box center [567, 134] width 613 height 44
type input "*"
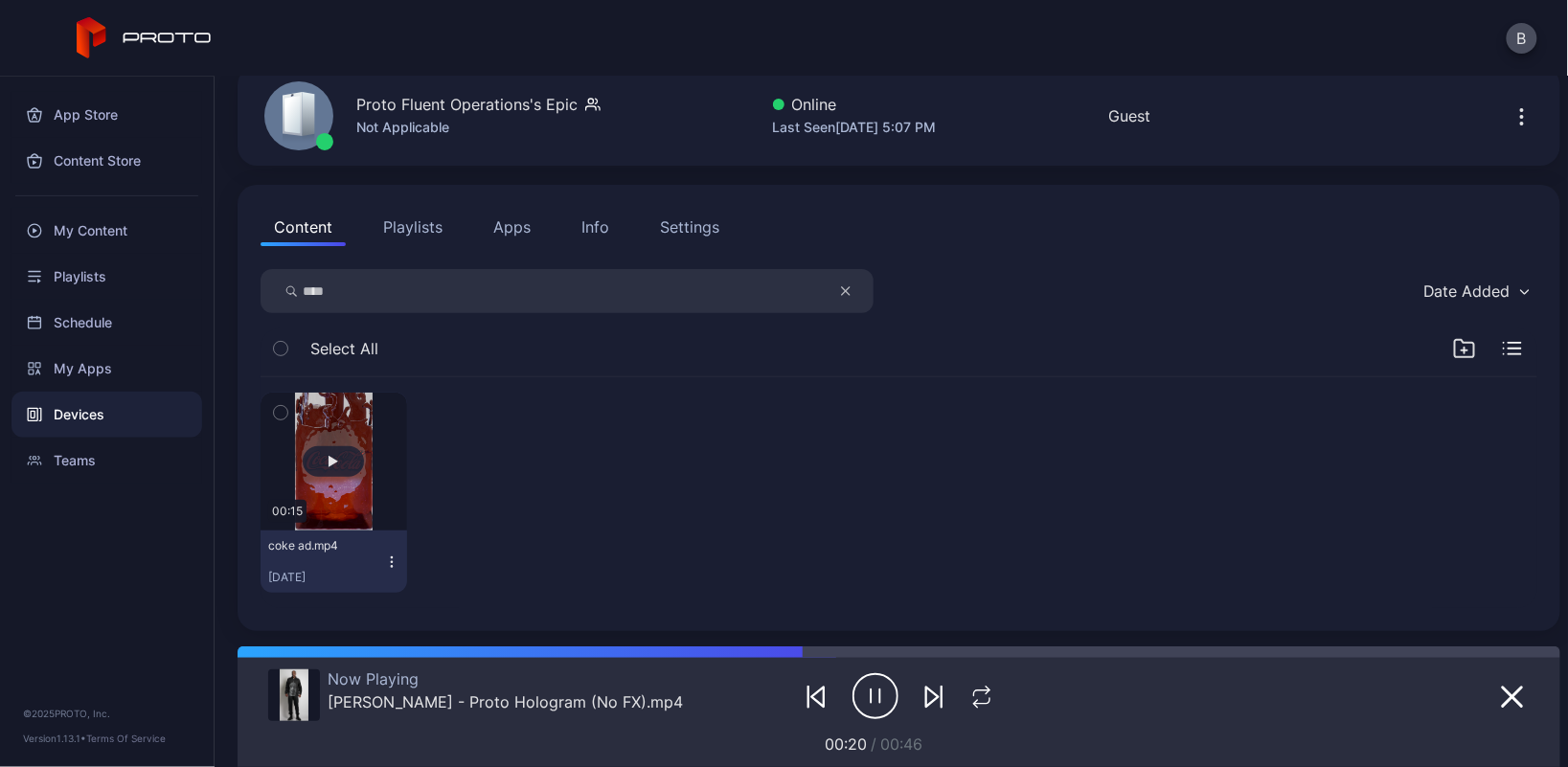
scroll to position [86, 0]
type input "*"
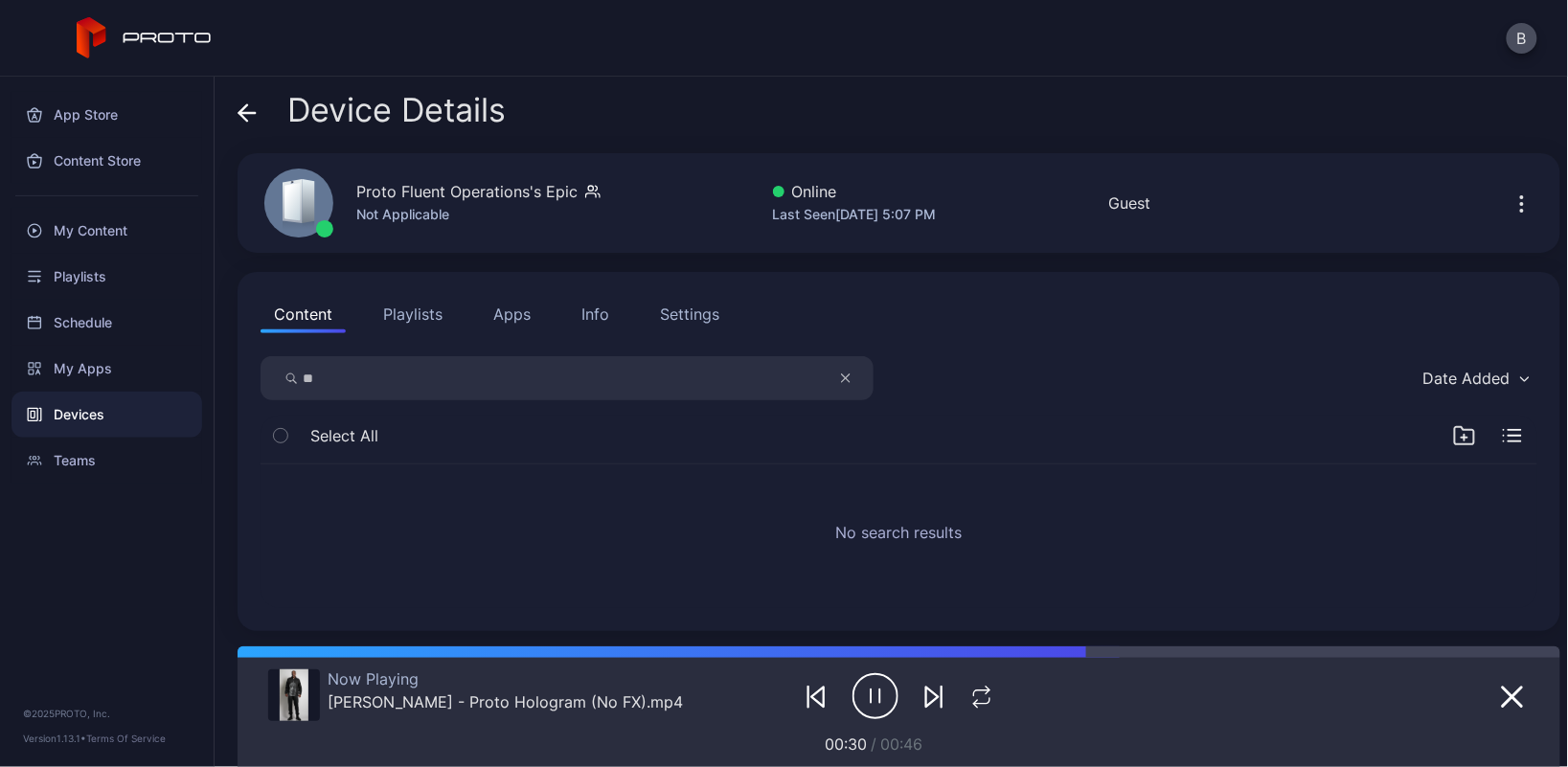
type input "*"
type input "**********"
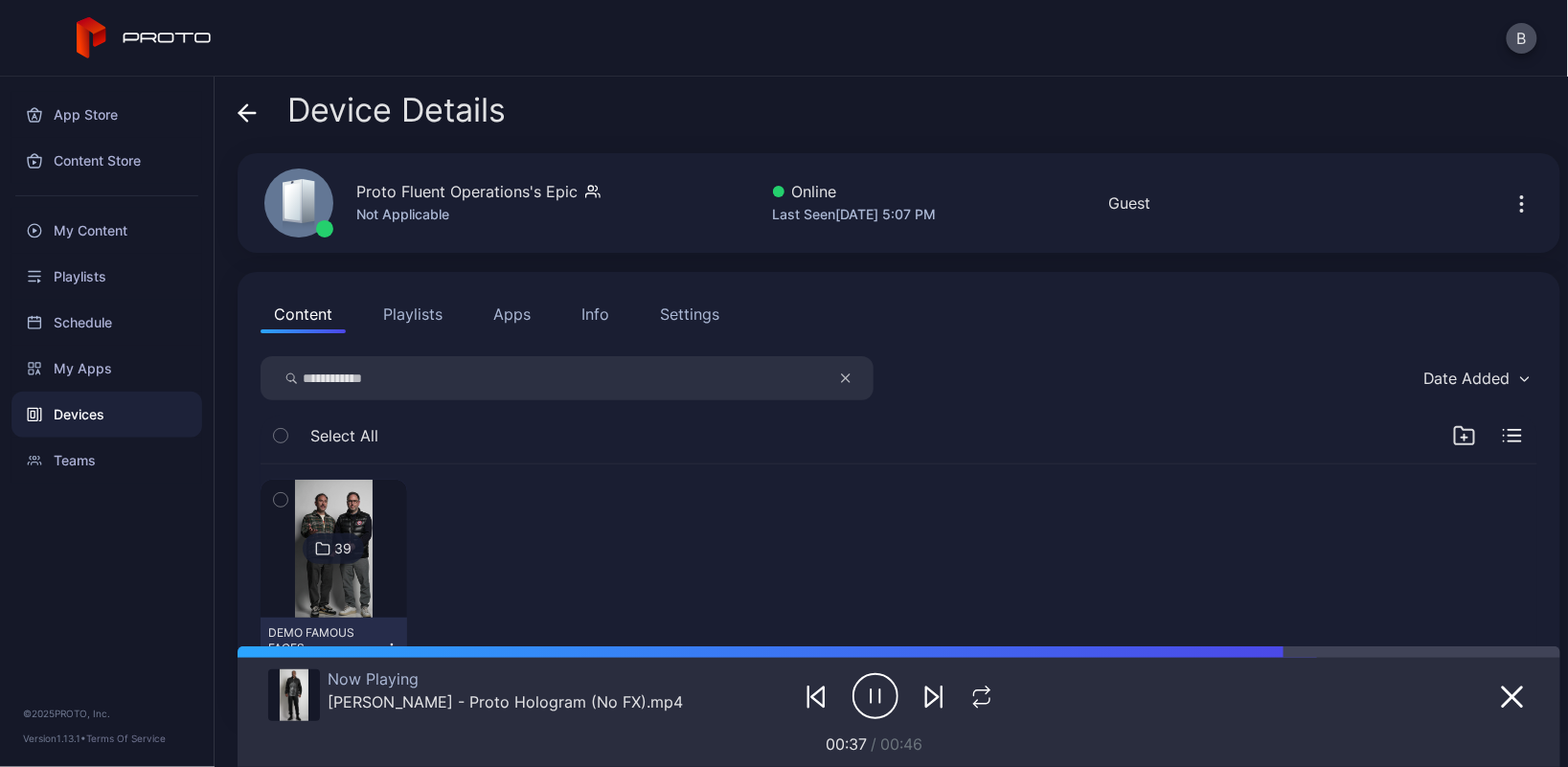
click at [337, 505] on img at bounding box center [334, 549] width 78 height 138
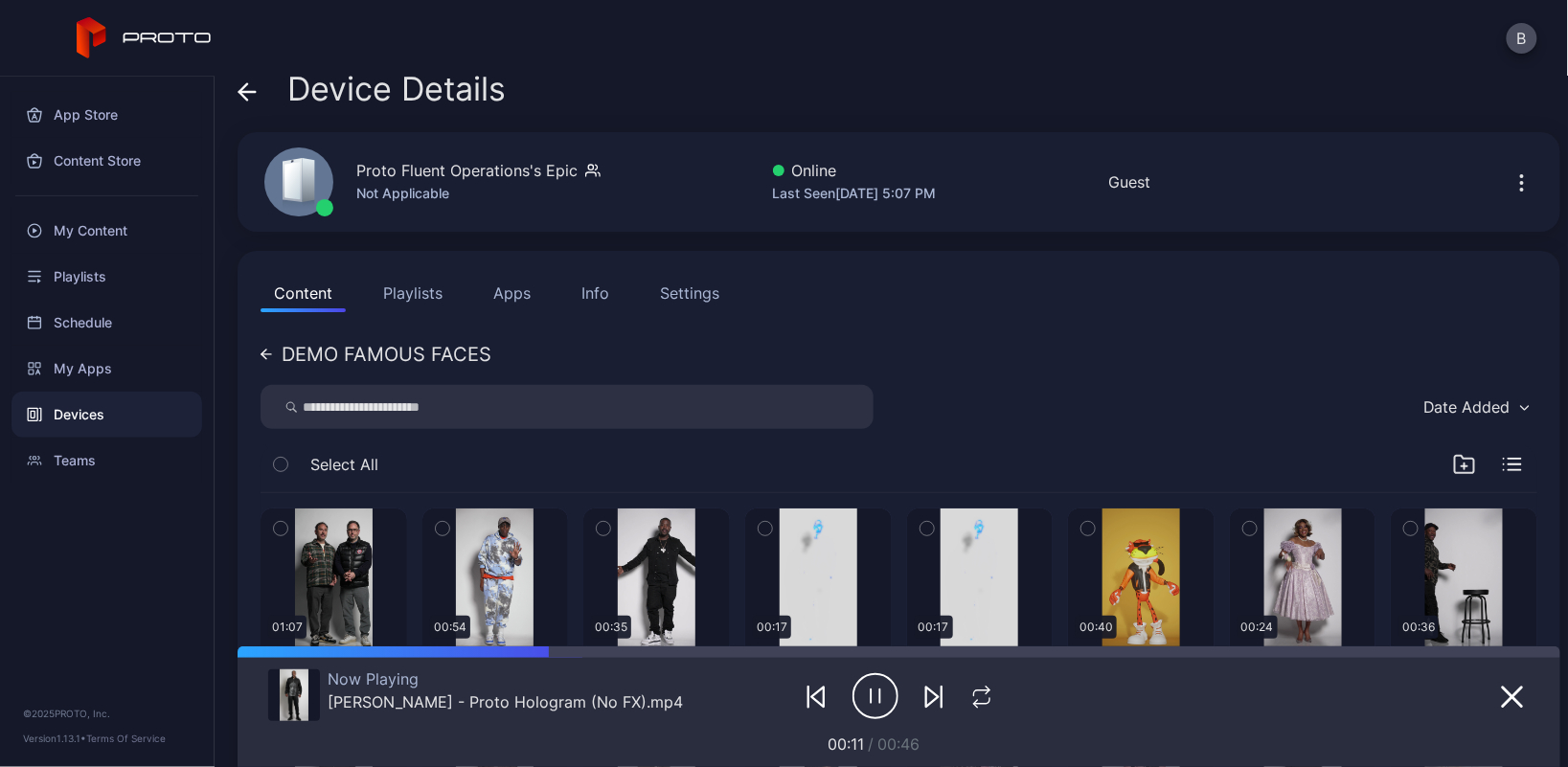
scroll to position [26, 0]
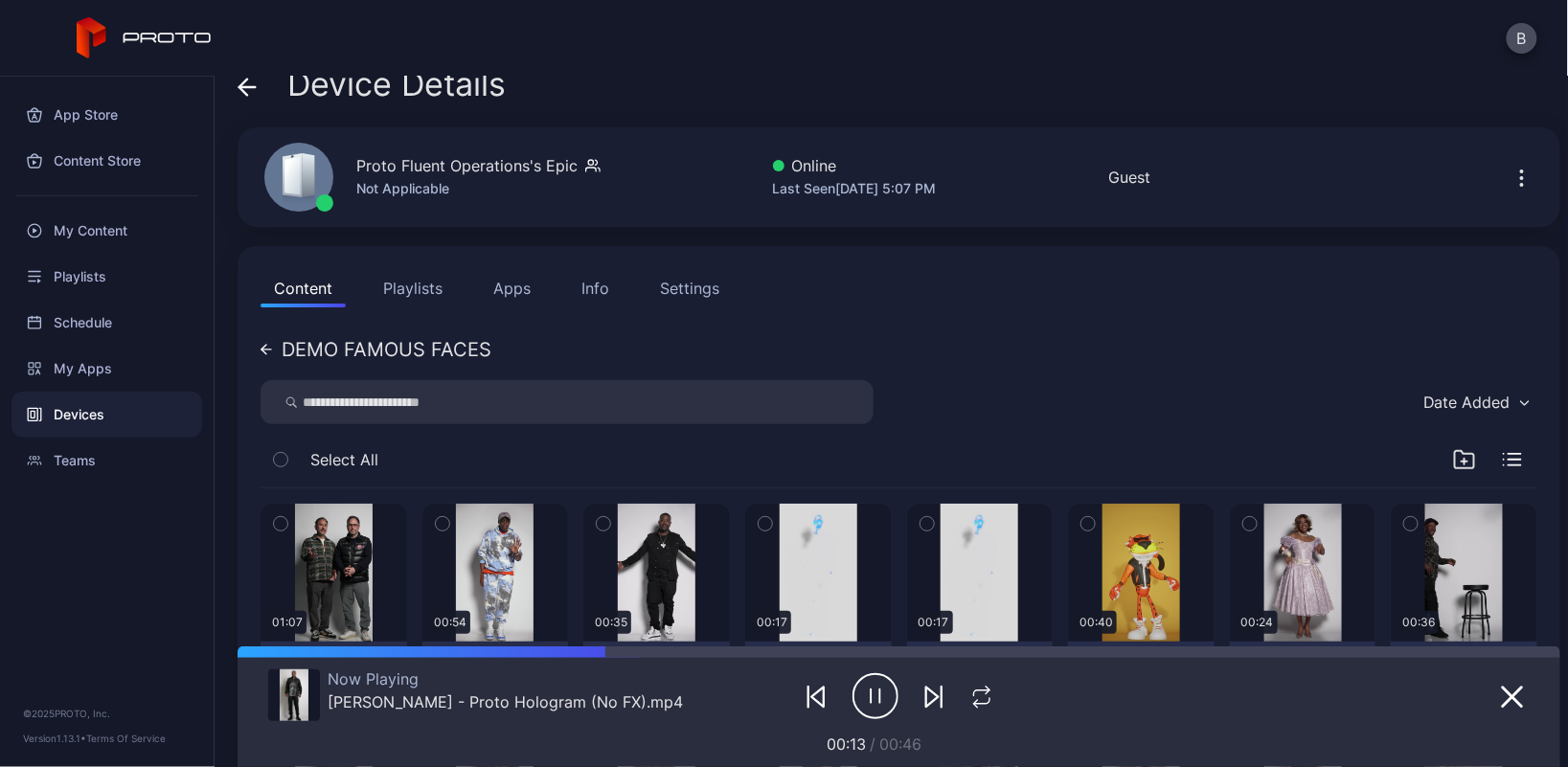
click at [501, 404] on input "search" at bounding box center [567, 402] width 613 height 44
click at [267, 350] on icon at bounding box center [266, 349] width 11 height 11
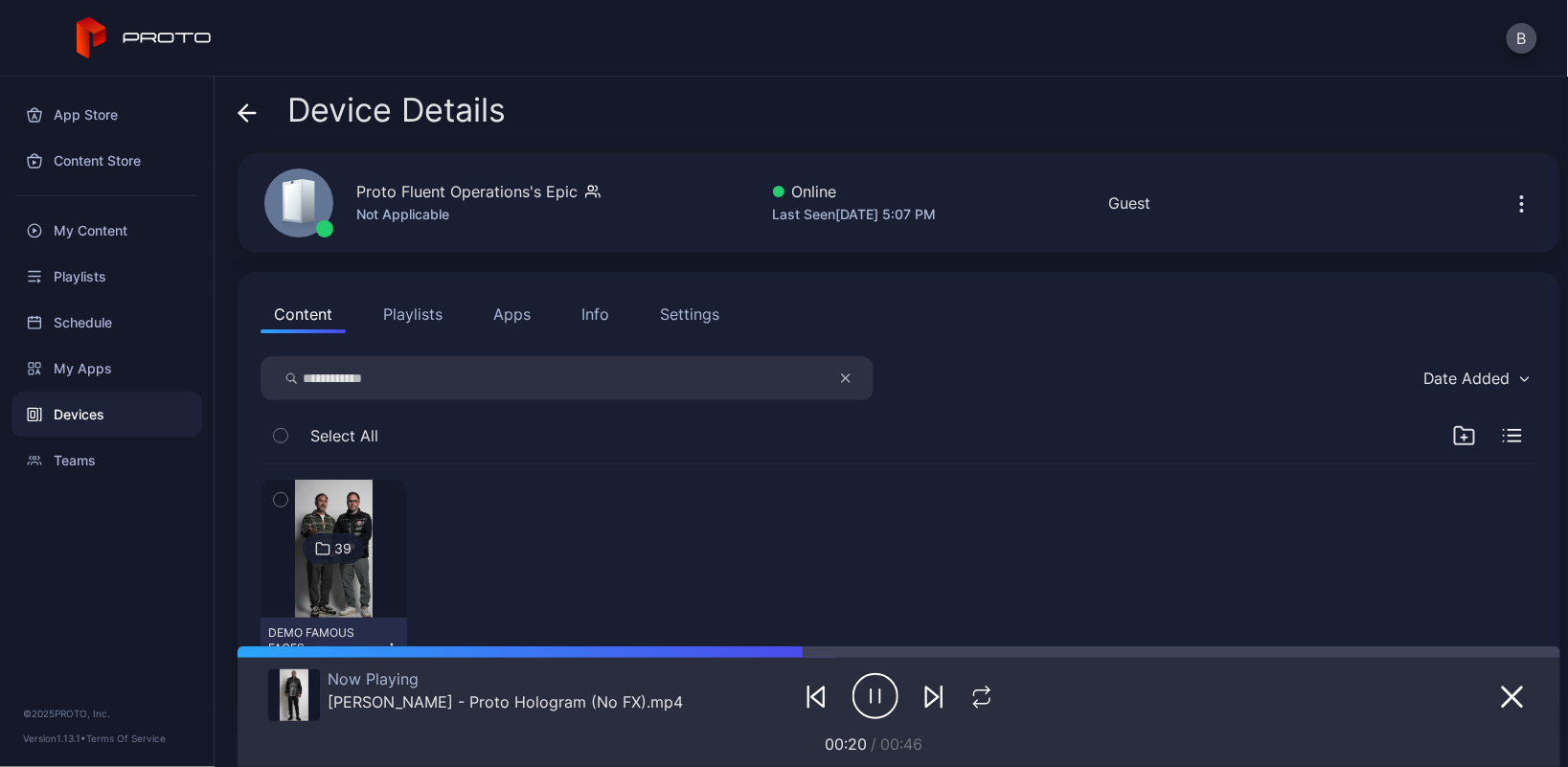
click at [420, 381] on input "**********" at bounding box center [567, 378] width 613 height 44
type input "*"
type input "****"
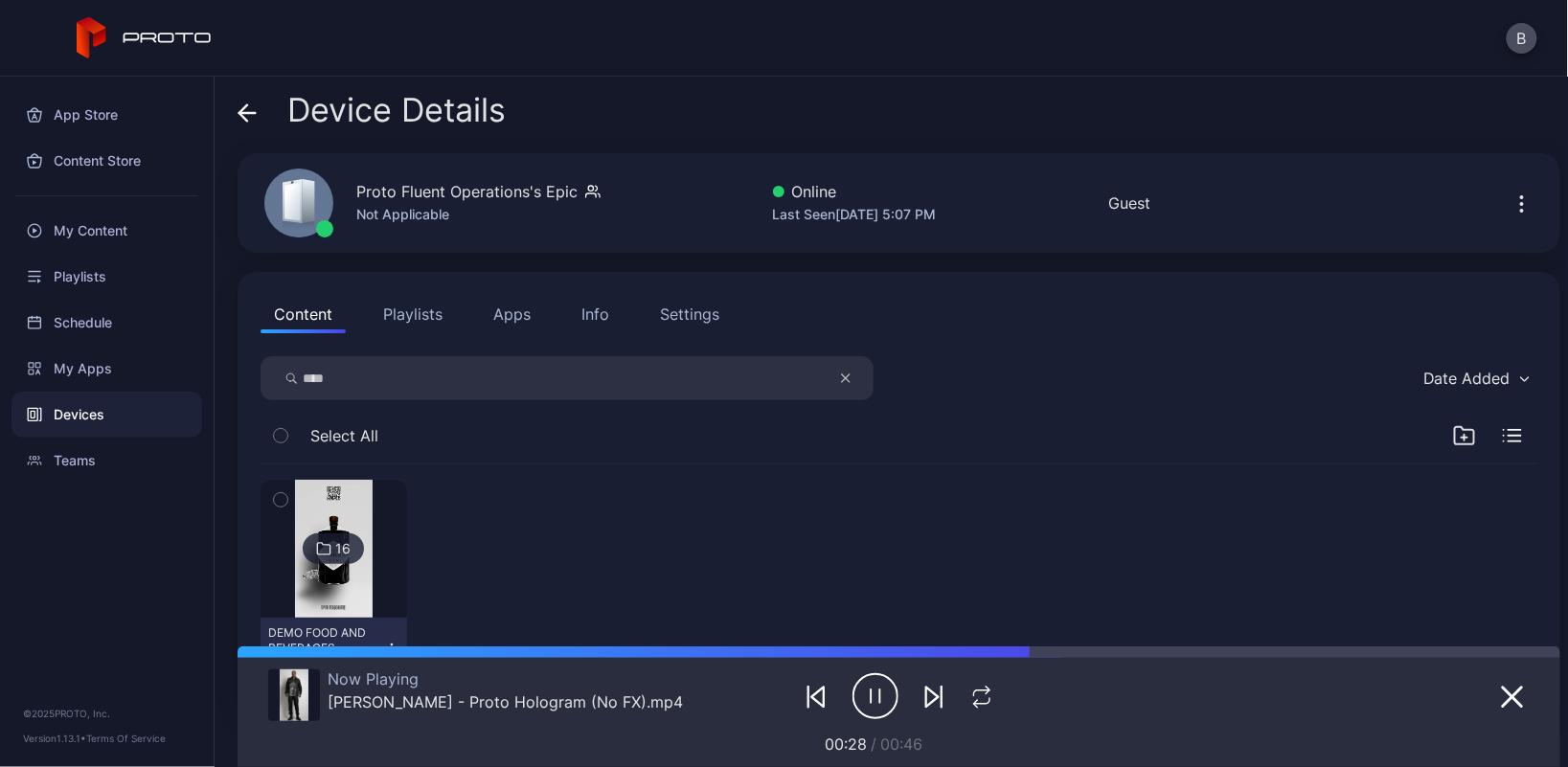
click at [348, 506] on img at bounding box center [334, 549] width 78 height 138
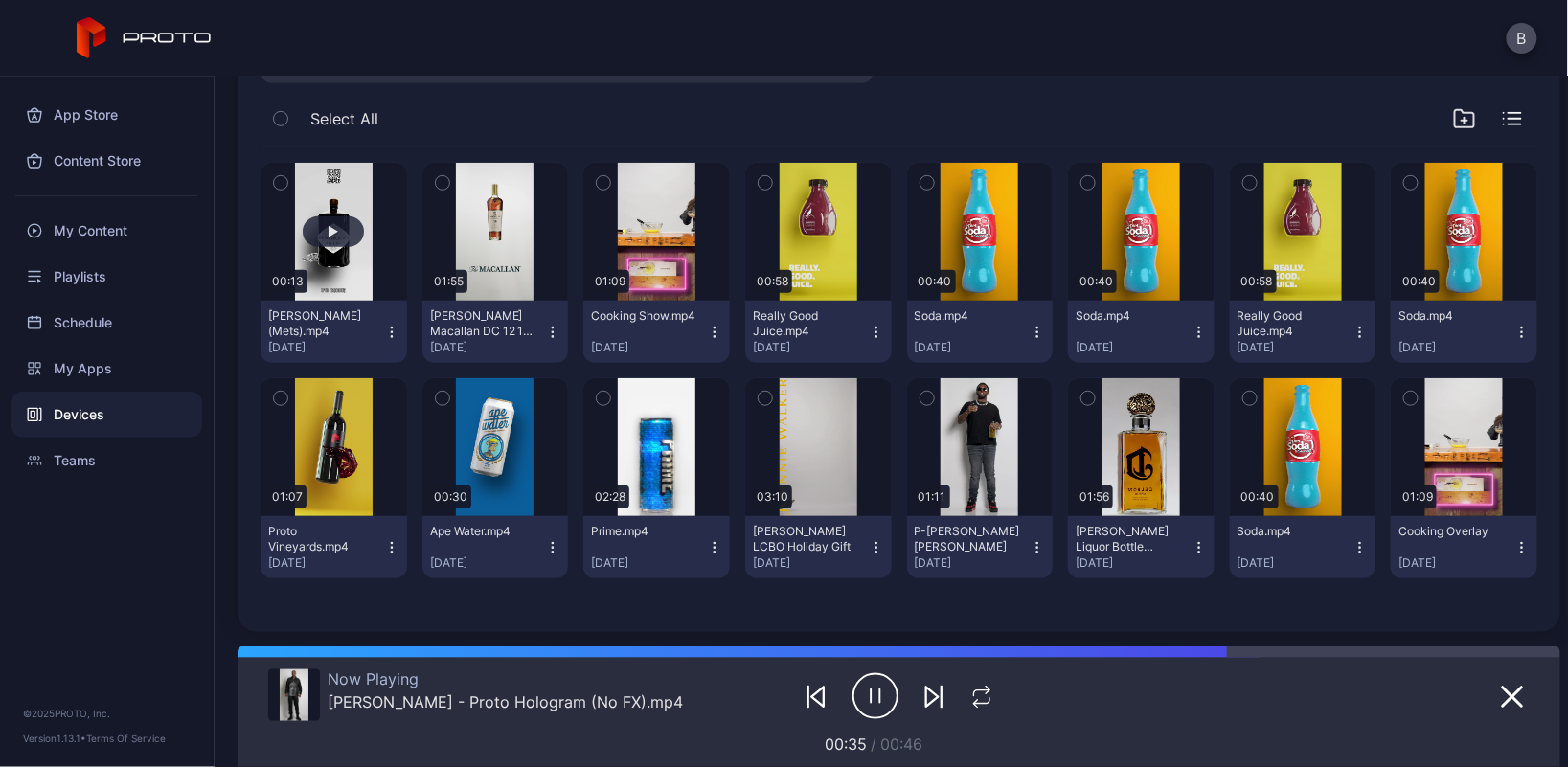
click at [352, 273] on button "button" at bounding box center [334, 232] width 147 height 138
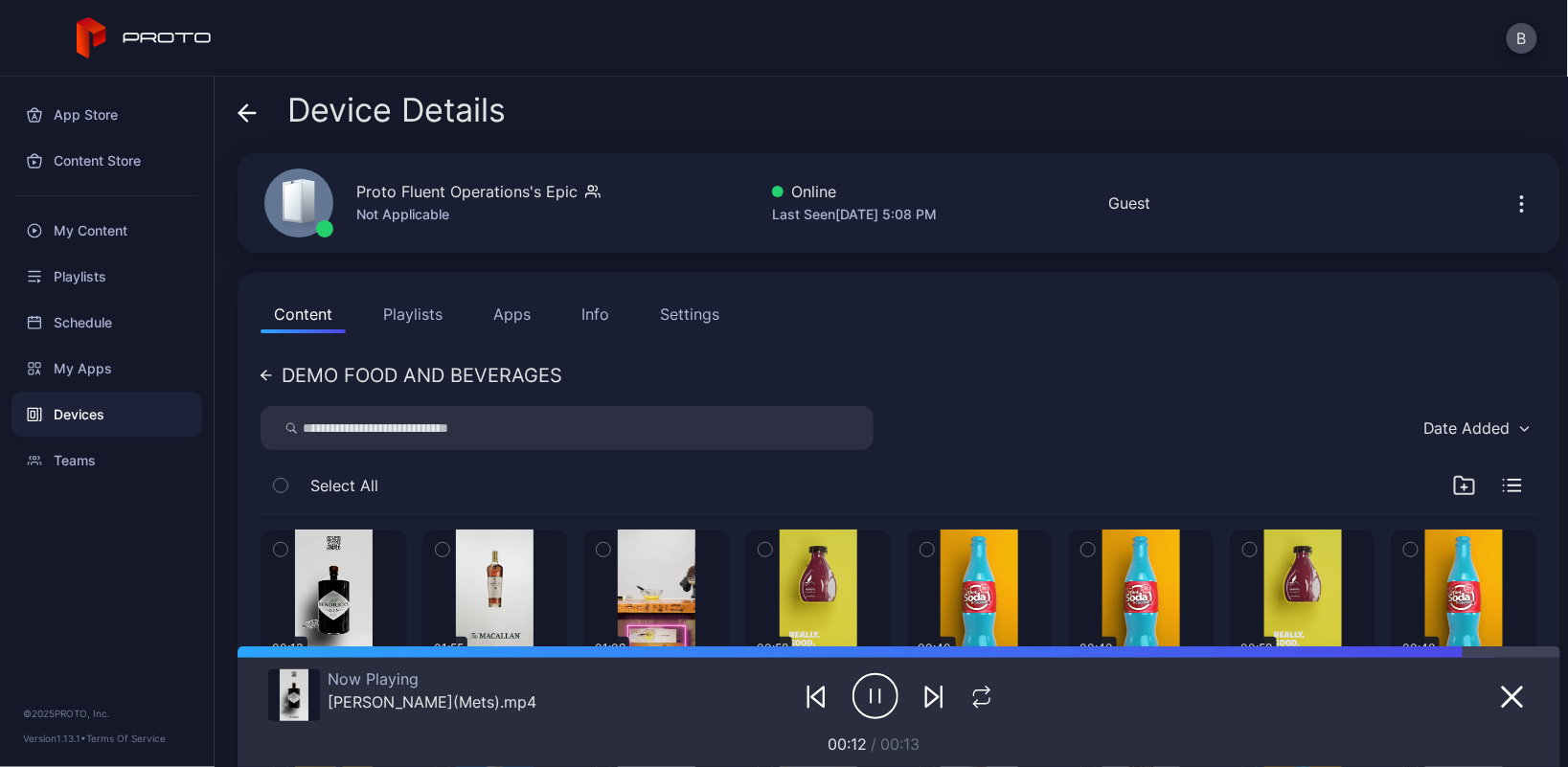
click at [557, 422] on input "search" at bounding box center [567, 428] width 613 height 44
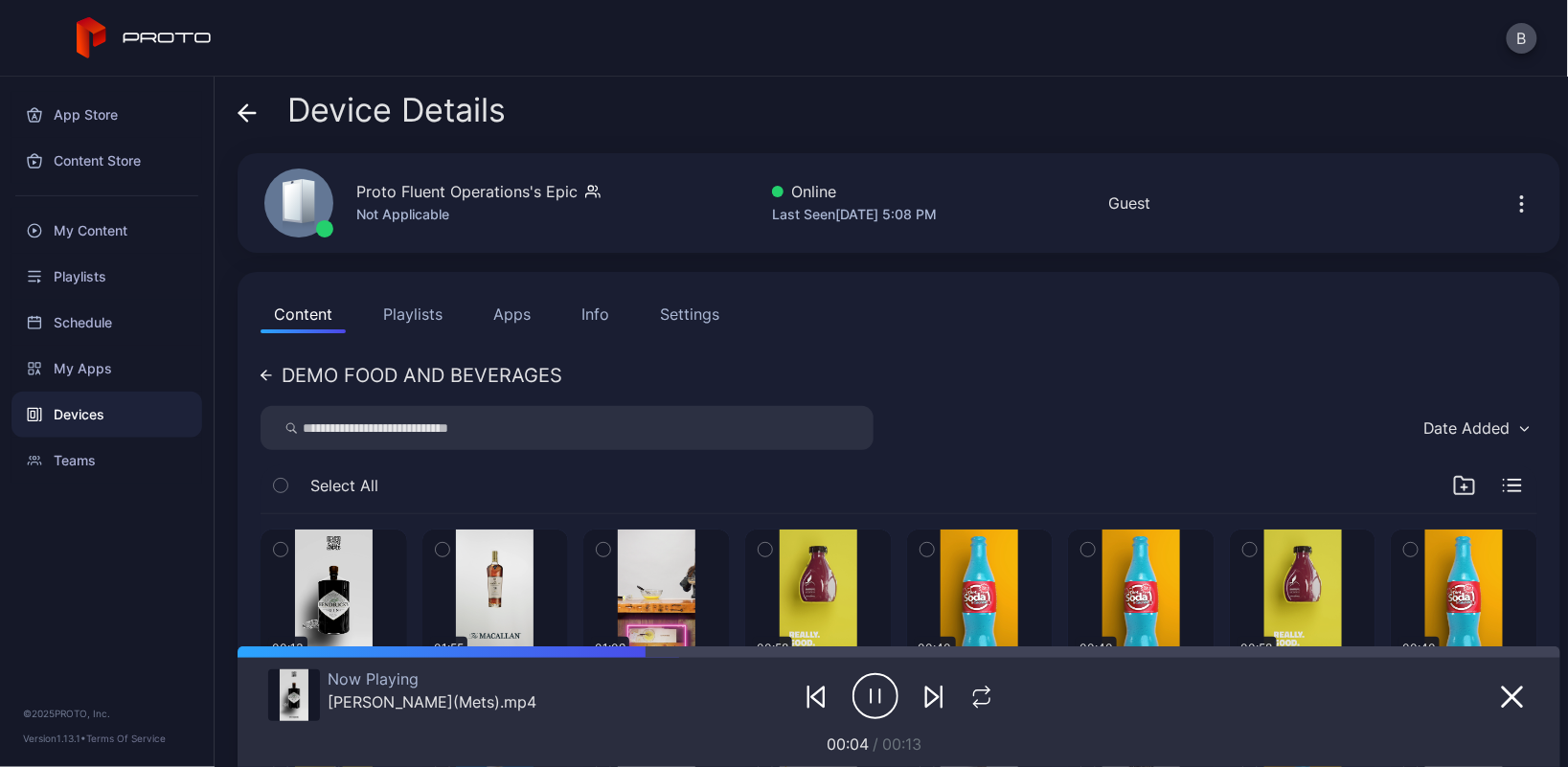
click at [266, 372] on icon at bounding box center [266, 375] width 11 height 11
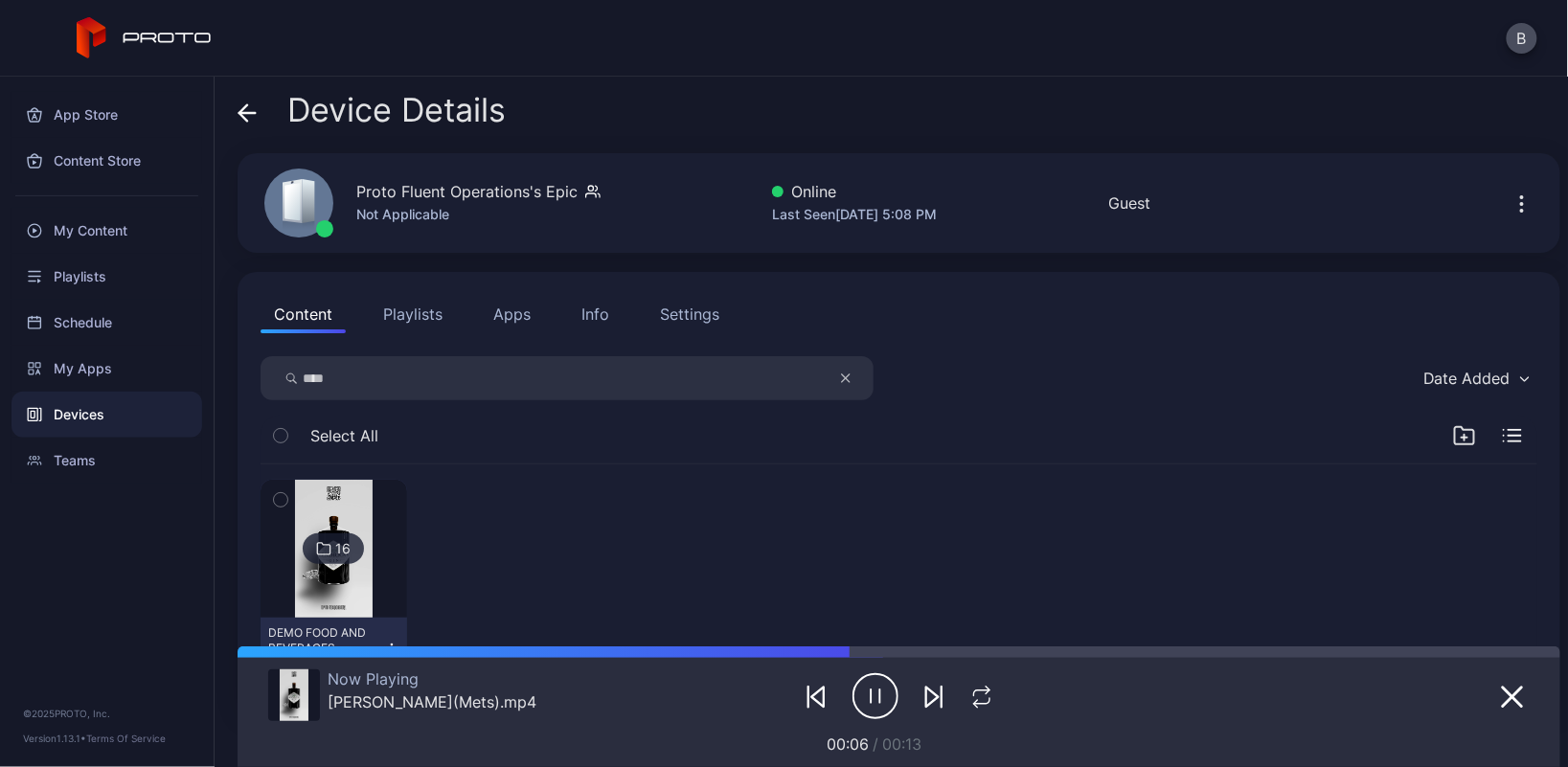
click at [341, 384] on input "****" at bounding box center [567, 378] width 613 height 44
type input "*"
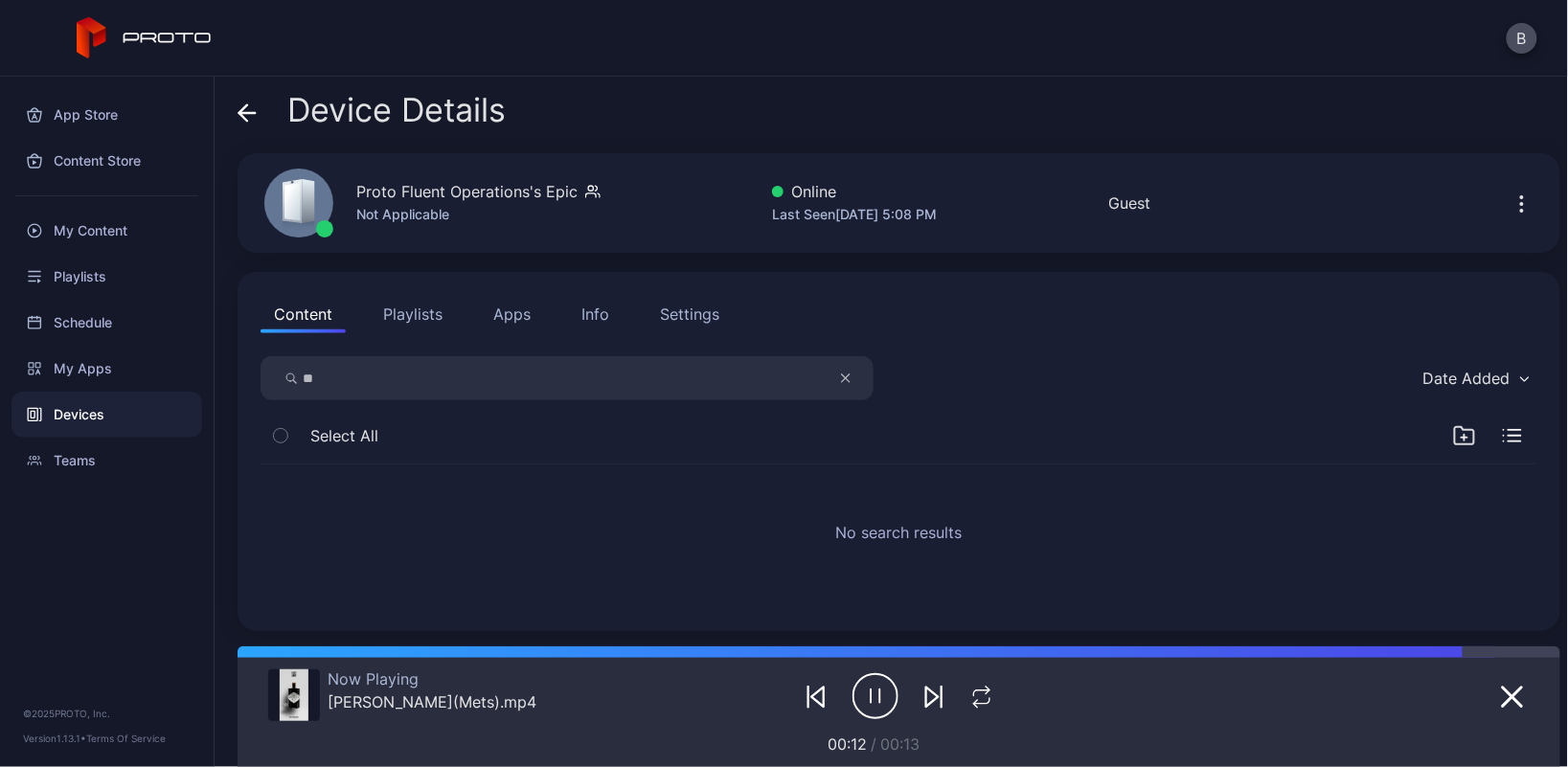
type input "*"
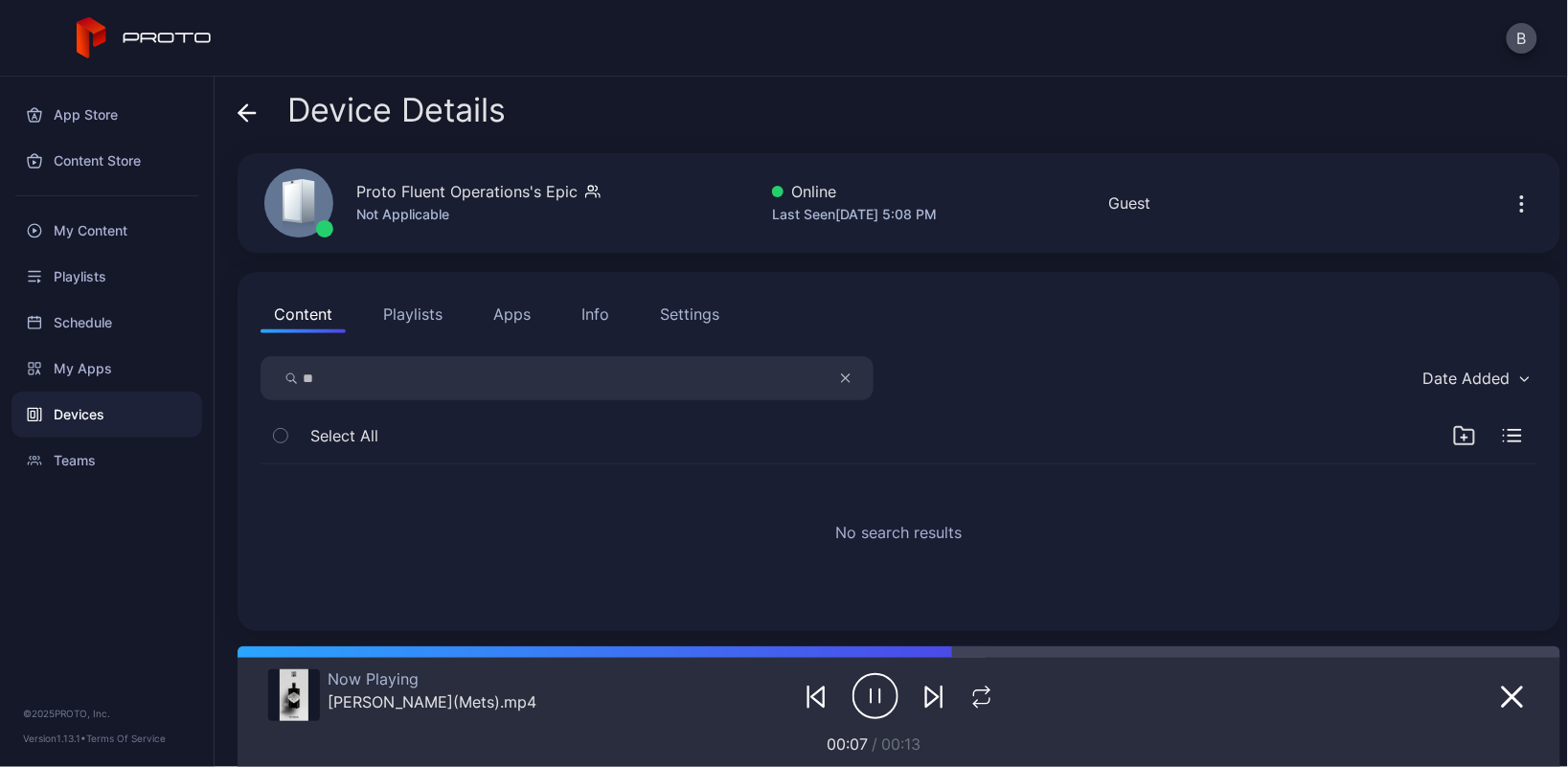
type input "*"
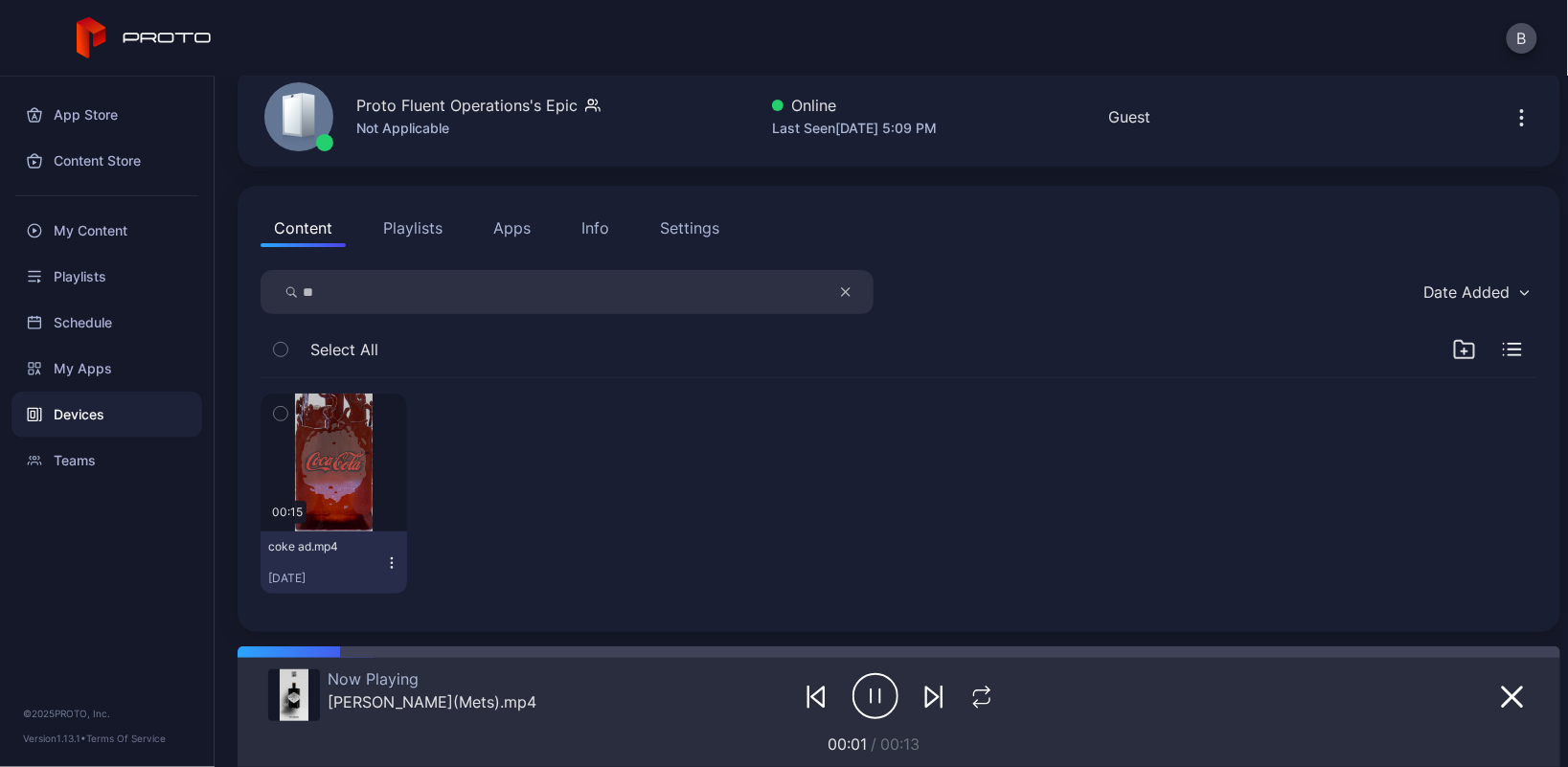
type input "*"
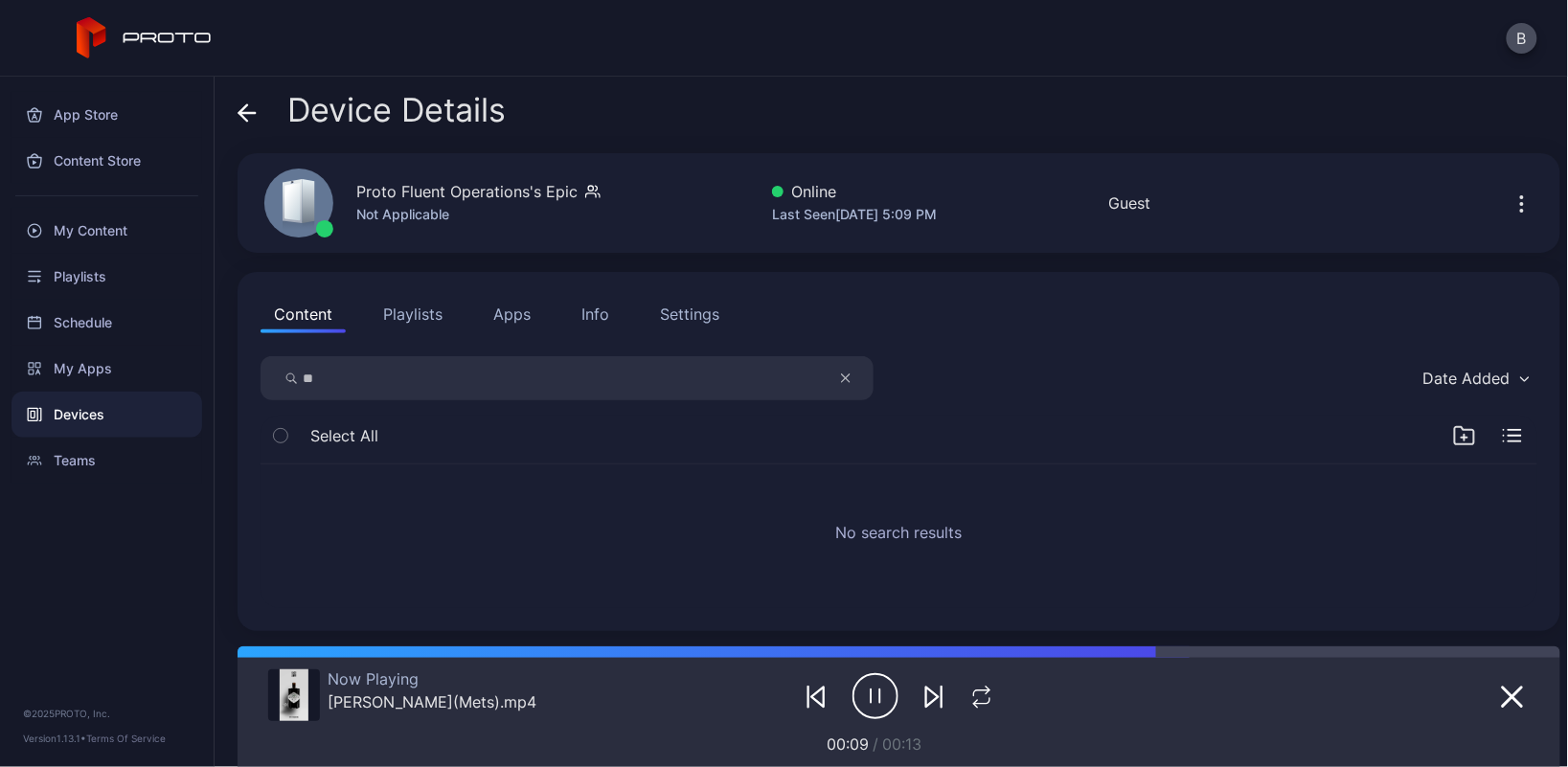
type input "*"
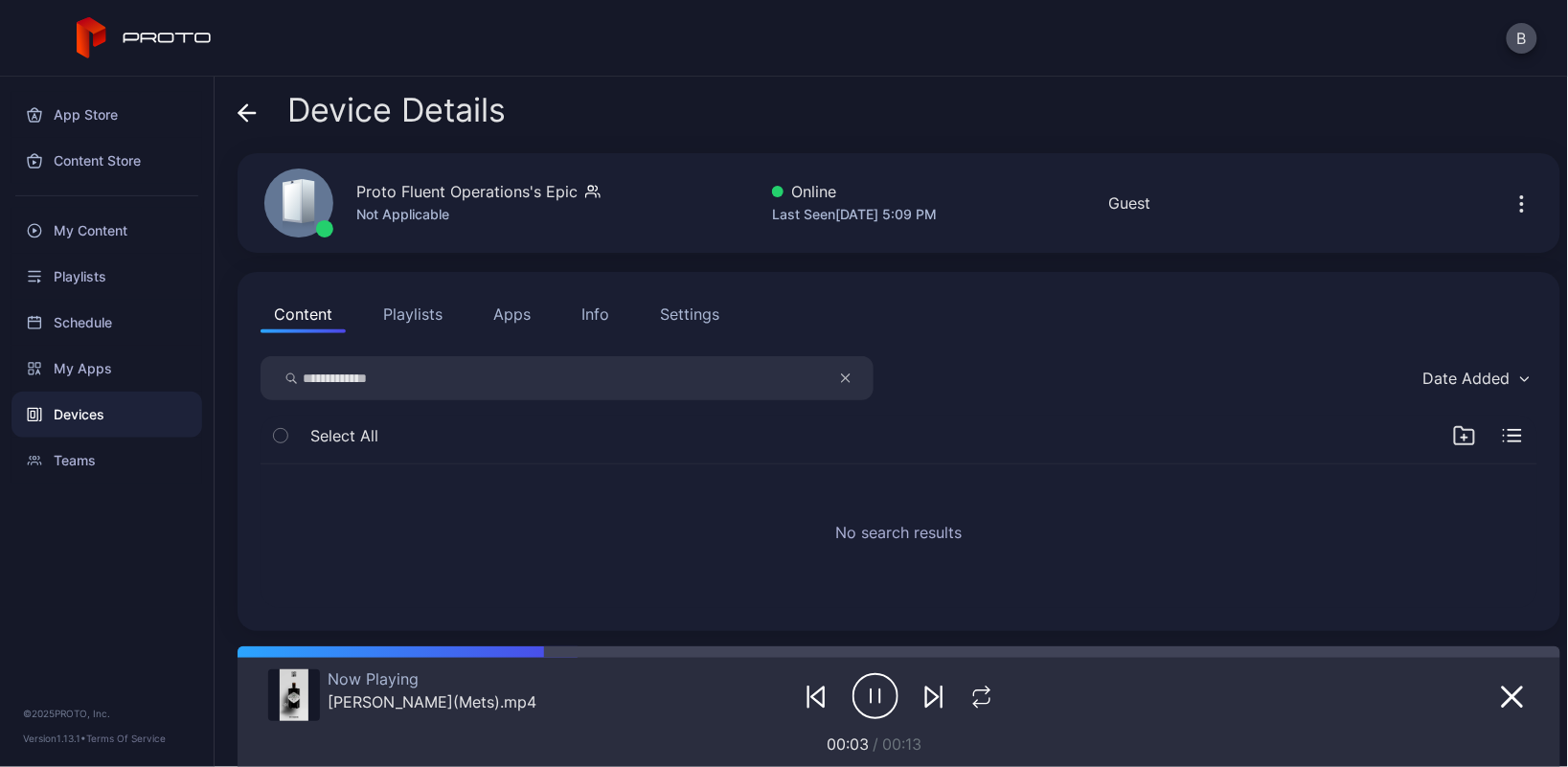
type input "**********"
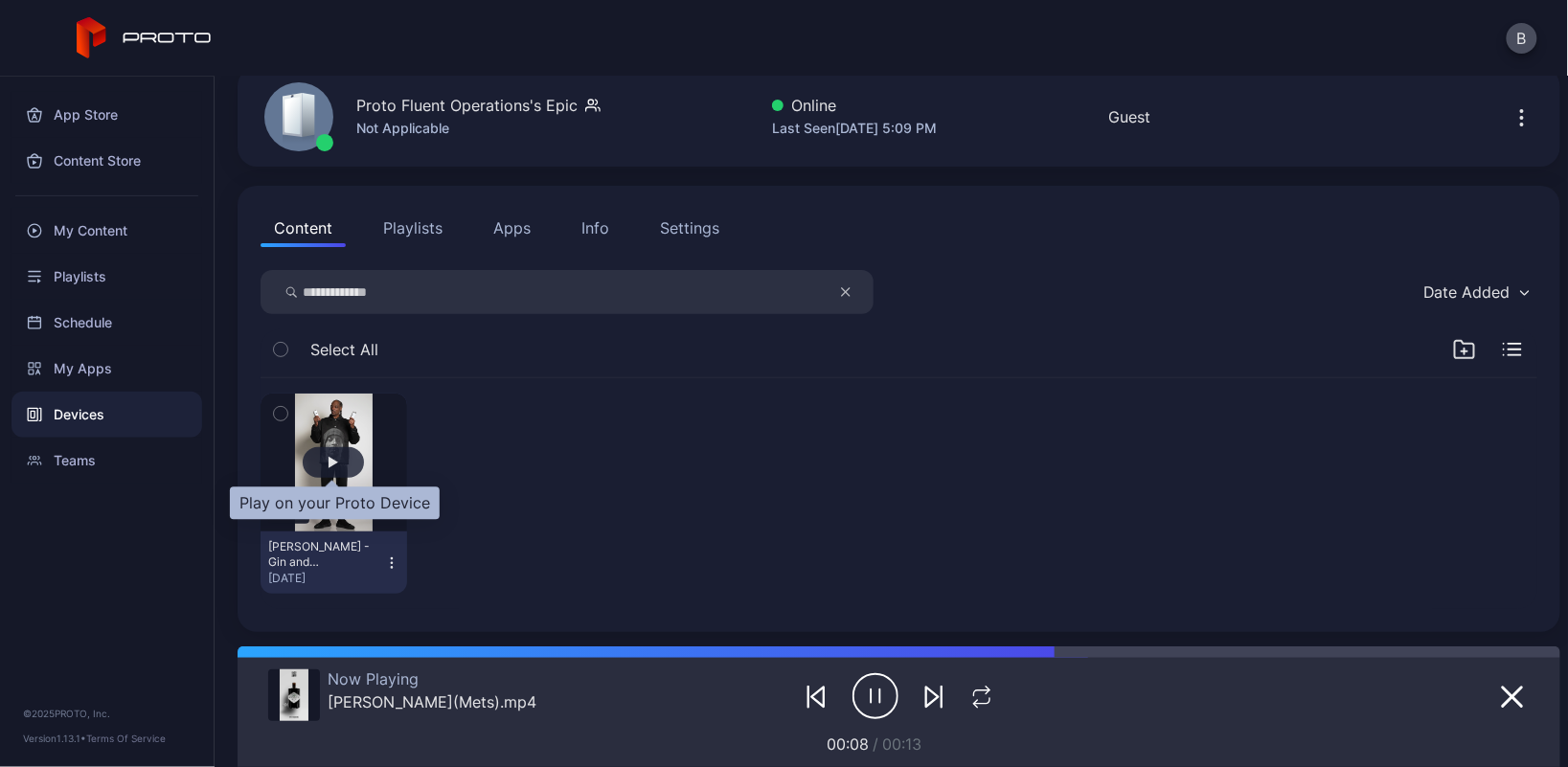
click at [329, 461] on div "button" at bounding box center [334, 462] width 10 height 11
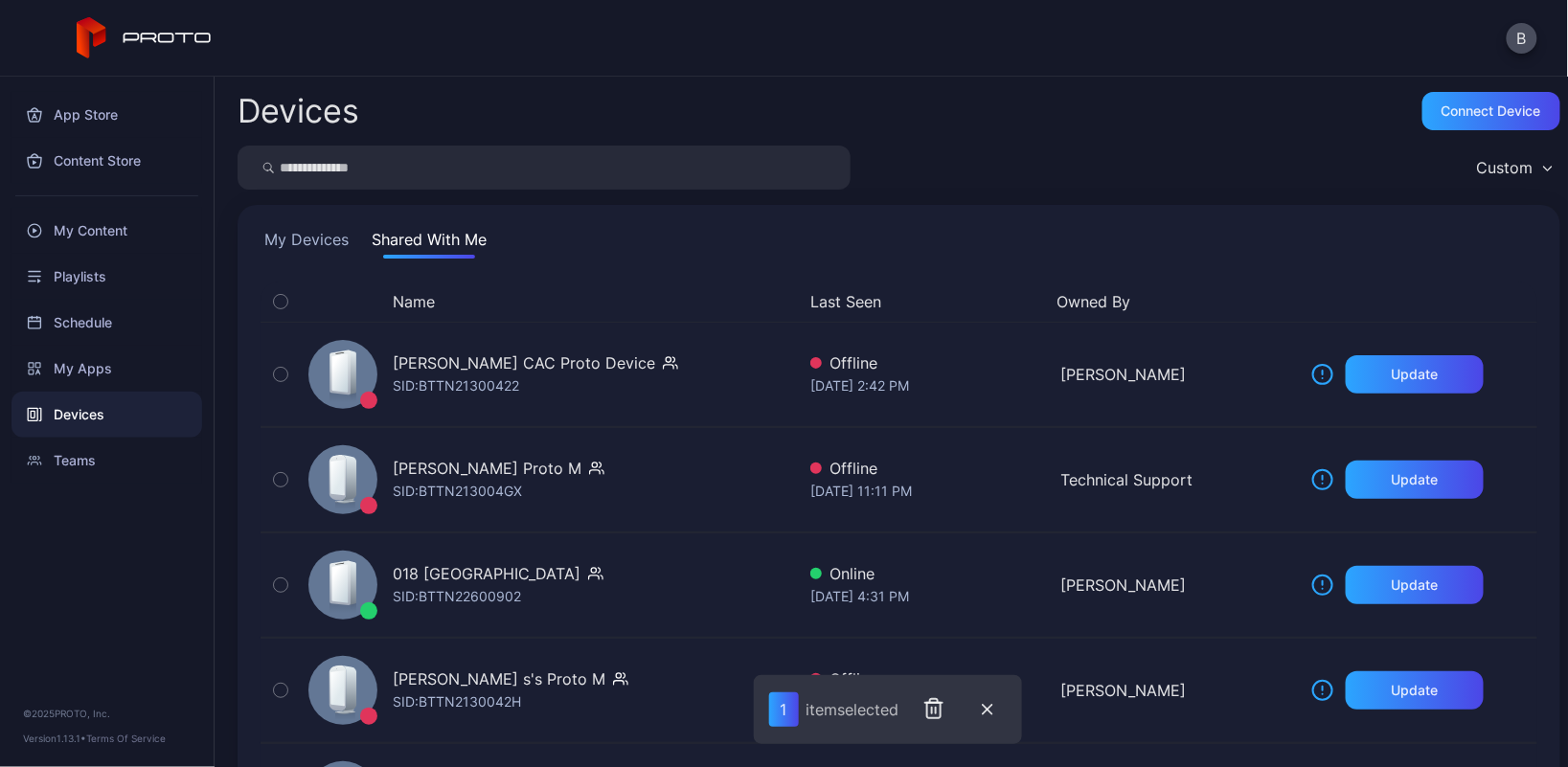
scroll to position [119, 0]
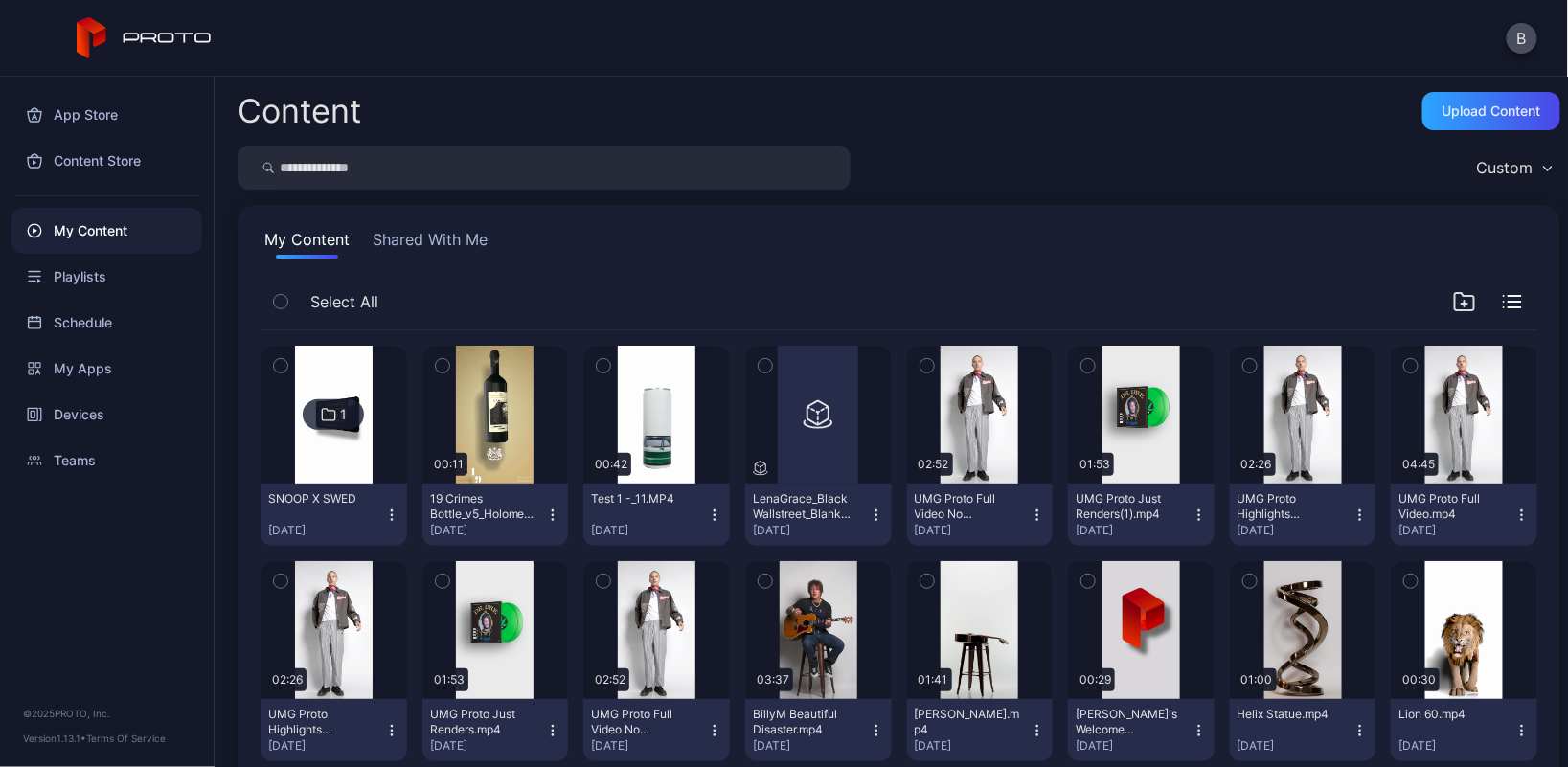
click at [412, 238] on button "Shared With Me" at bounding box center [430, 243] width 123 height 31
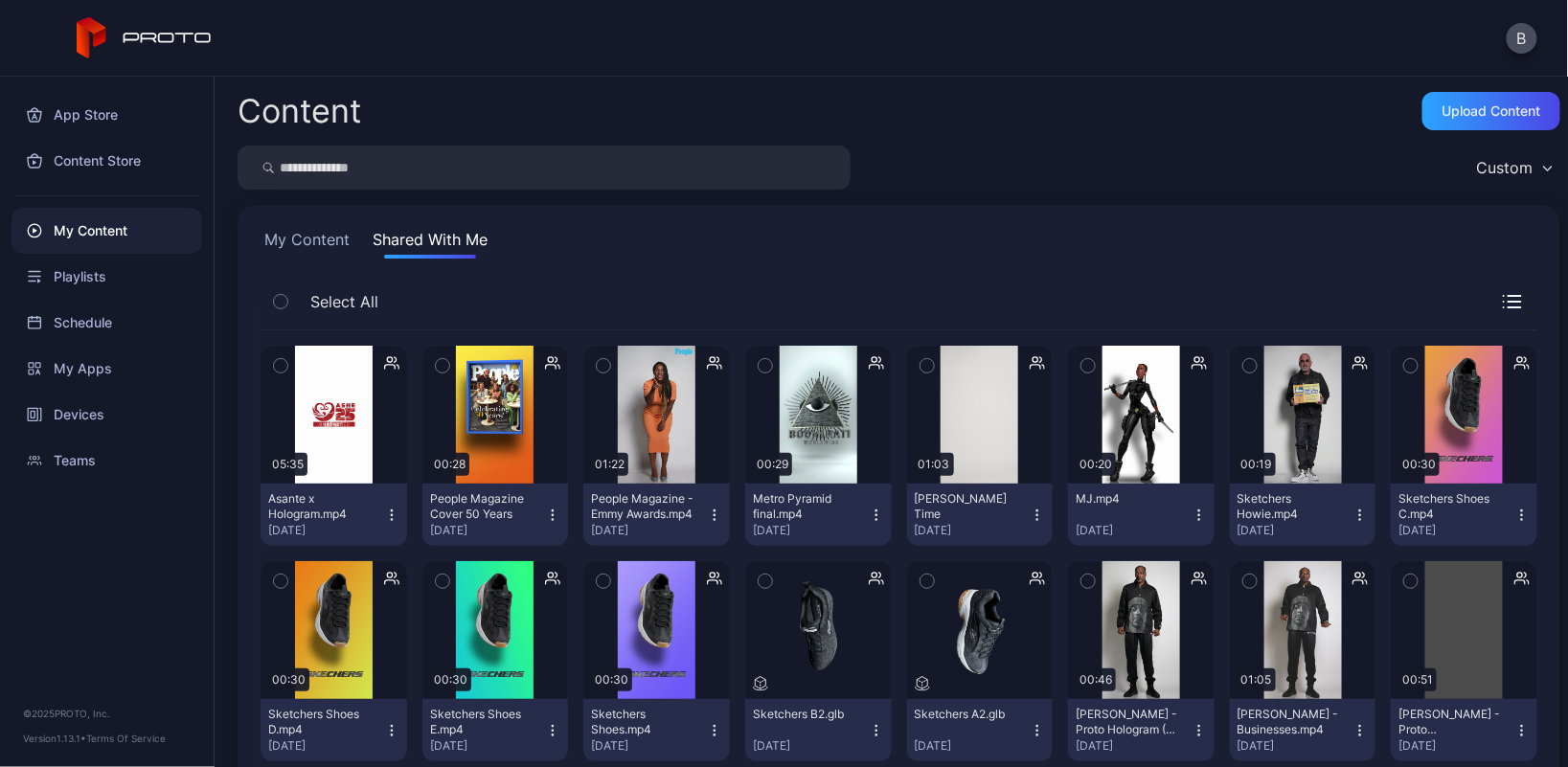
click at [451, 164] on input "search" at bounding box center [544, 168] width 613 height 44
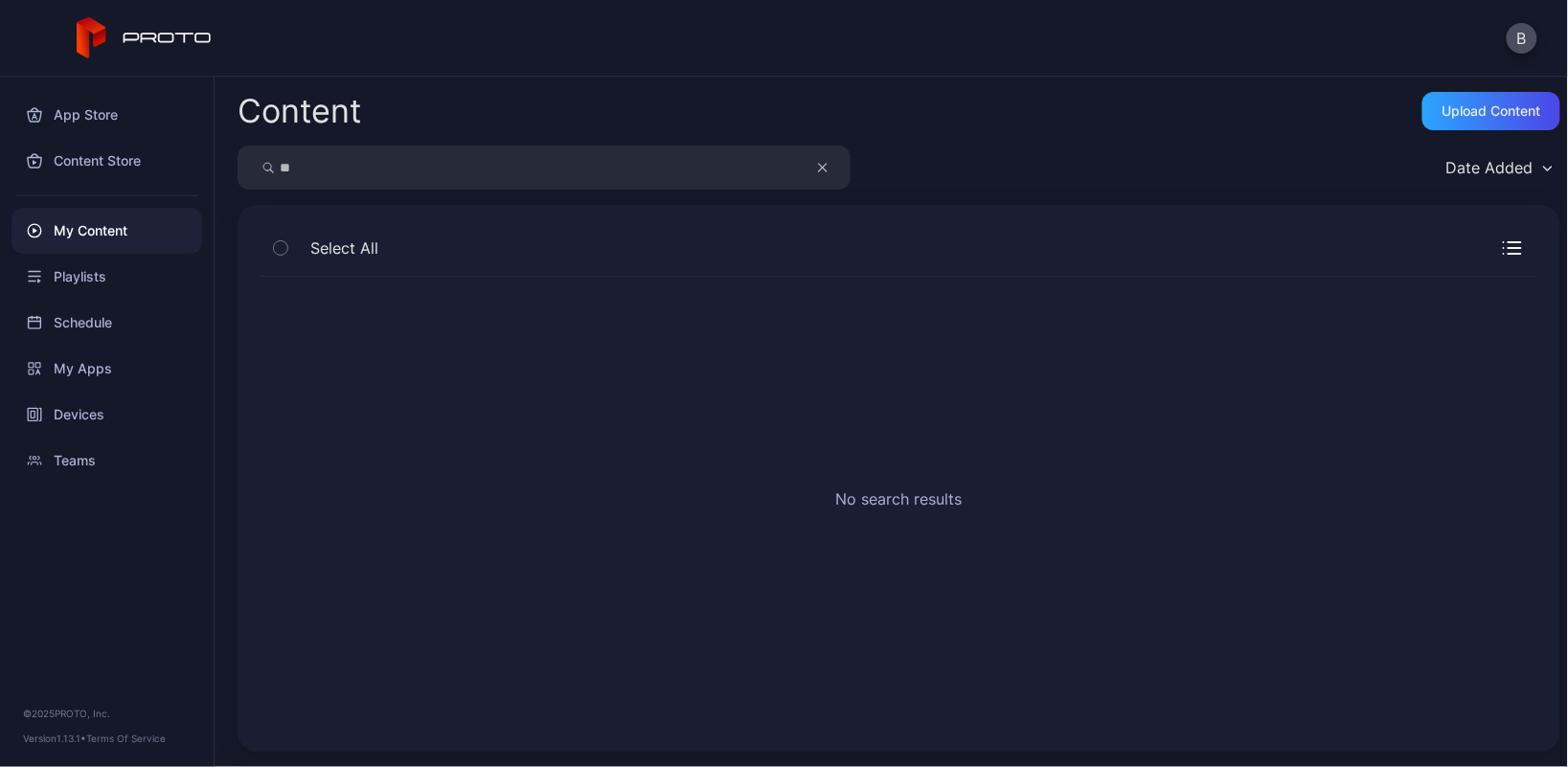
type input "*"
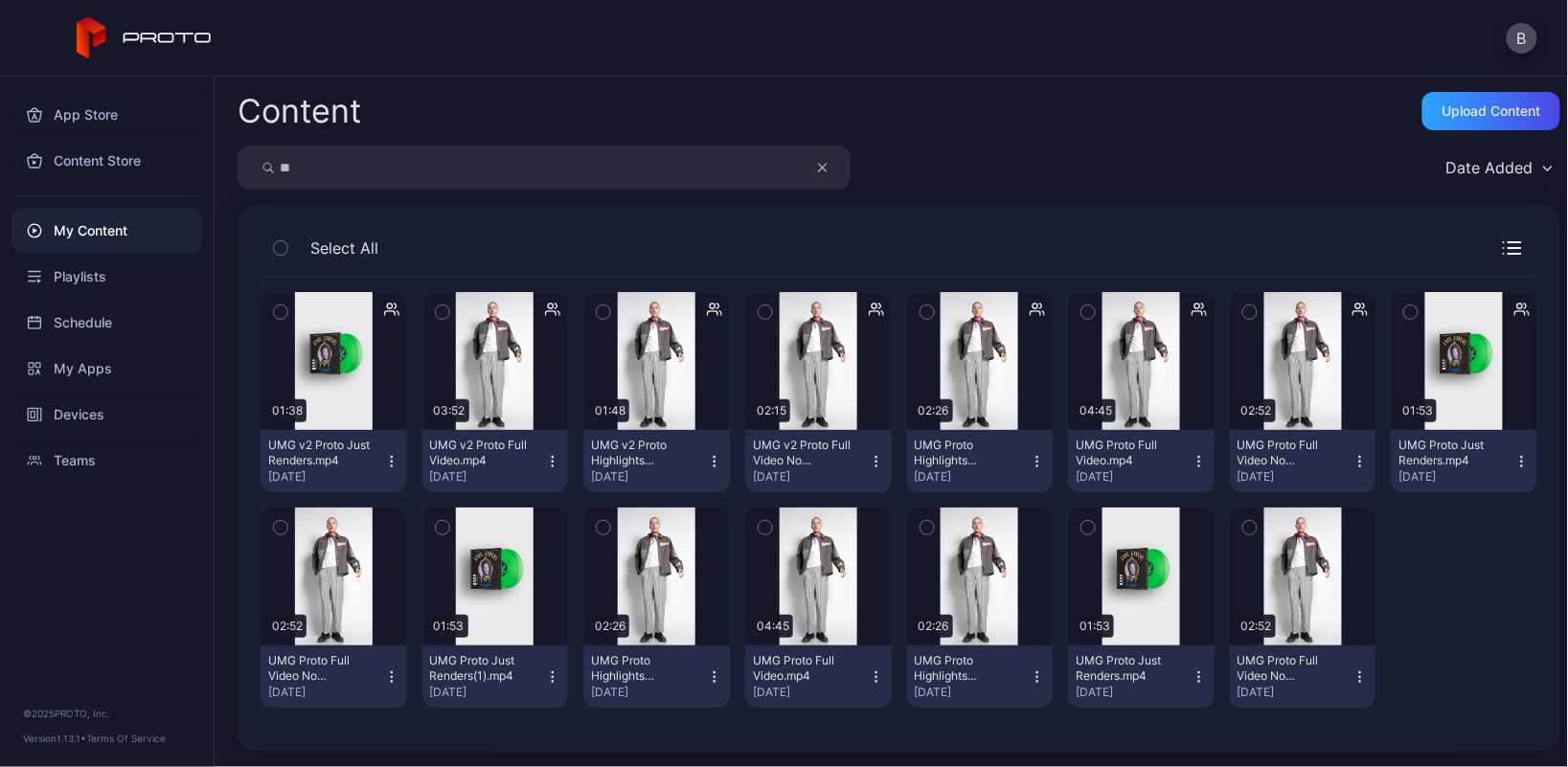
type input "*"
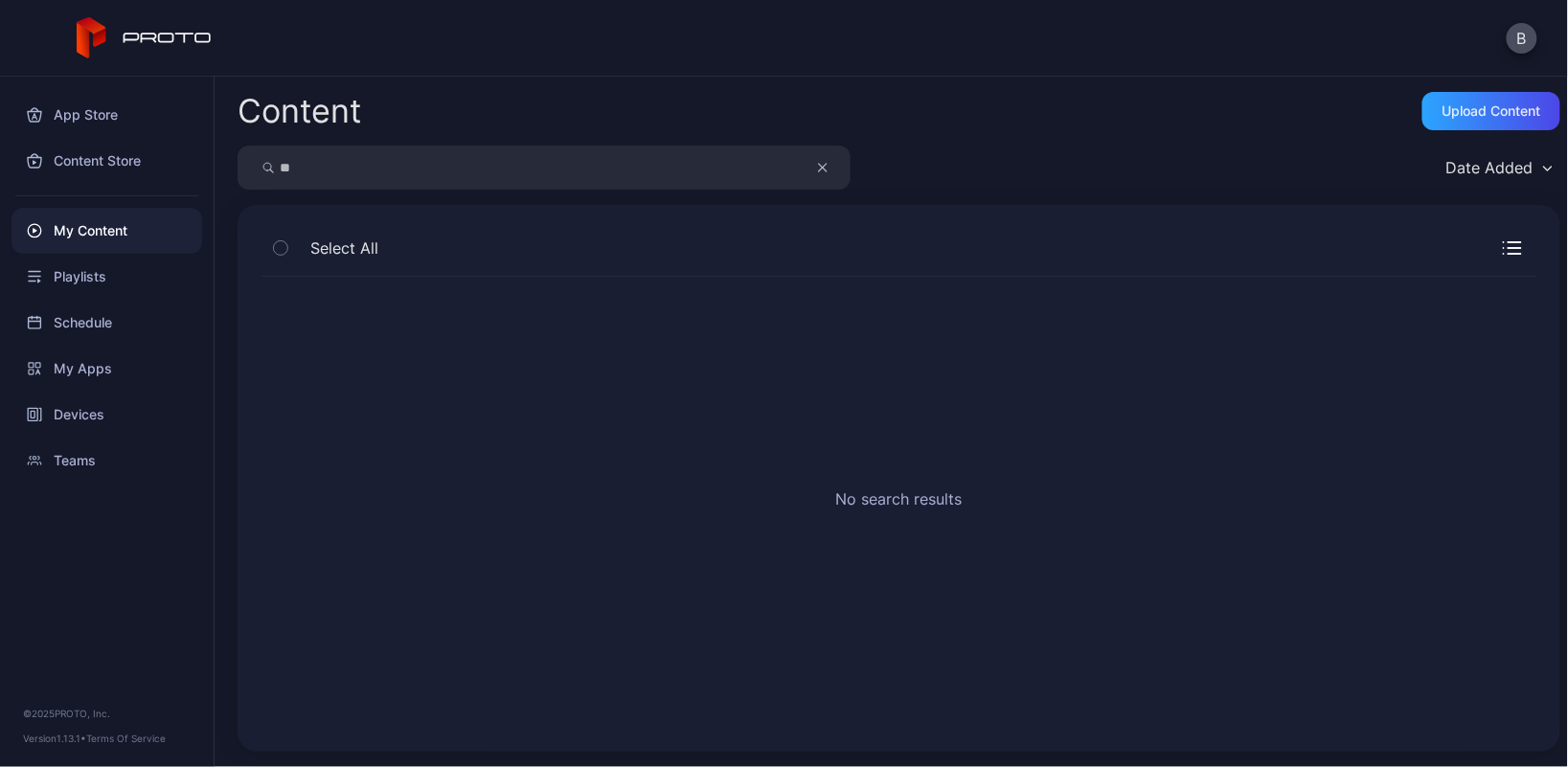
type input "*"
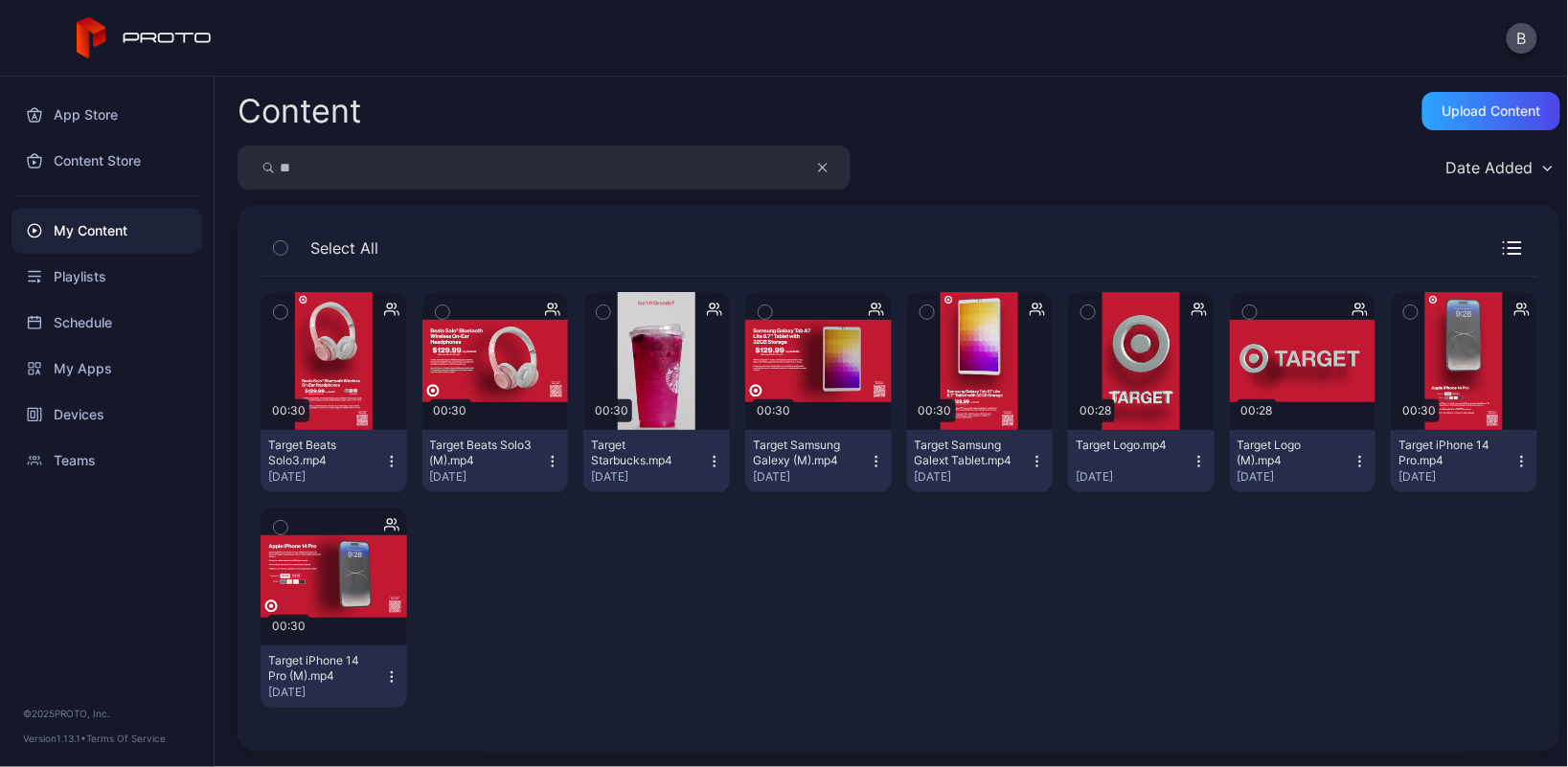
type input "*"
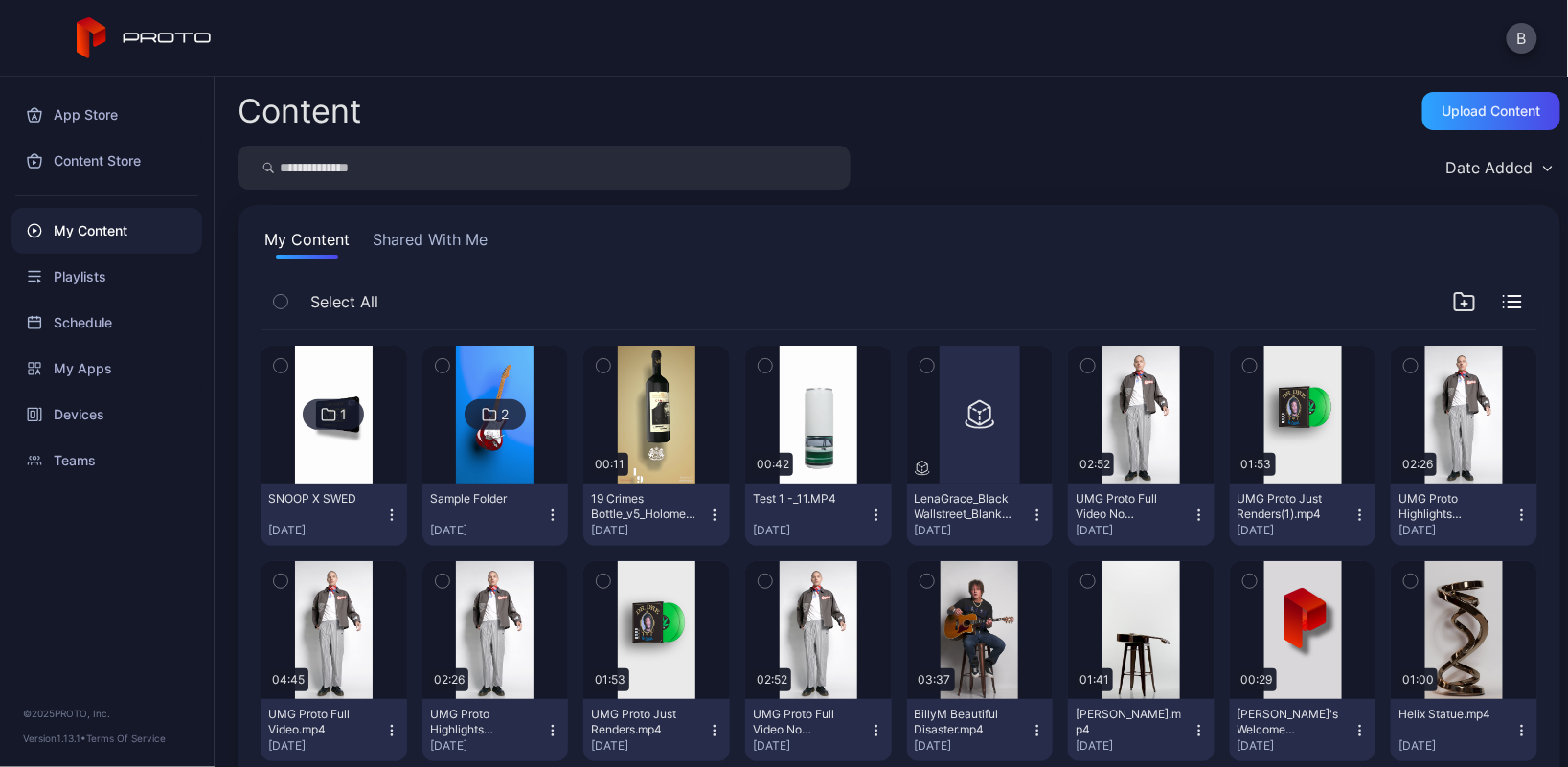
click at [454, 238] on button "Shared With Me" at bounding box center [430, 243] width 123 height 31
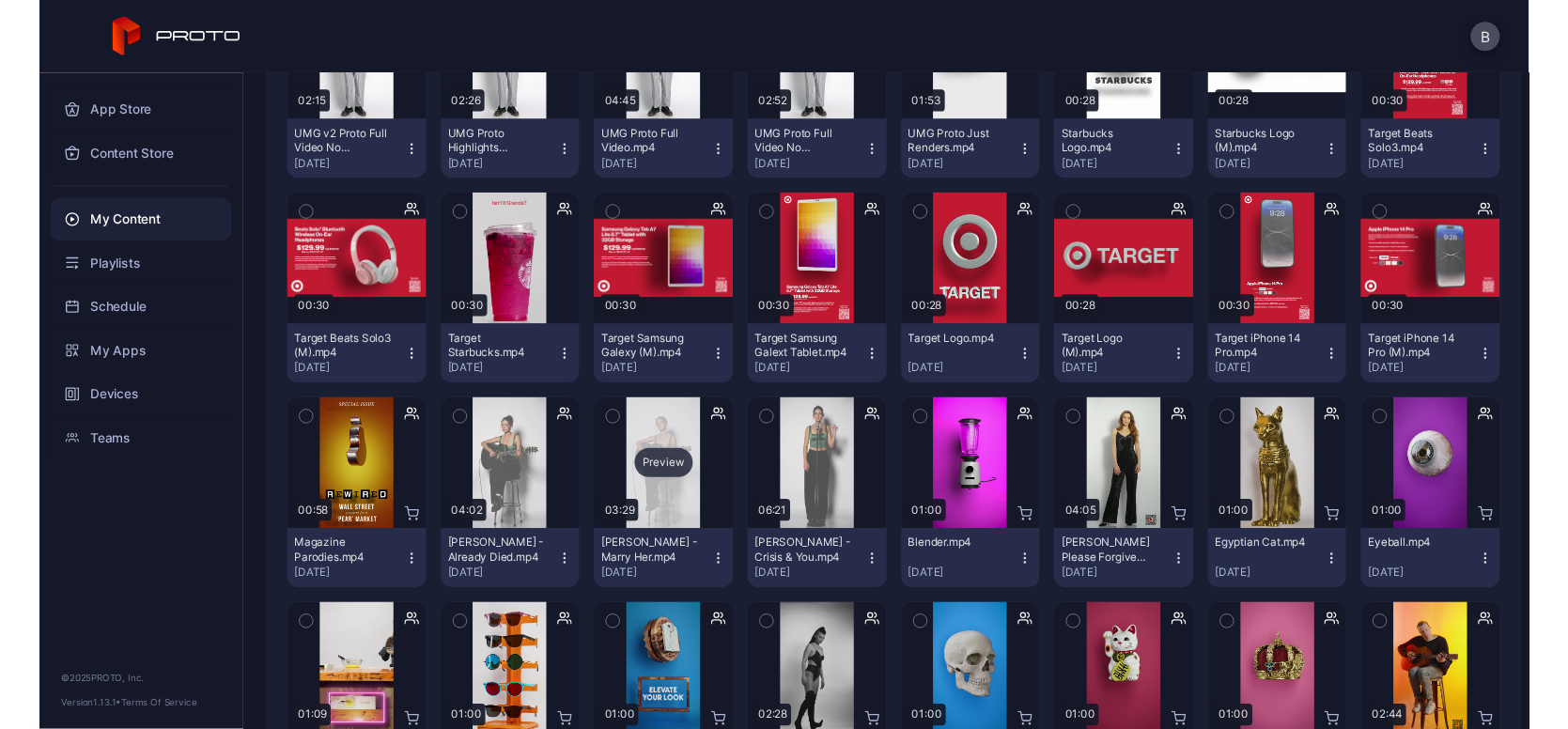
scroll to position [1006, 0]
